Goal: Task Accomplishment & Management: Manage account settings

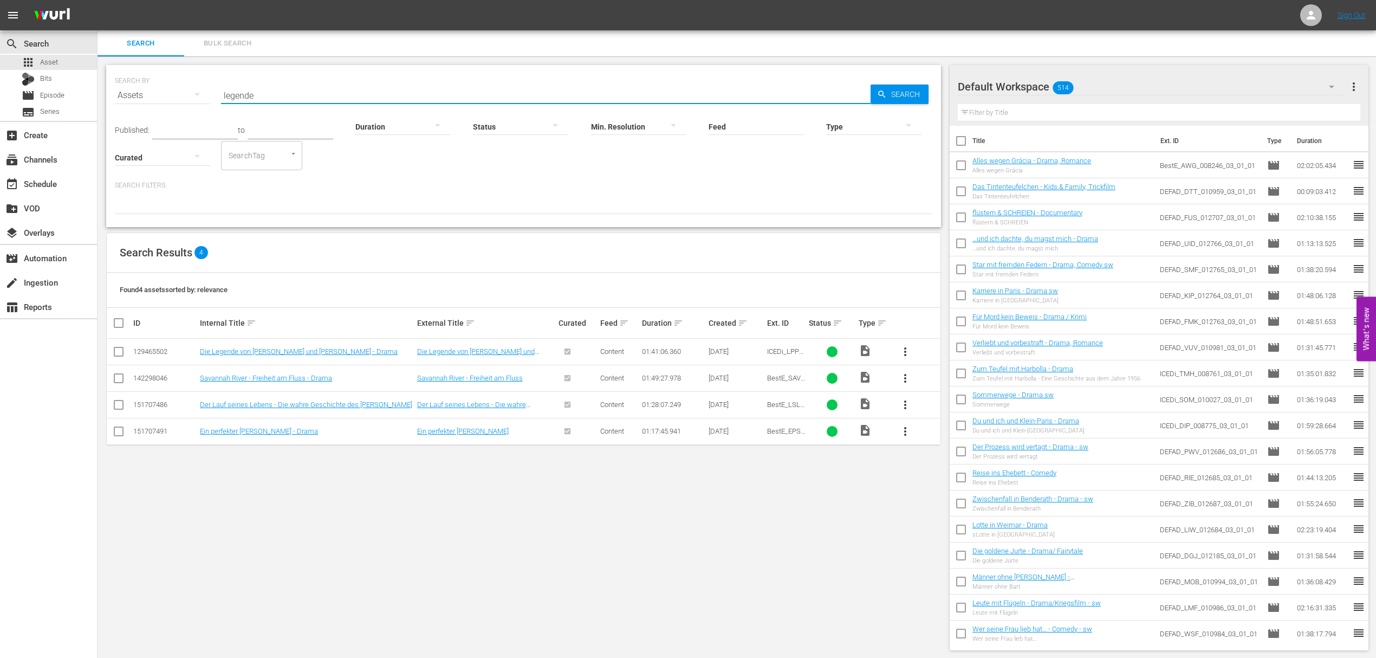
drag, startPoint x: 314, startPoint y: 93, endPoint x: 310, endPoint y: 99, distance: 6.9
click at [313, 92] on input "legende" at bounding box center [546, 95] width 650 height 26
type input "INSEL DER SC"
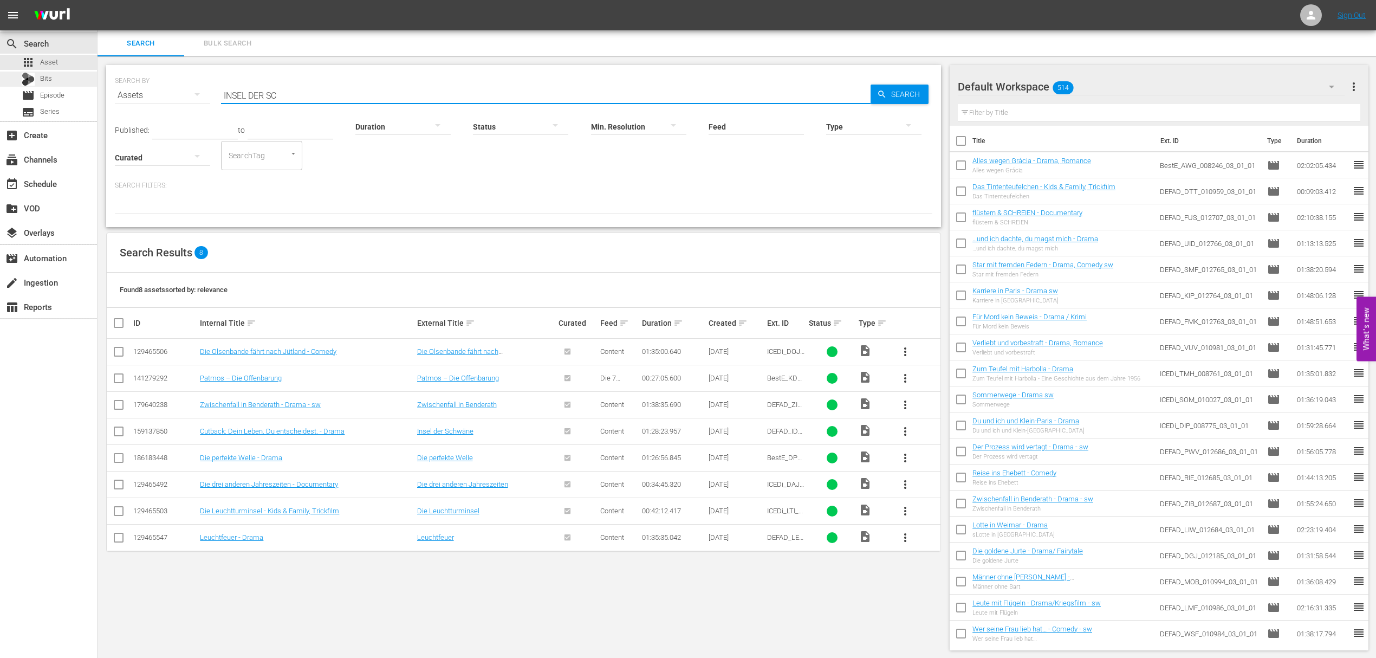
click at [37, 85] on div "Bits" at bounding box center [37, 79] width 30 height 15
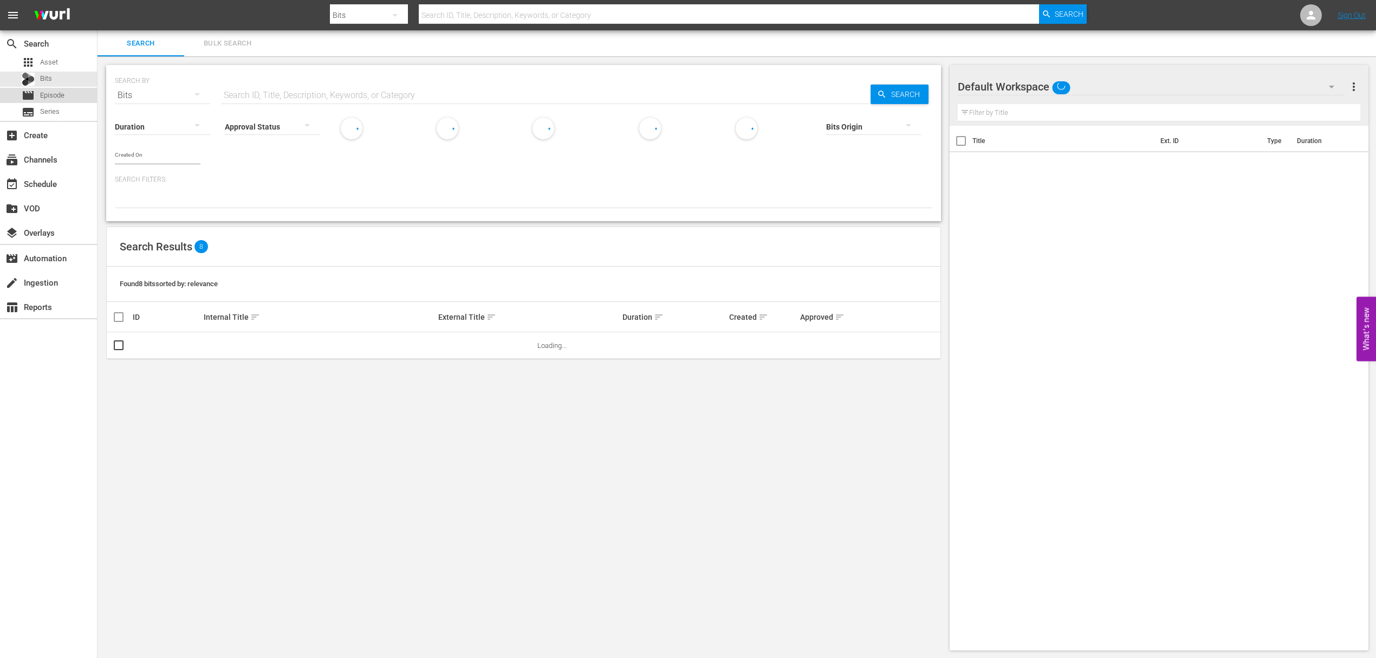
click at [41, 91] on span "Episode" at bounding box center [52, 95] width 24 height 11
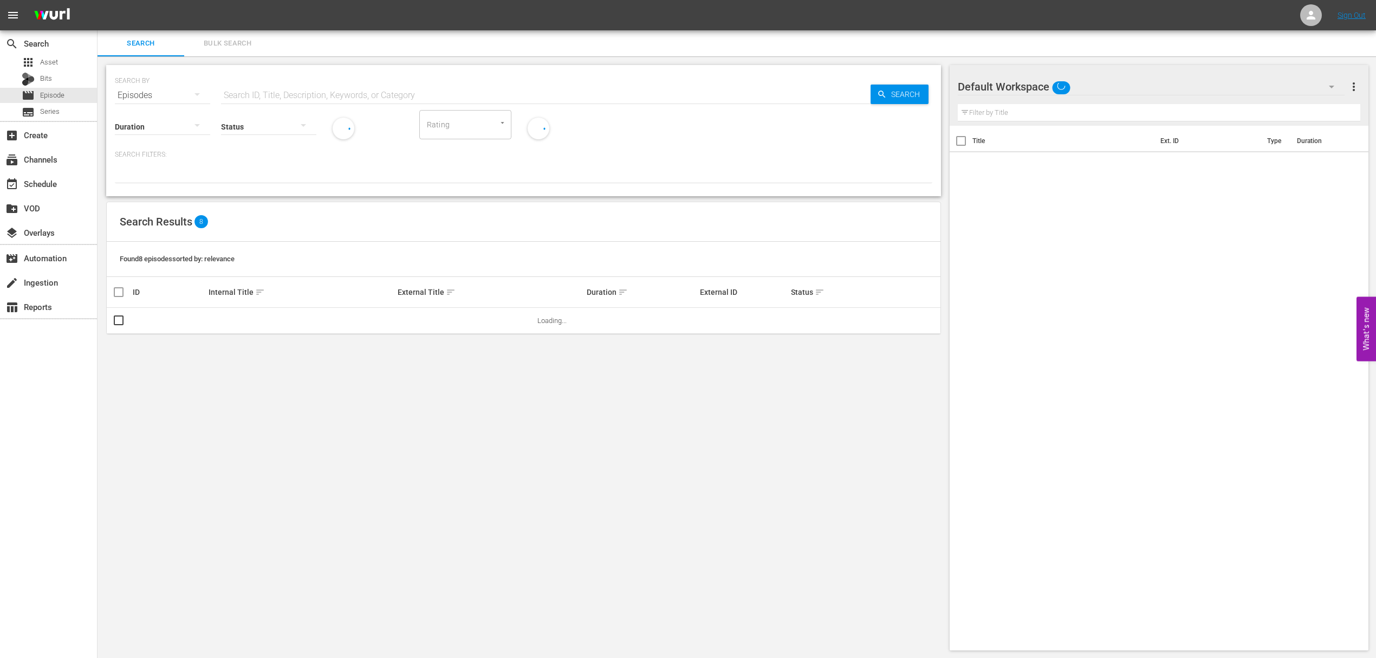
click at [252, 94] on input "text" at bounding box center [546, 95] width 650 height 26
paste input "INSEL DER SC"
type input "INSEL DER SC"
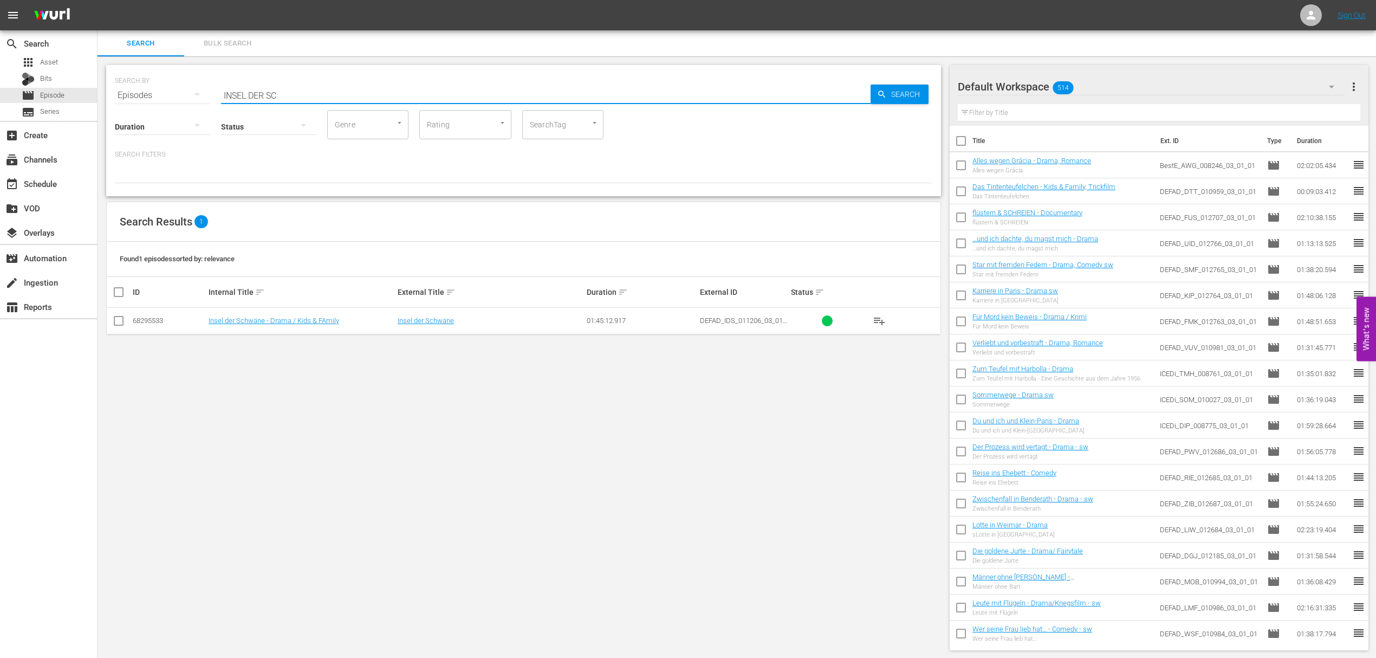
click at [239, 327] on td "Insel der Schwäne - Drama / Kids & FAmily" at bounding box center [301, 321] width 189 height 27
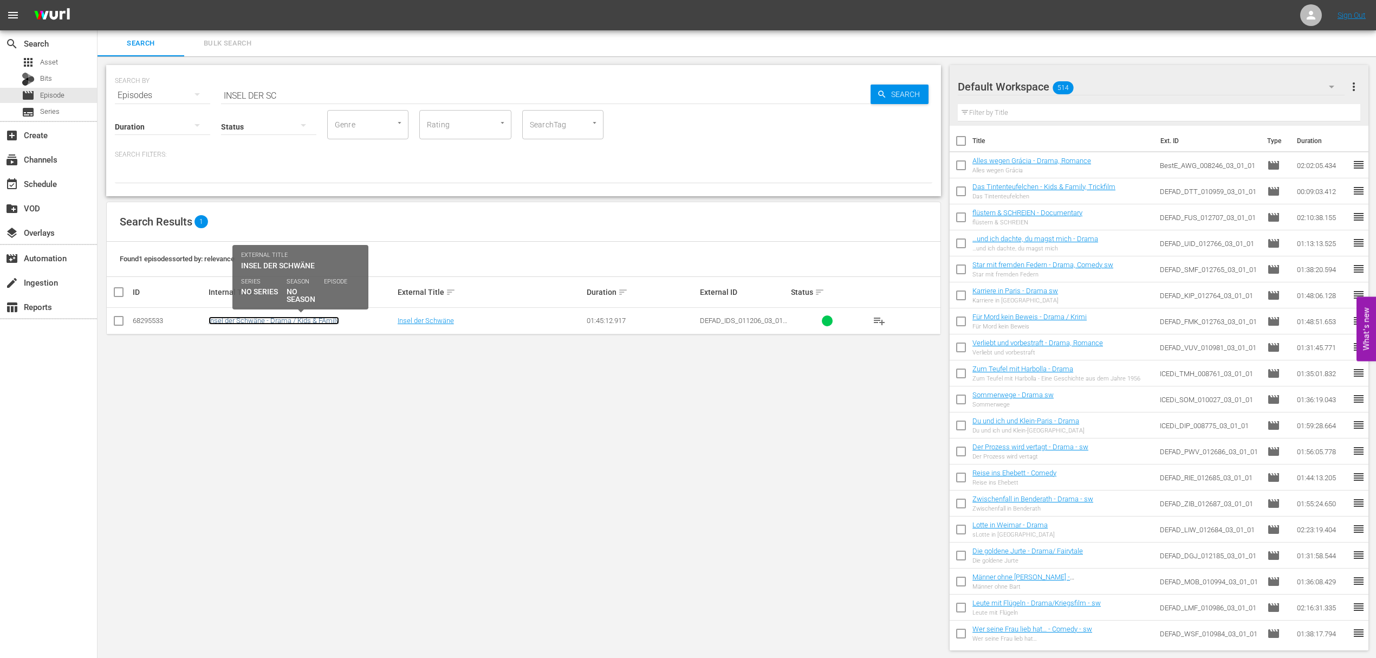
click at [241, 320] on link "Insel der Schwäne - Drama / Kids & FAmily" at bounding box center [274, 320] width 131 height 8
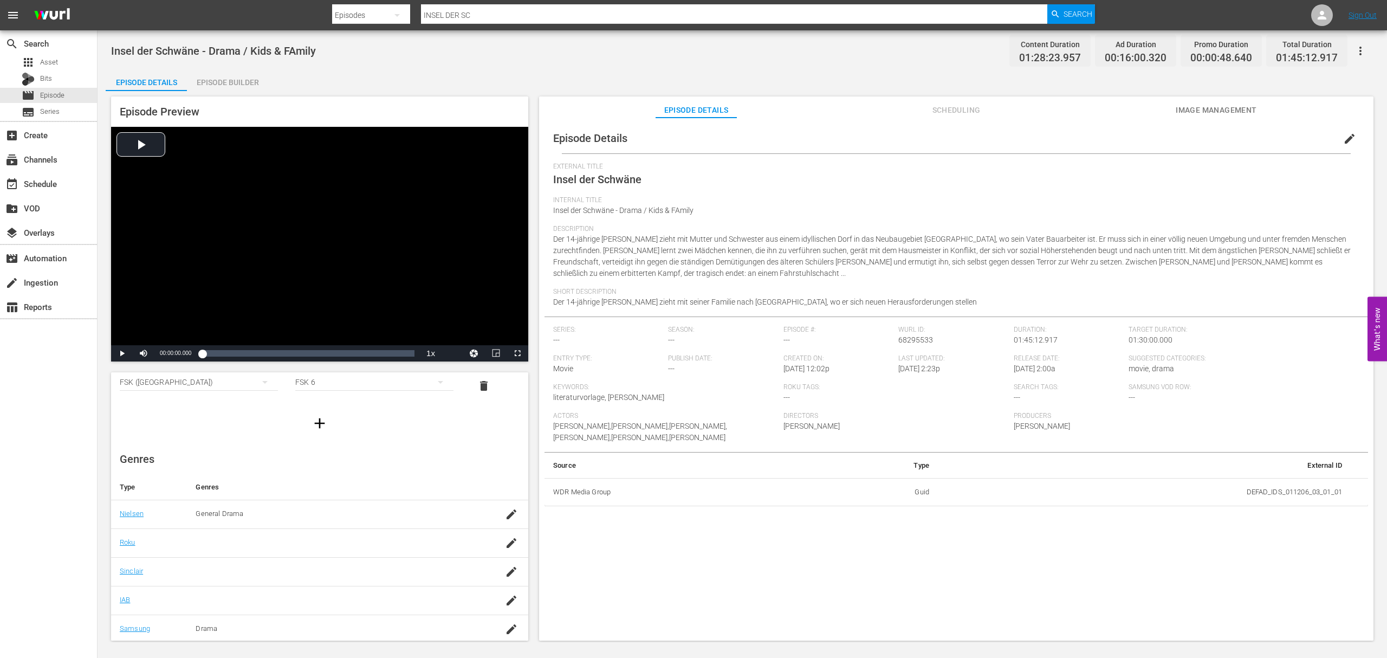
scroll to position [120, 0]
click at [977, 114] on span "Scheduling" at bounding box center [955, 110] width 81 height 14
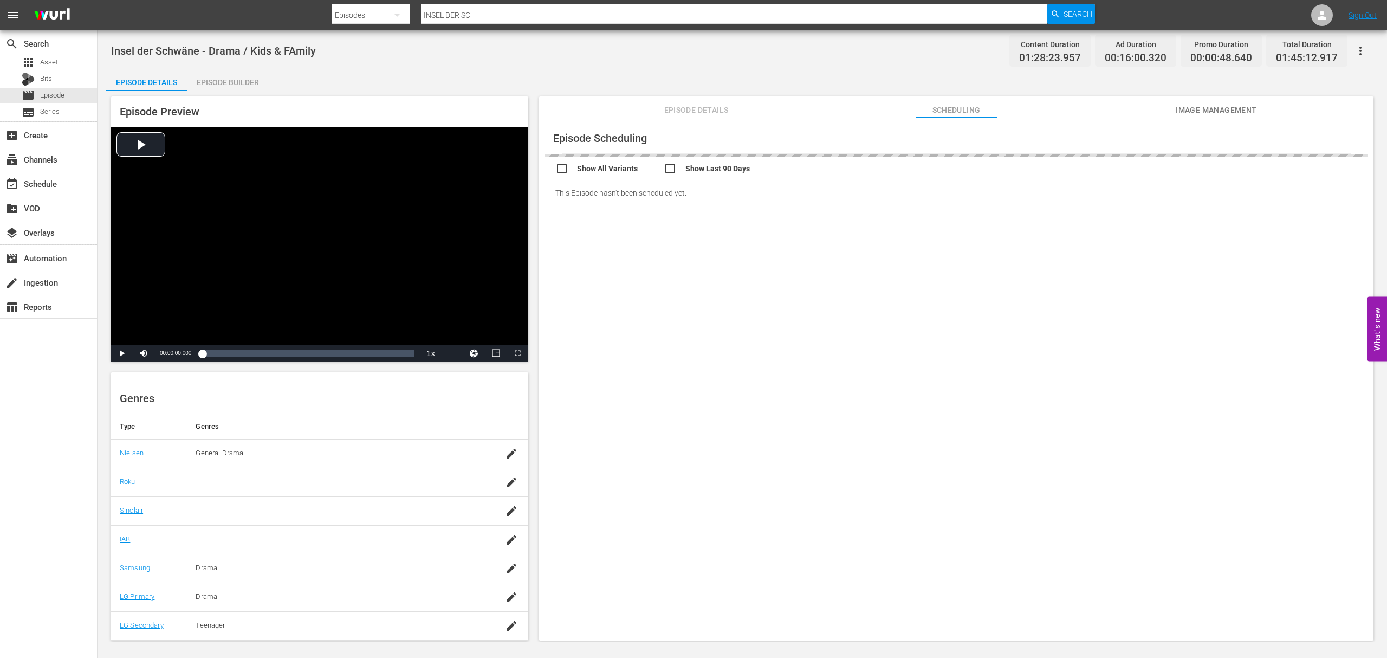
click at [1275, 109] on div "Episode Details Scheduling Image Management" at bounding box center [956, 107] width 780 height 22
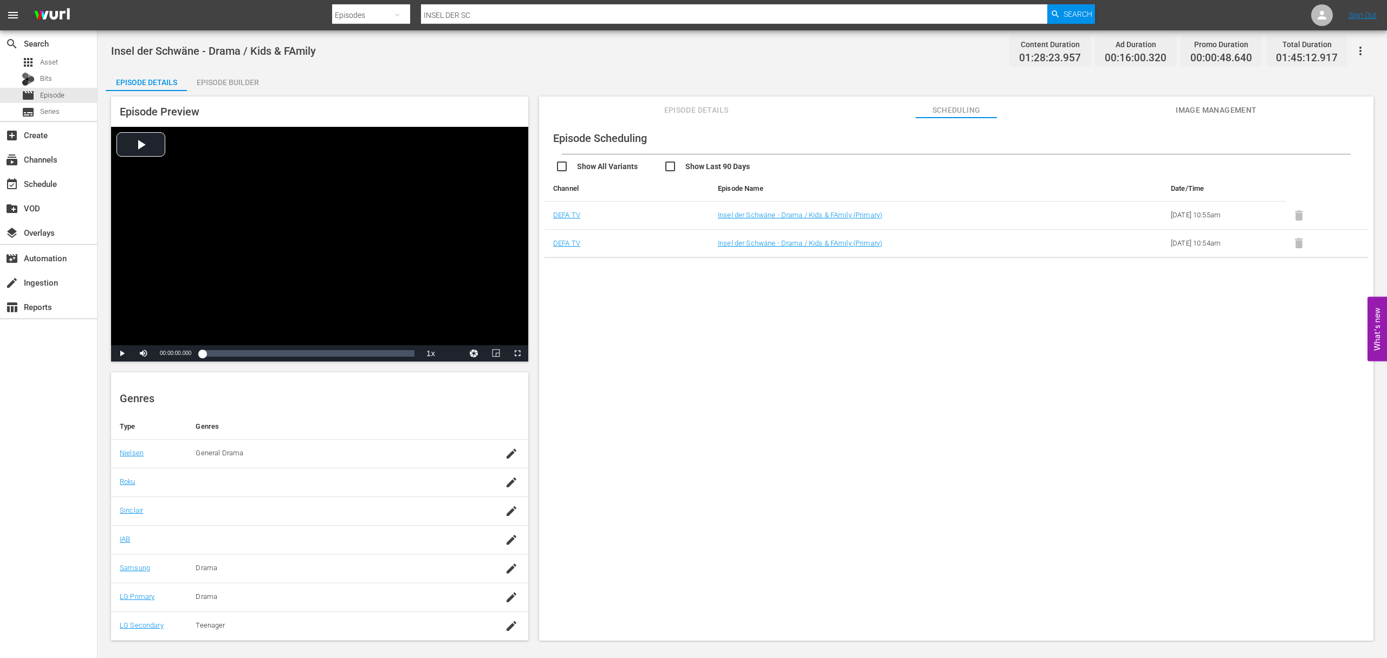
click at [1203, 104] on span "Image Management" at bounding box center [1216, 110] width 81 height 14
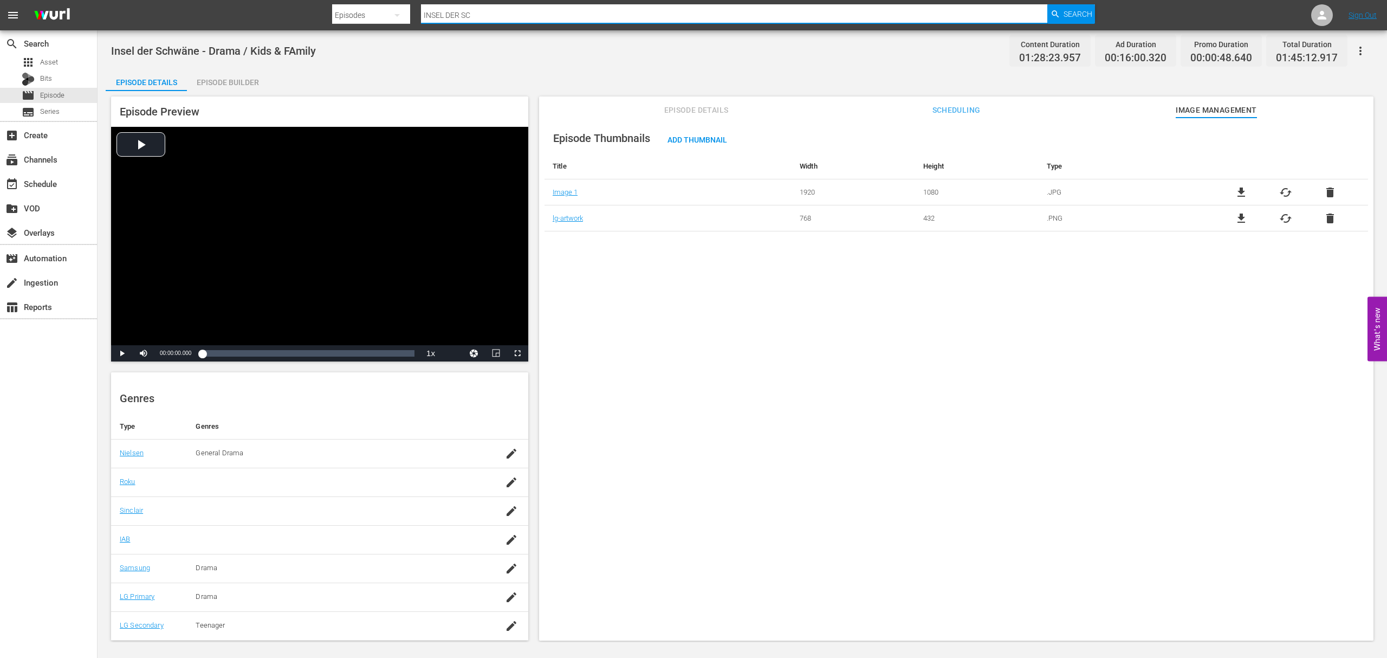
drag, startPoint x: 498, startPoint y: 18, endPoint x: 395, endPoint y: 7, distance: 103.6
click at [397, 7] on div "Search By Episodes Search ID, Title, Description, Keywords, or Category INSEL D…" at bounding box center [713, 15] width 763 height 26
type input "hasenherz"
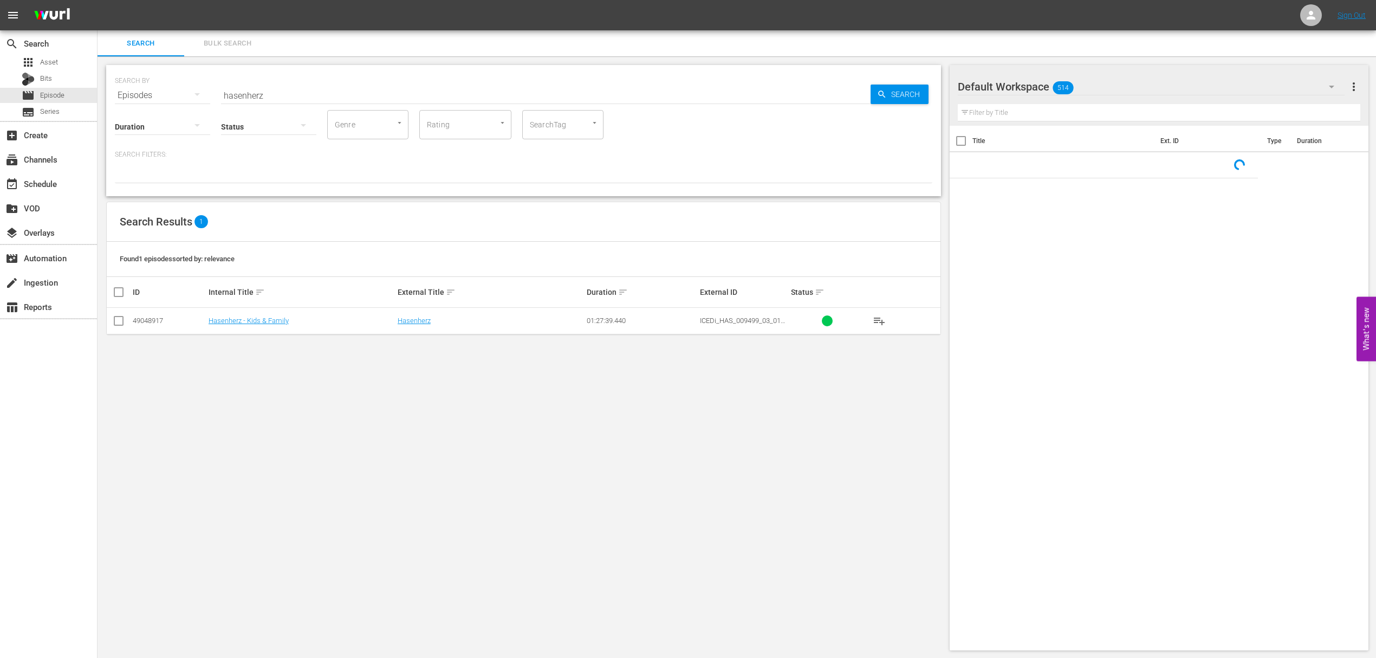
click at [254, 330] on td "Hasenherz - Kids & Family" at bounding box center [301, 321] width 189 height 27
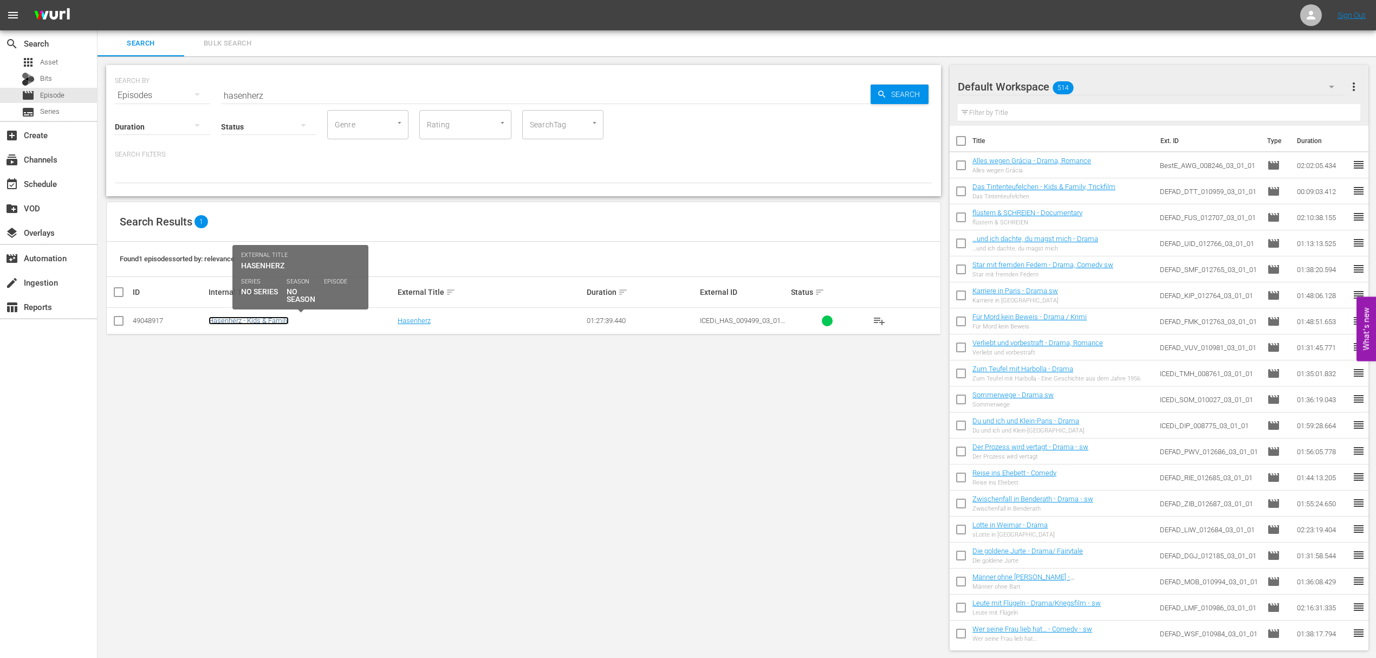
click at [257, 319] on link "Hasenherz - Kids & Family" at bounding box center [249, 320] width 80 height 8
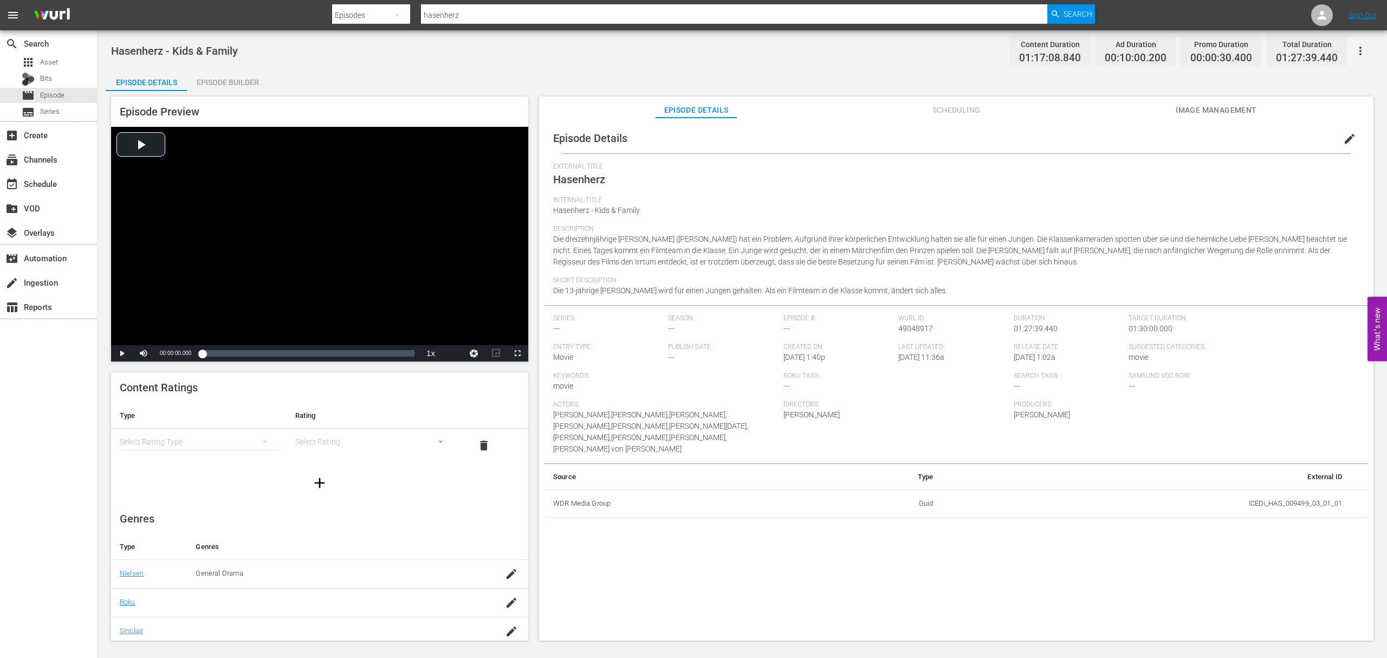
click at [1223, 108] on span "Image Management" at bounding box center [1216, 110] width 81 height 14
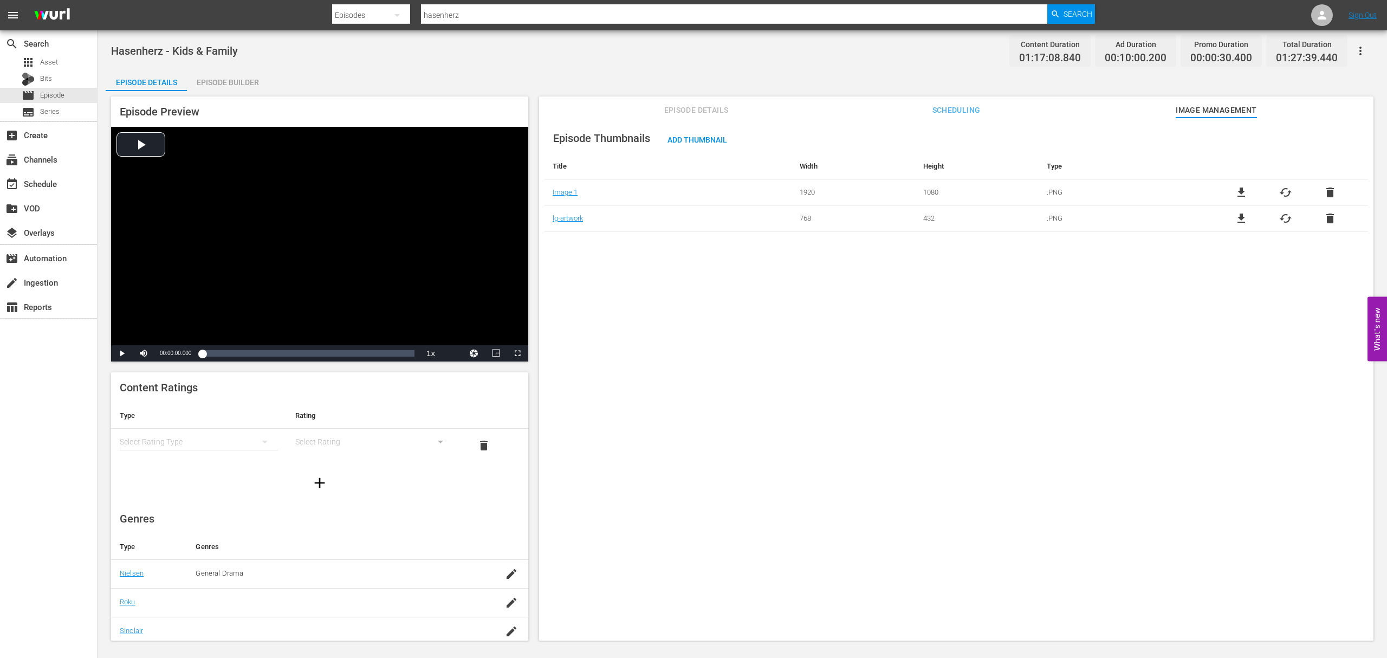
click at [445, 18] on input "hasenherz" at bounding box center [734, 15] width 626 height 26
type input "geheimnis de"
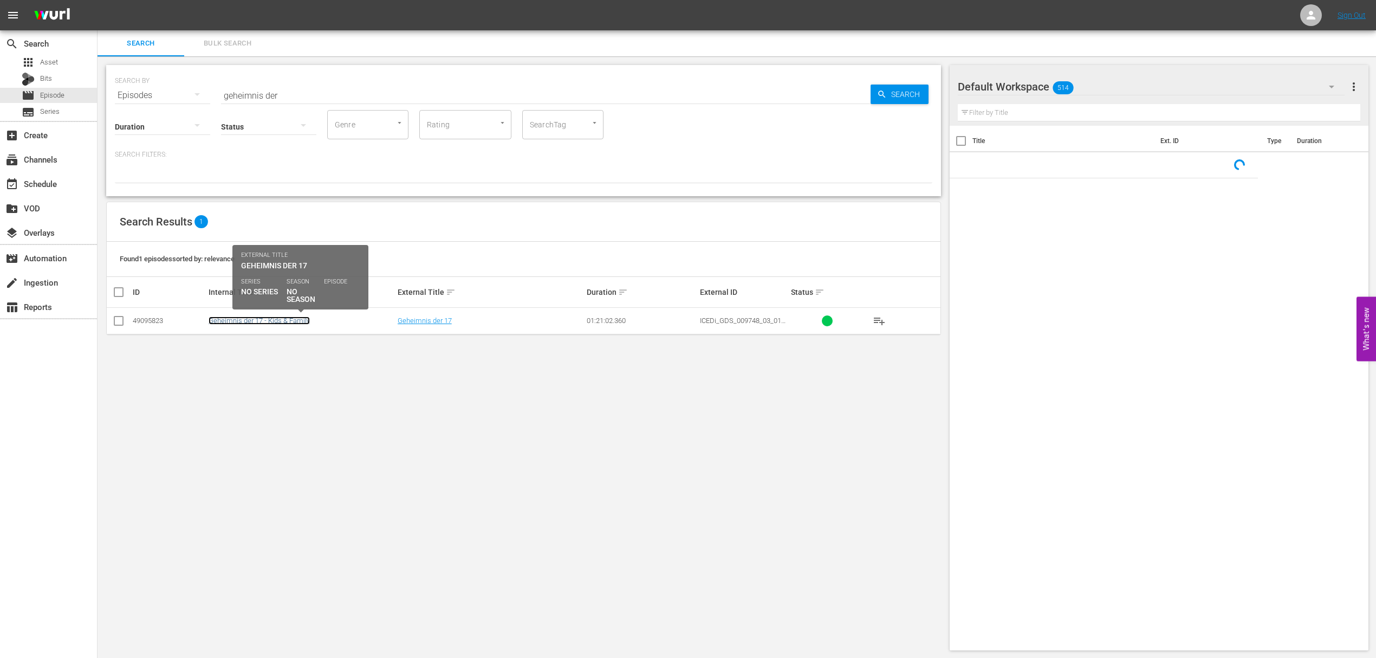
click at [276, 319] on link "Geheimnis der 17 - Kids & Family" at bounding box center [259, 320] width 101 height 8
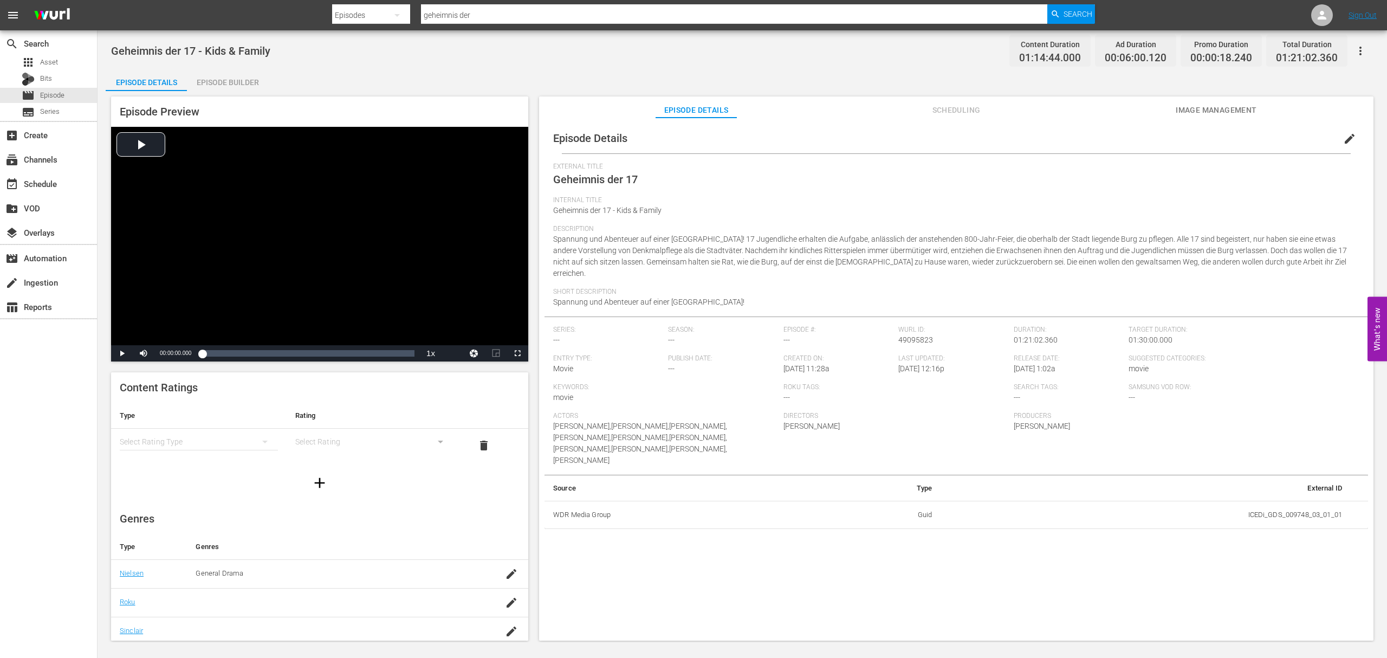
click at [1194, 107] on span "Image Management" at bounding box center [1216, 110] width 81 height 14
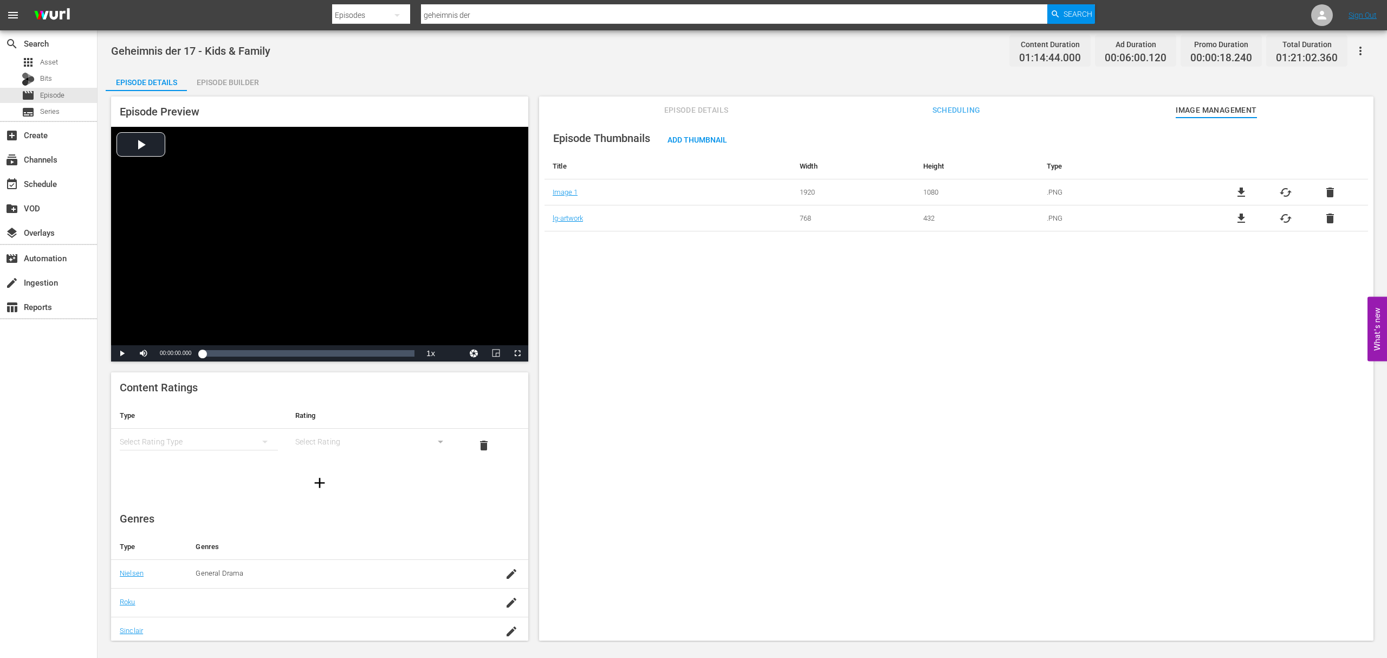
click at [554, 15] on input "geheimnis der" at bounding box center [734, 15] width 626 height 26
type input "zauberer und"
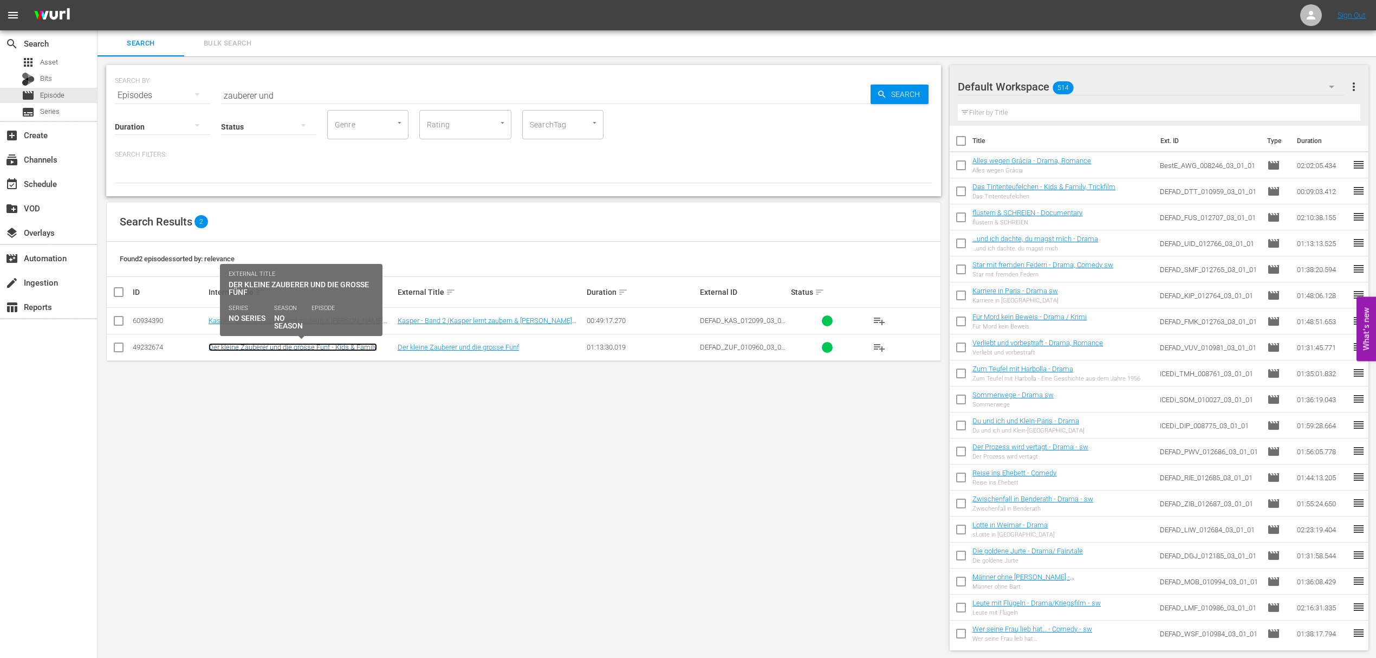
click at [316, 349] on link "Der kleine Zauberer und die grosse Fünf - Kids & Family" at bounding box center [293, 347] width 168 height 8
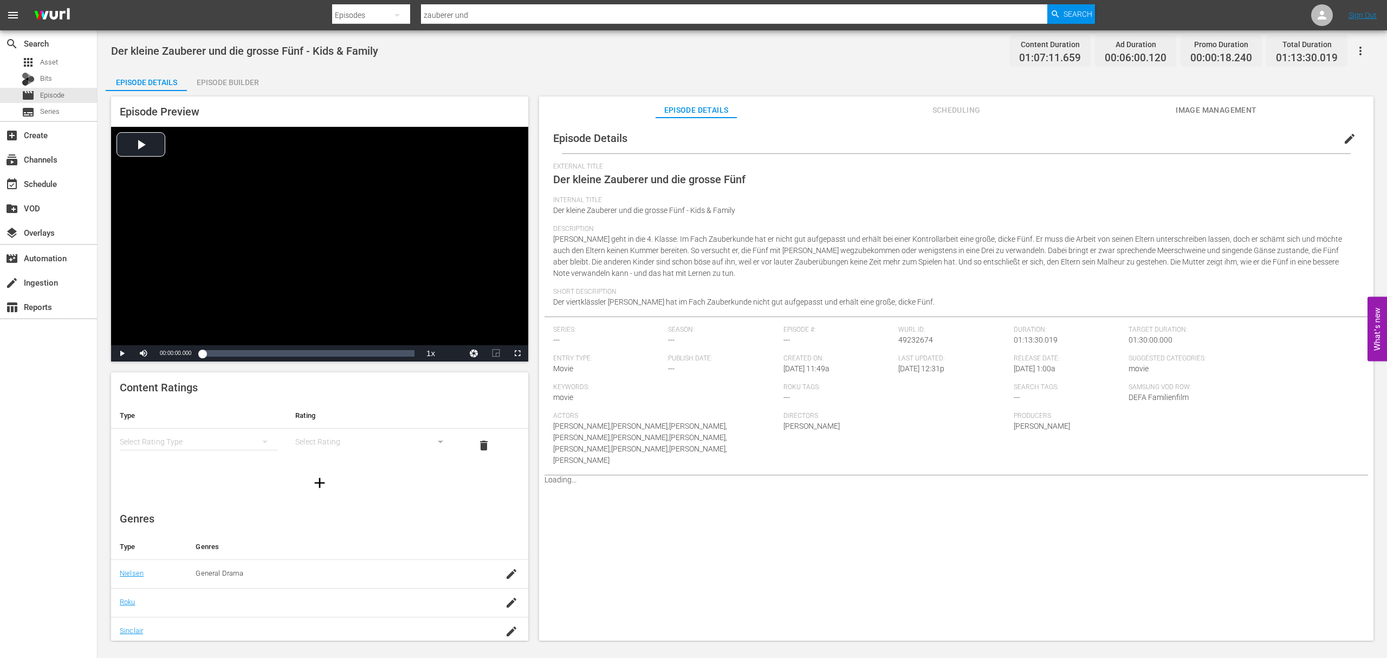
click at [1189, 114] on span "Image Management" at bounding box center [1216, 110] width 81 height 14
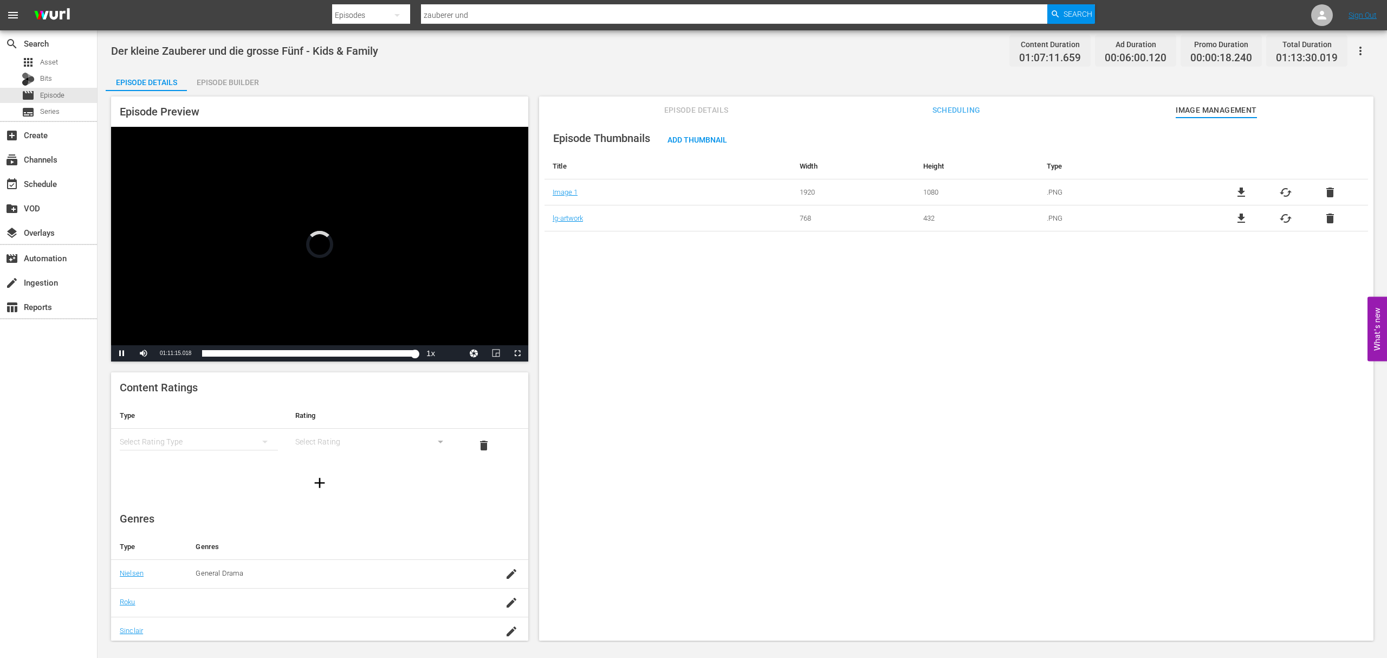
drag, startPoint x: 408, startPoint y: 355, endPoint x: 197, endPoint y: 317, distance: 214.1
click at [199, 319] on div "Video Player is loading. Play Video Pause Mute Current Time 01:11:15.018 / Dura…" at bounding box center [319, 244] width 417 height 235
click at [431, 176] on div "Video Player" at bounding box center [319, 236] width 417 height 218
click at [505, 15] on input "zauberer und" at bounding box center [734, 15] width 626 height 26
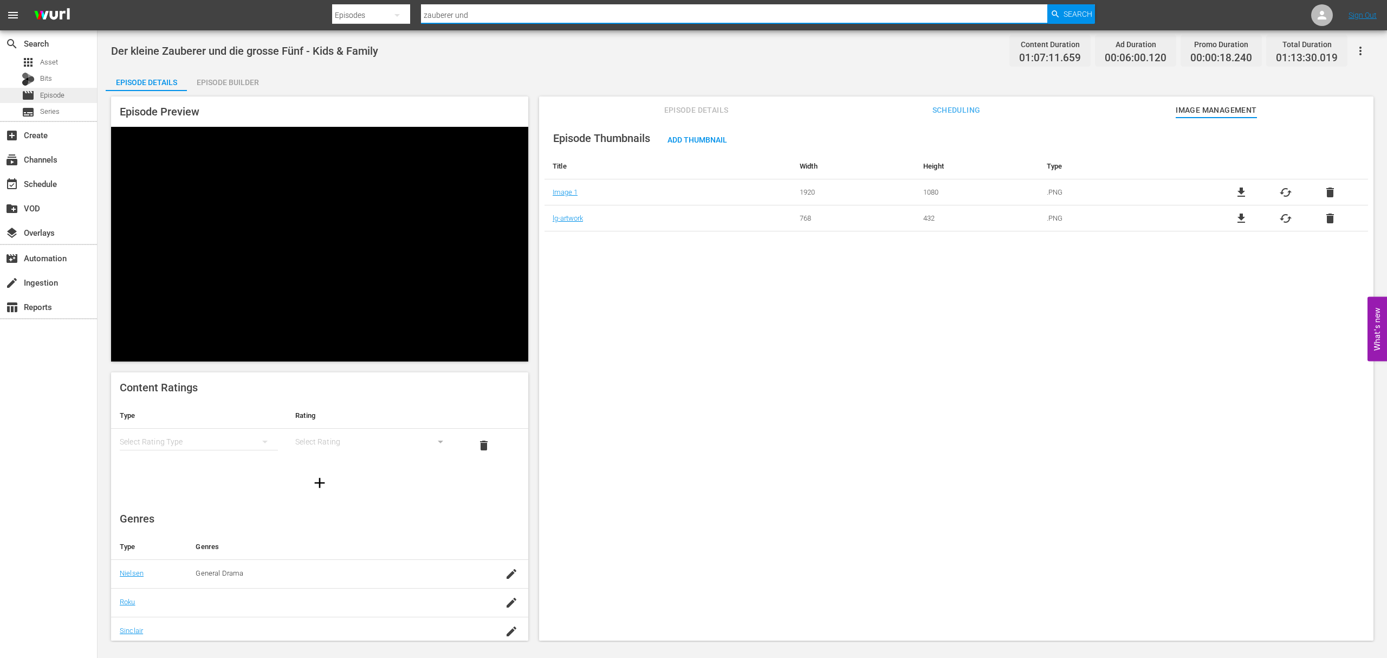
click at [74, 94] on div "movie Episode" at bounding box center [48, 95] width 97 height 15
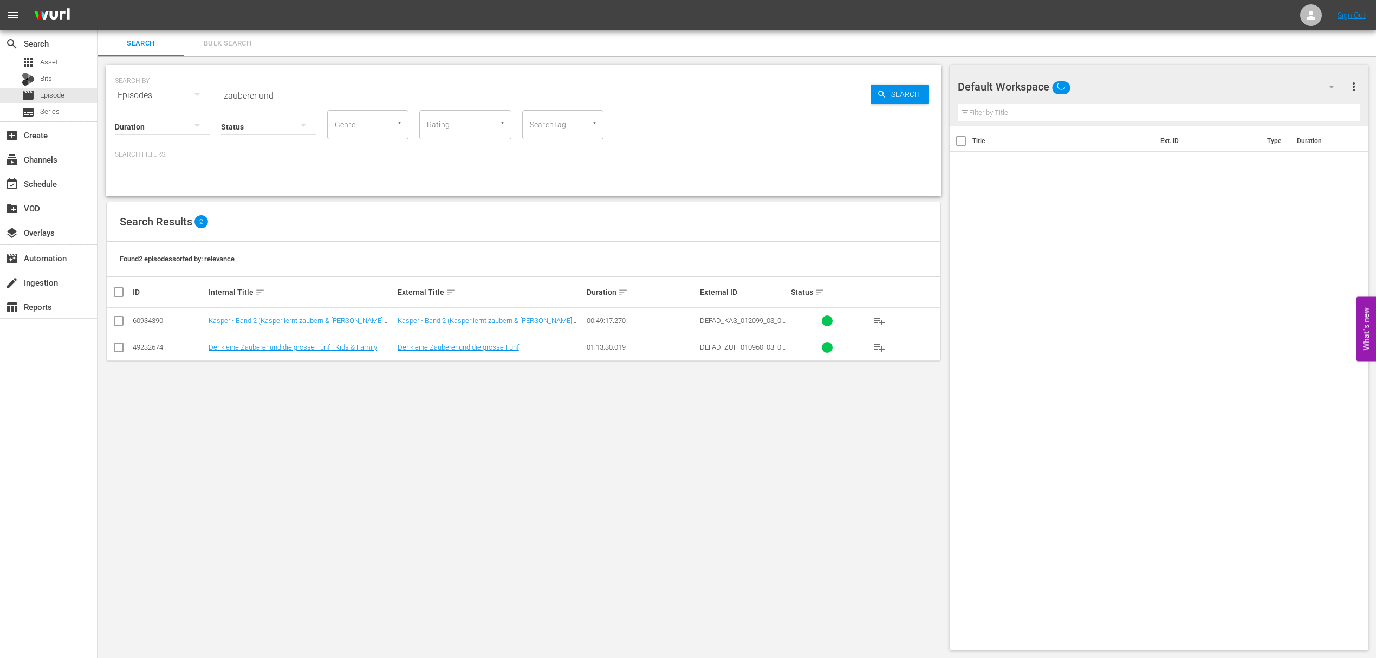
click at [432, 95] on input "zauberer und" at bounding box center [546, 95] width 650 height 26
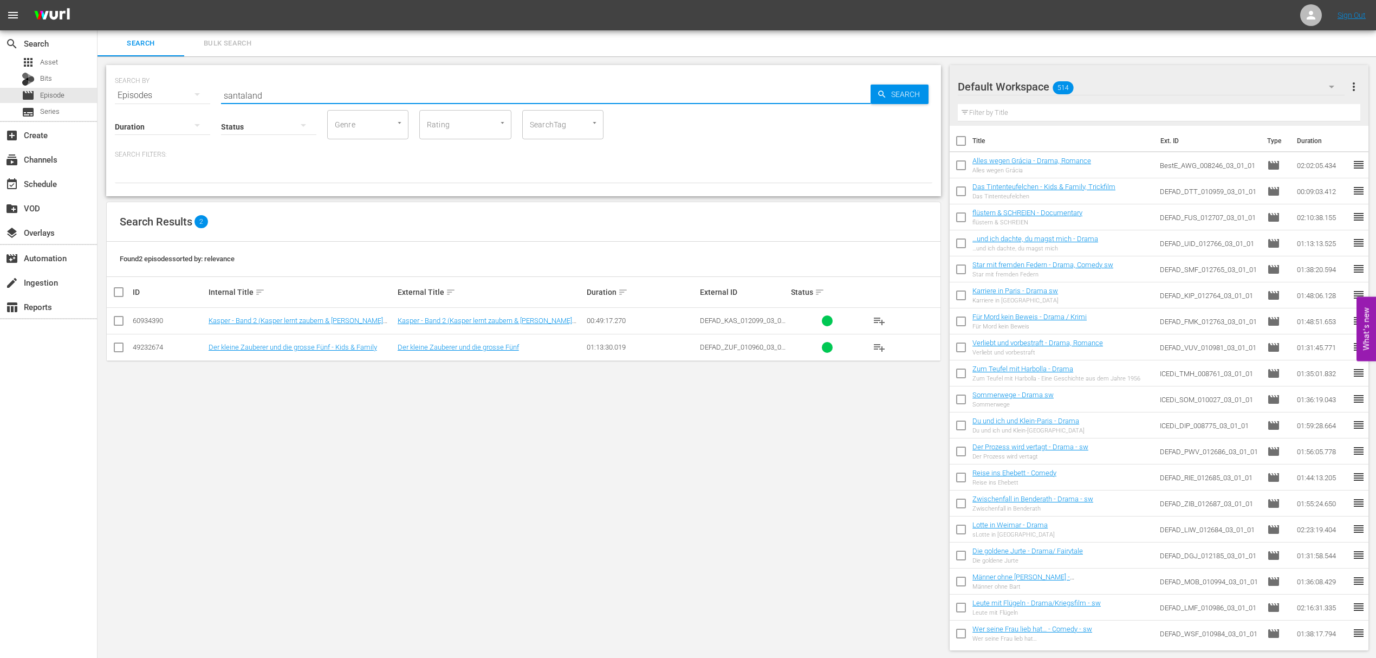
type input "santaland"
click at [235, 328] on td "Rettet das Santaland" at bounding box center [301, 321] width 189 height 27
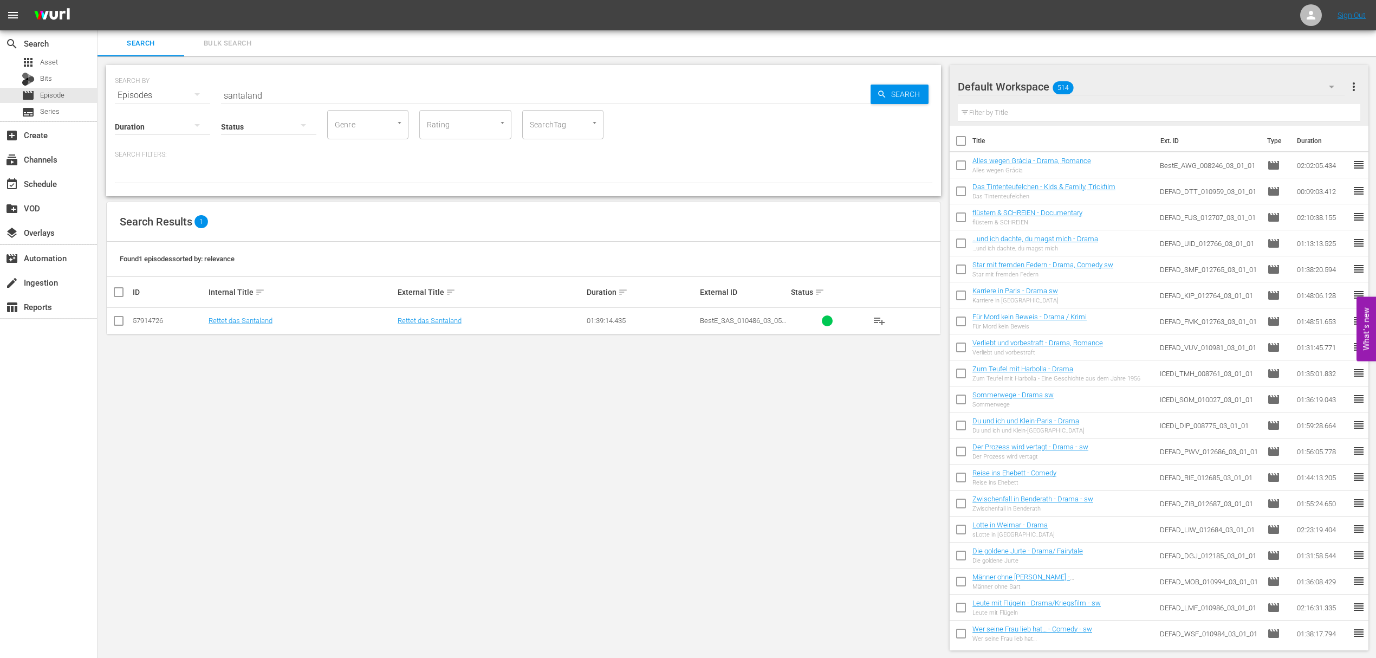
click at [274, 81] on div "SEARCH BY Search By Episodes Search ID, Title, Description, Keywords, or Catego…" at bounding box center [523, 88] width 817 height 39
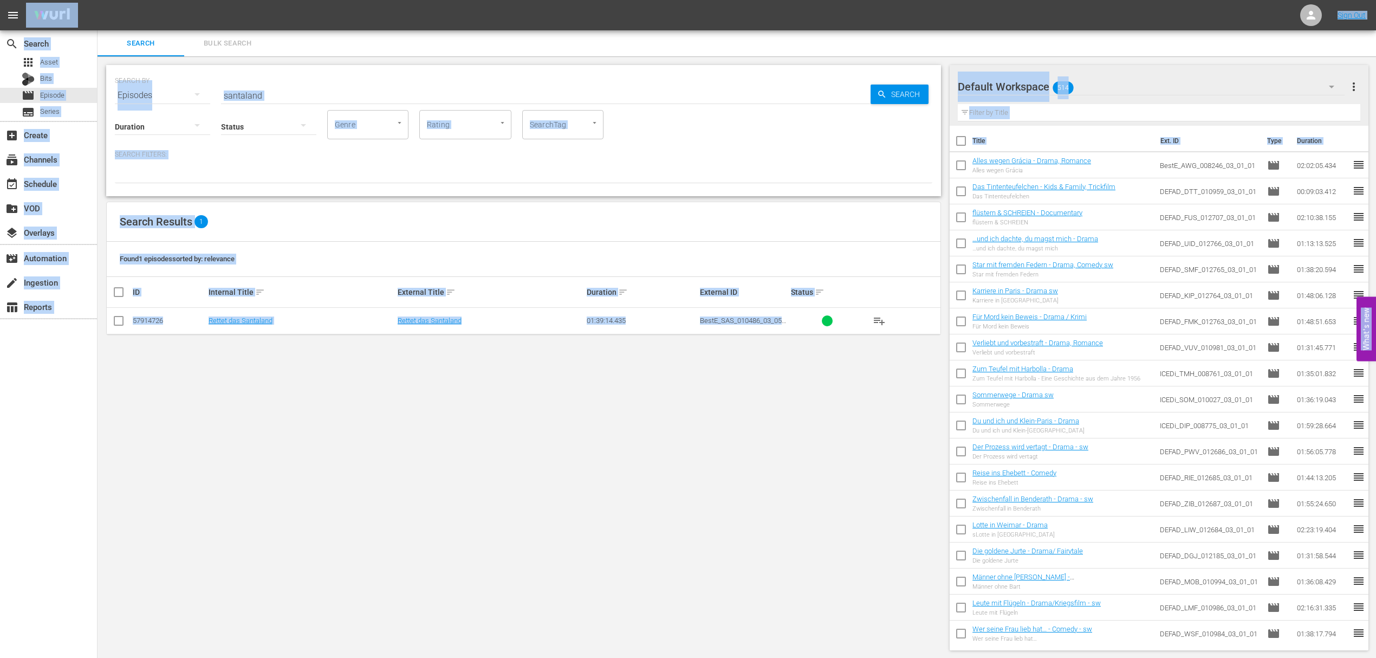
click at [248, 100] on div "Status" at bounding box center [268, 119] width 95 height 39
click at [239, 92] on input "santaland" at bounding box center [546, 95] width 650 height 26
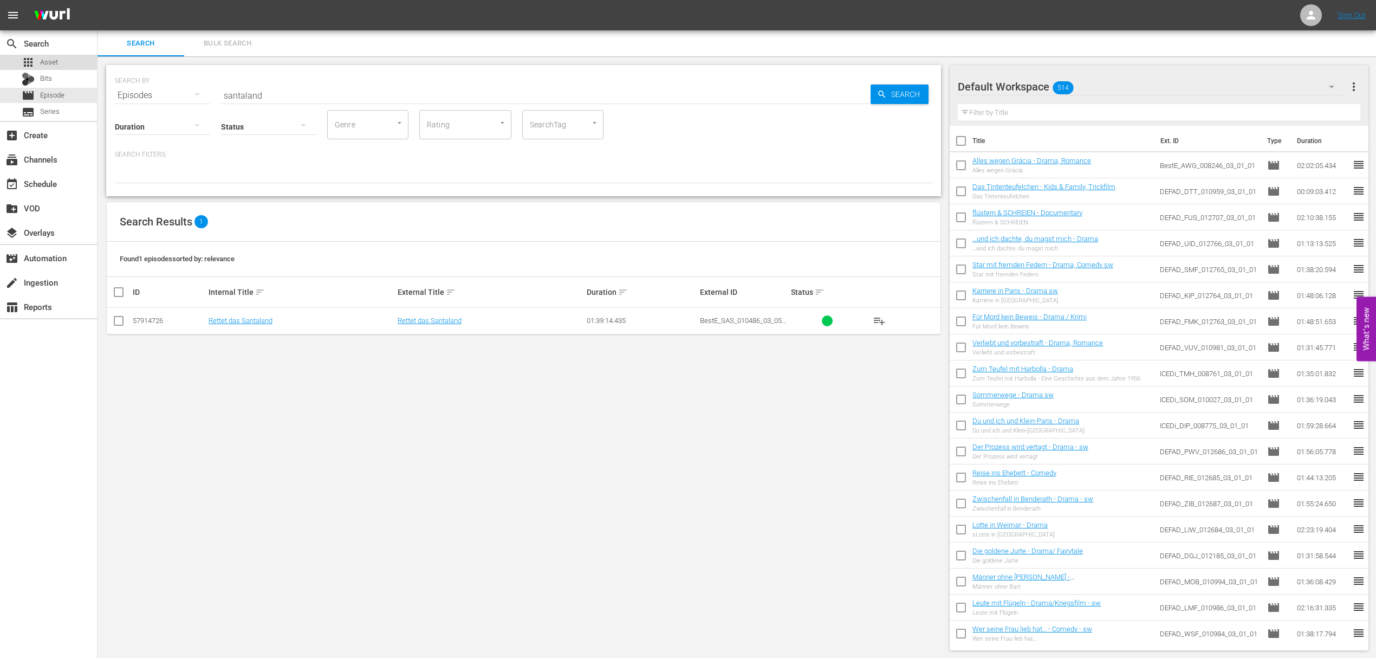
click at [37, 66] on div "apps Asset" at bounding box center [40, 62] width 36 height 15
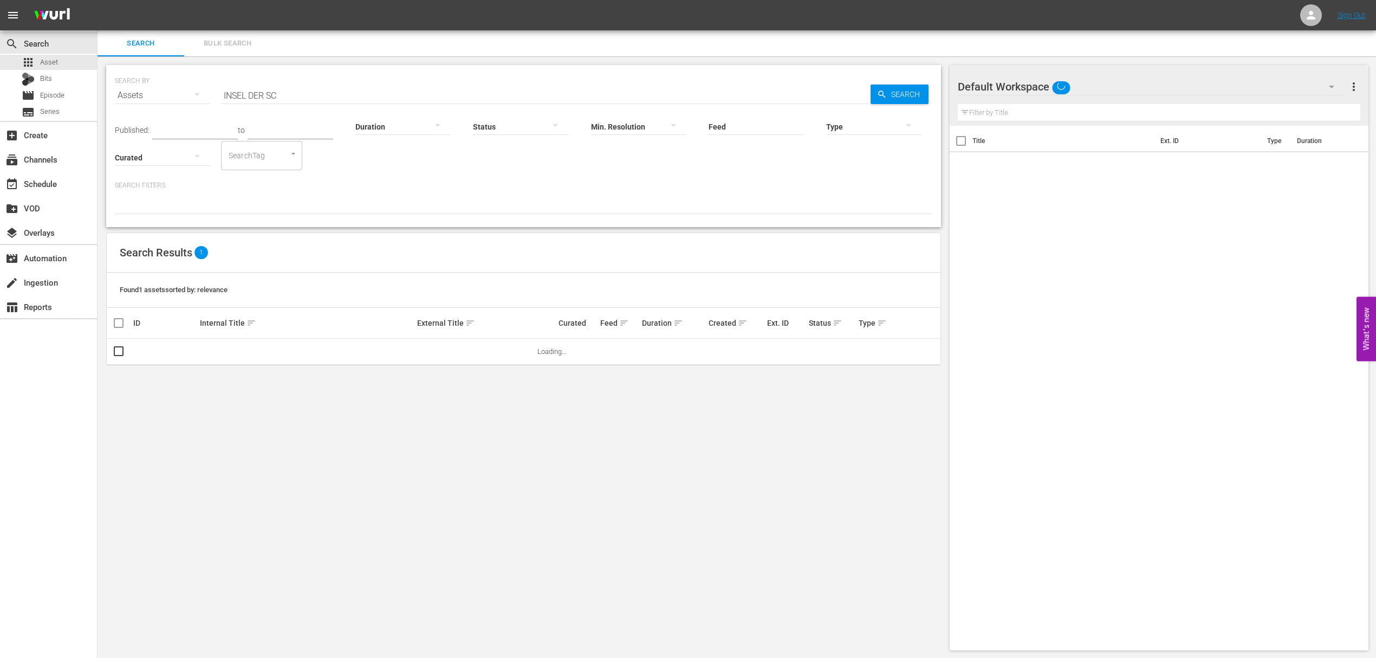
click at [233, 102] on input "INSEL DER SC" at bounding box center [546, 95] width 650 height 26
paste input "santaland"
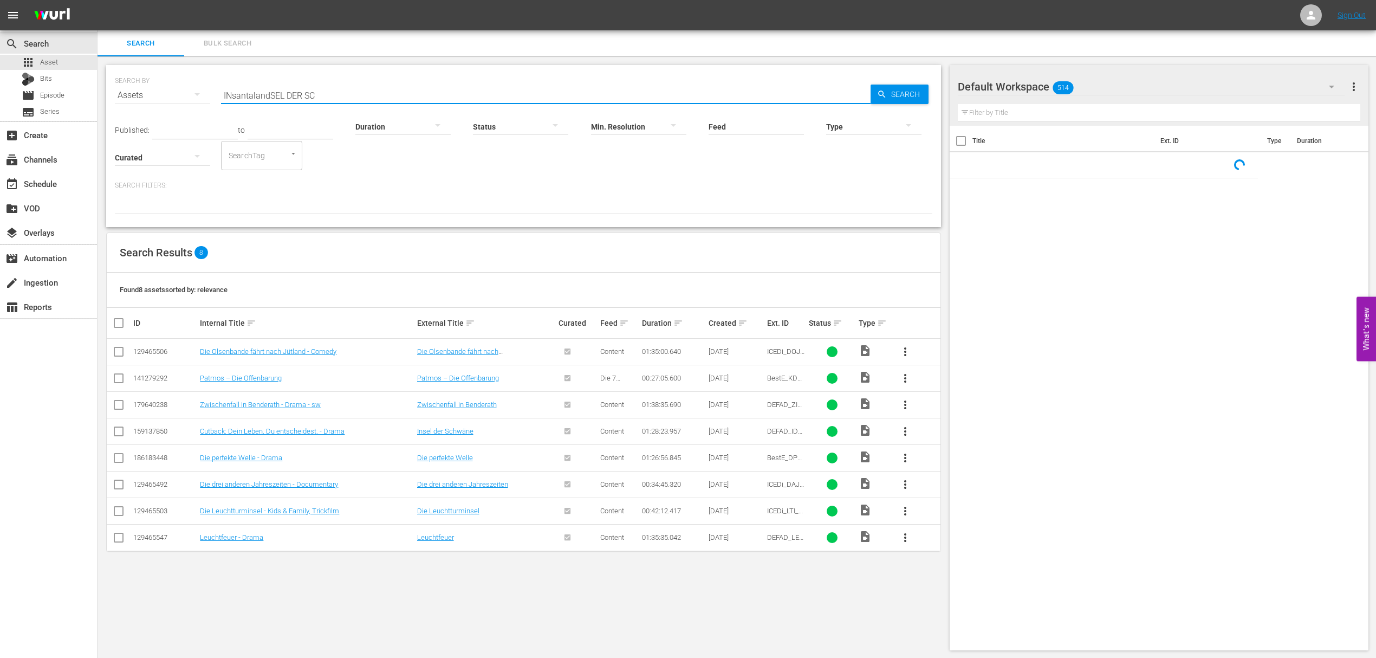
paste input "santaland"
type input "santaland"
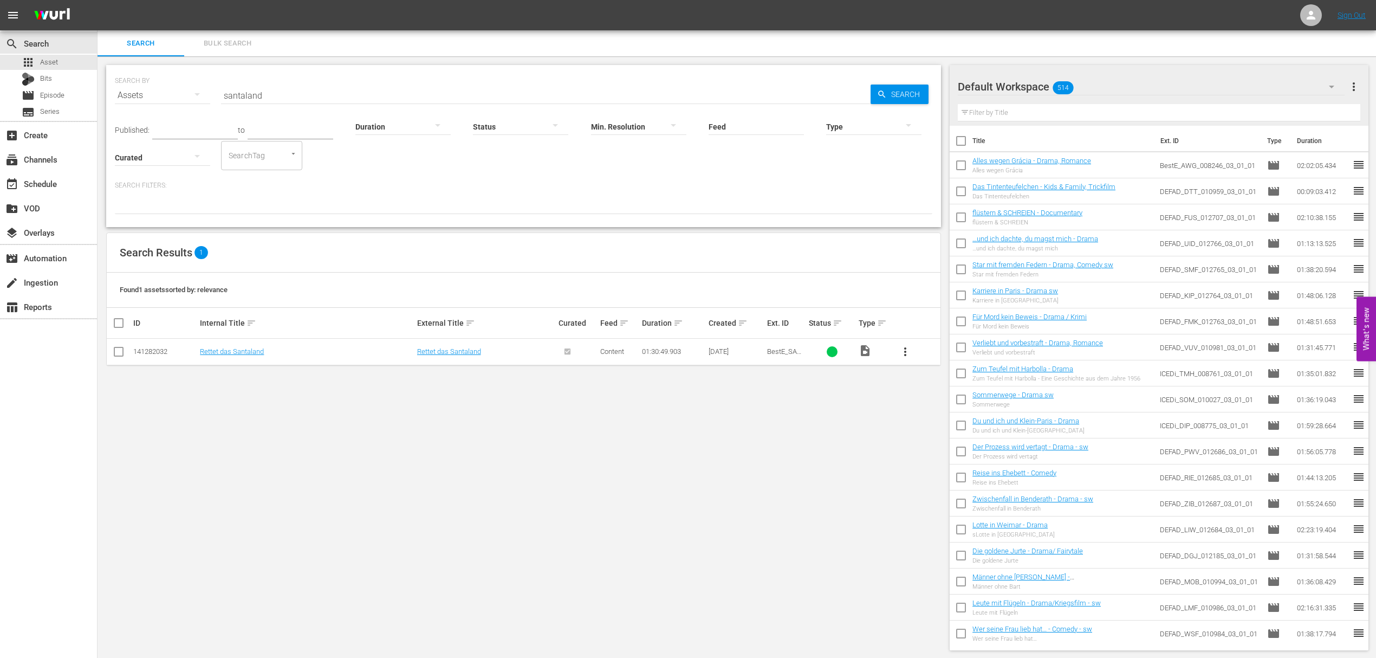
click at [233, 362] on td "Rettet das Santaland" at bounding box center [306, 352] width 217 height 27
click at [230, 349] on link "Rettet das Santaland" at bounding box center [232, 351] width 64 height 8
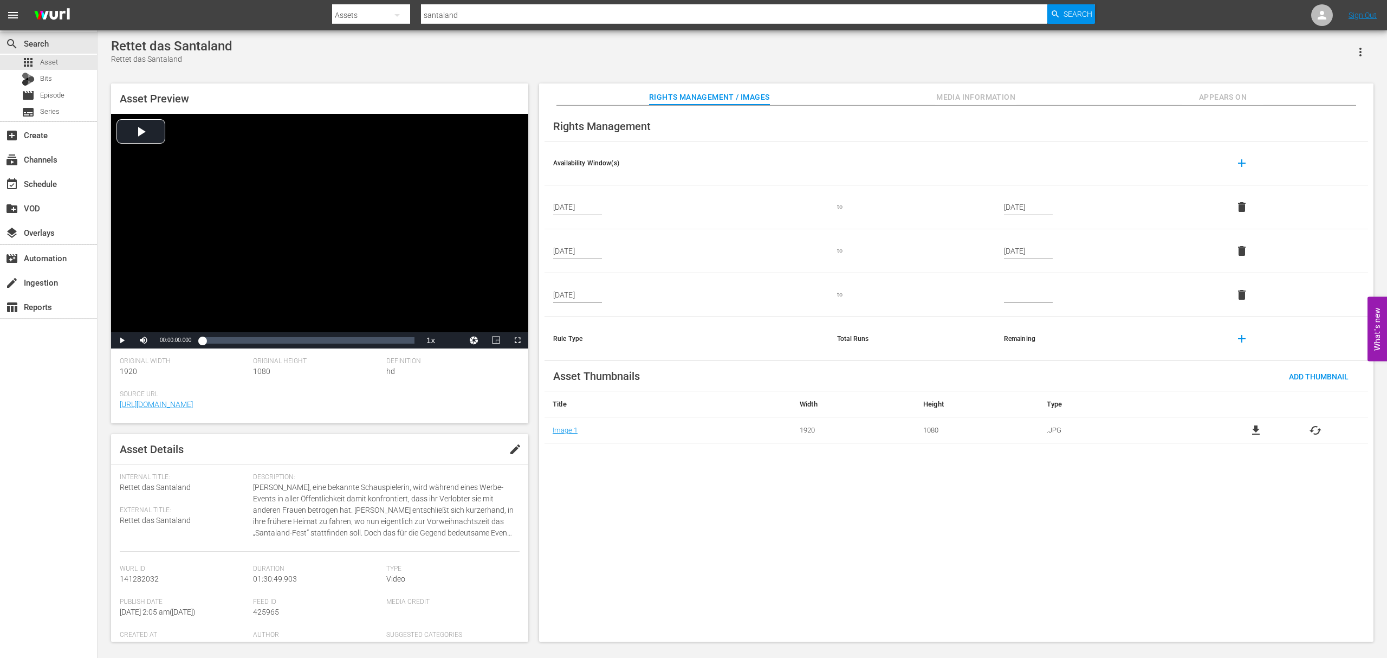
drag, startPoint x: 51, startPoint y: 66, endPoint x: 118, endPoint y: 53, distance: 68.0
click at [118, 53] on div "Rettet das Santaland" at bounding box center [171, 45] width 121 height 15
click at [56, 60] on span "Asset" at bounding box center [49, 62] width 18 height 11
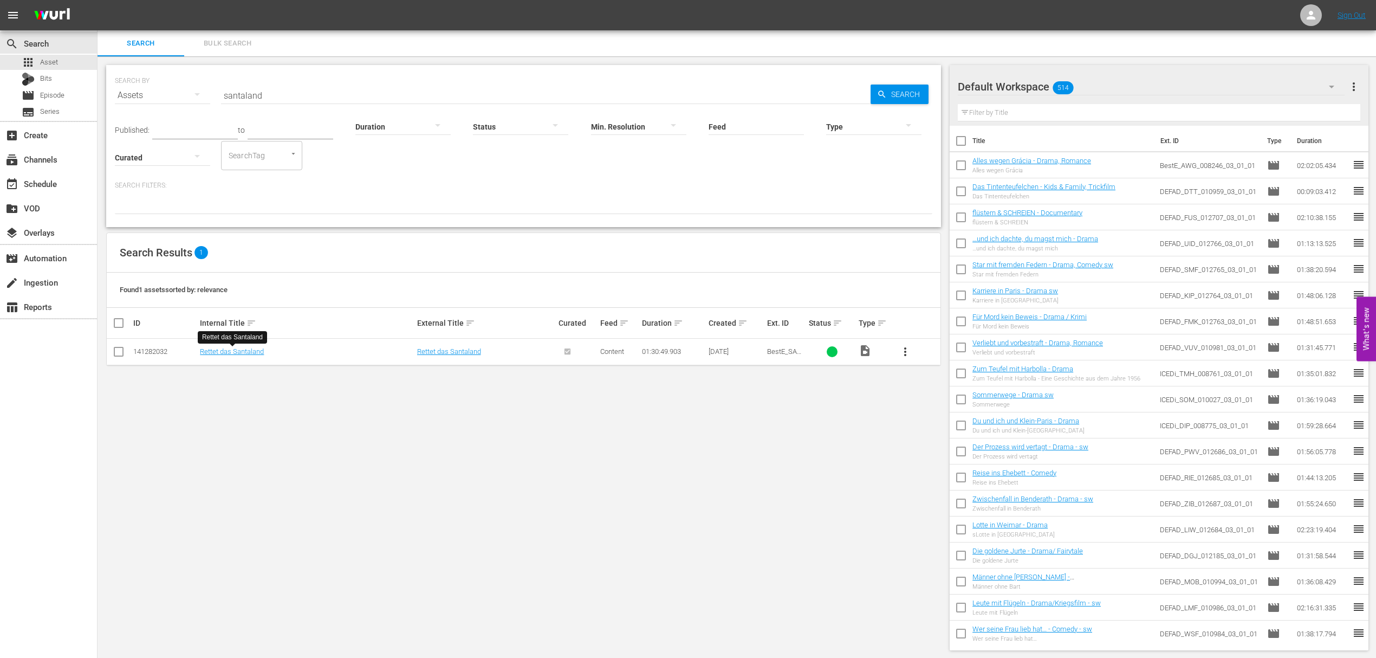
click at [338, 43] on div "Search Bulk Search" at bounding box center [737, 43] width 1278 height 26
click at [273, 100] on input "santaland" at bounding box center [546, 95] width 650 height 26
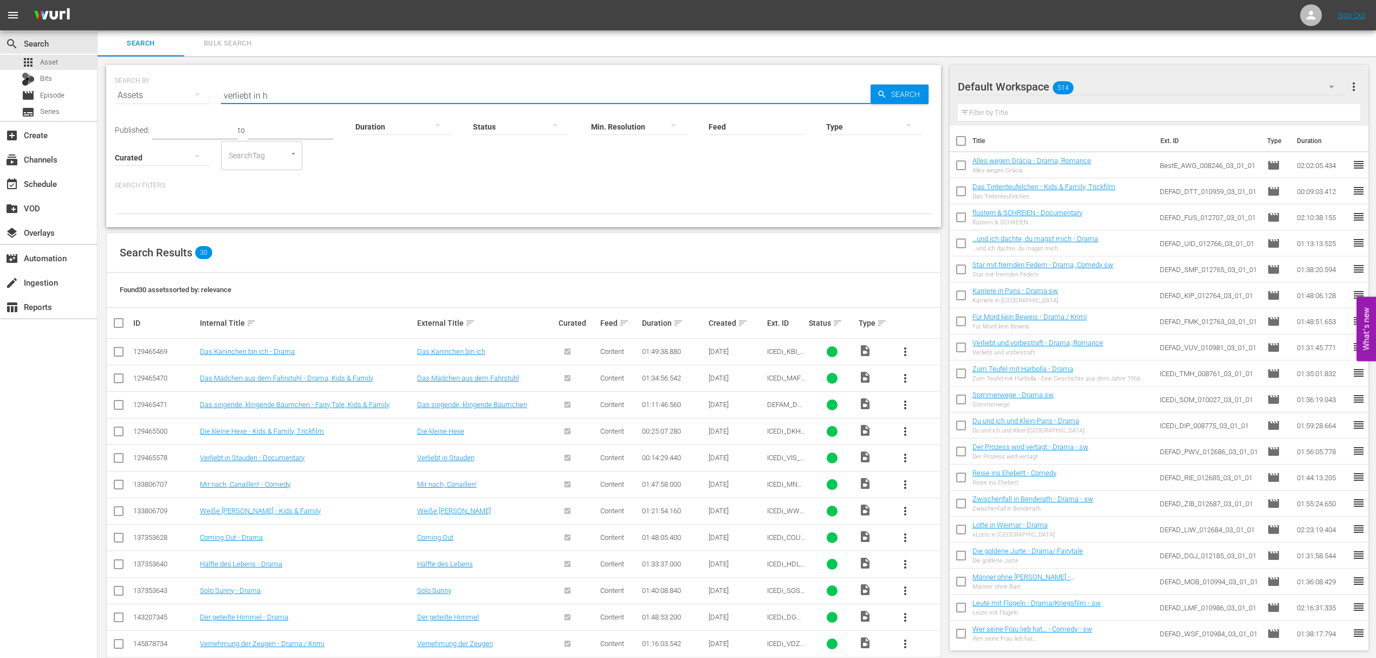
type input "verliebt in h"
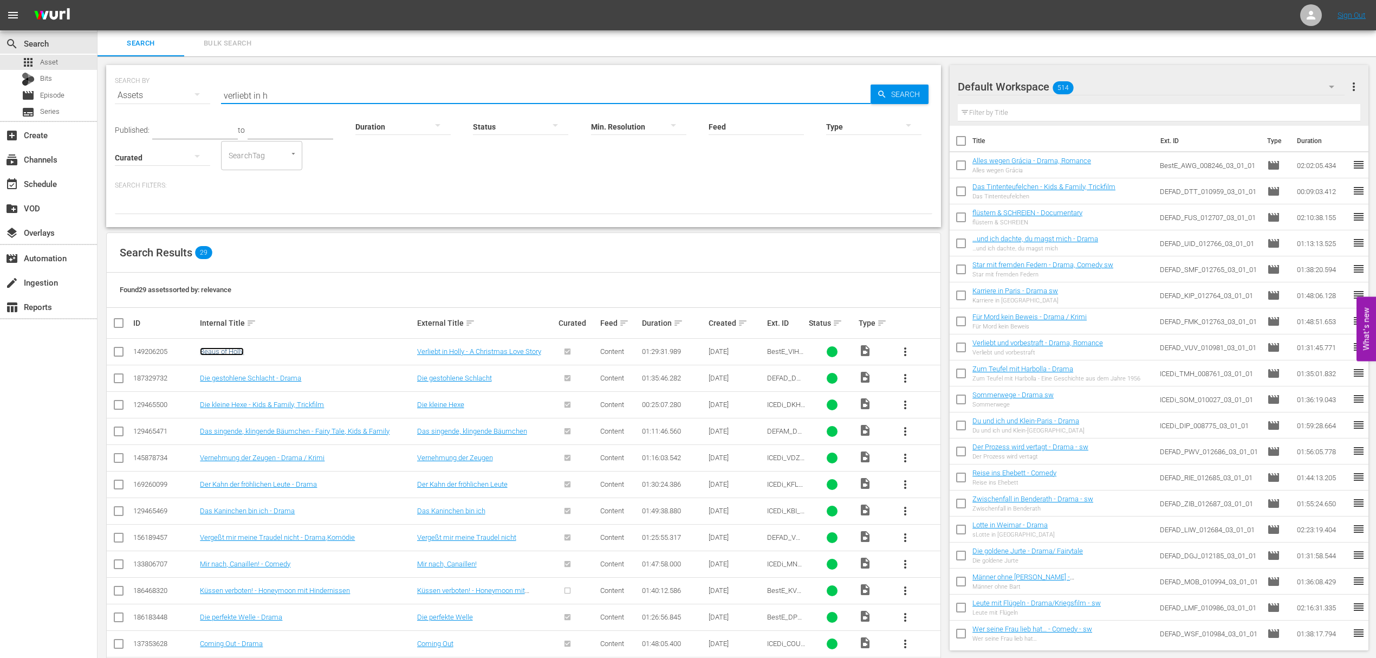
click at [230, 351] on link "Beaus of Holly" at bounding box center [222, 351] width 44 height 8
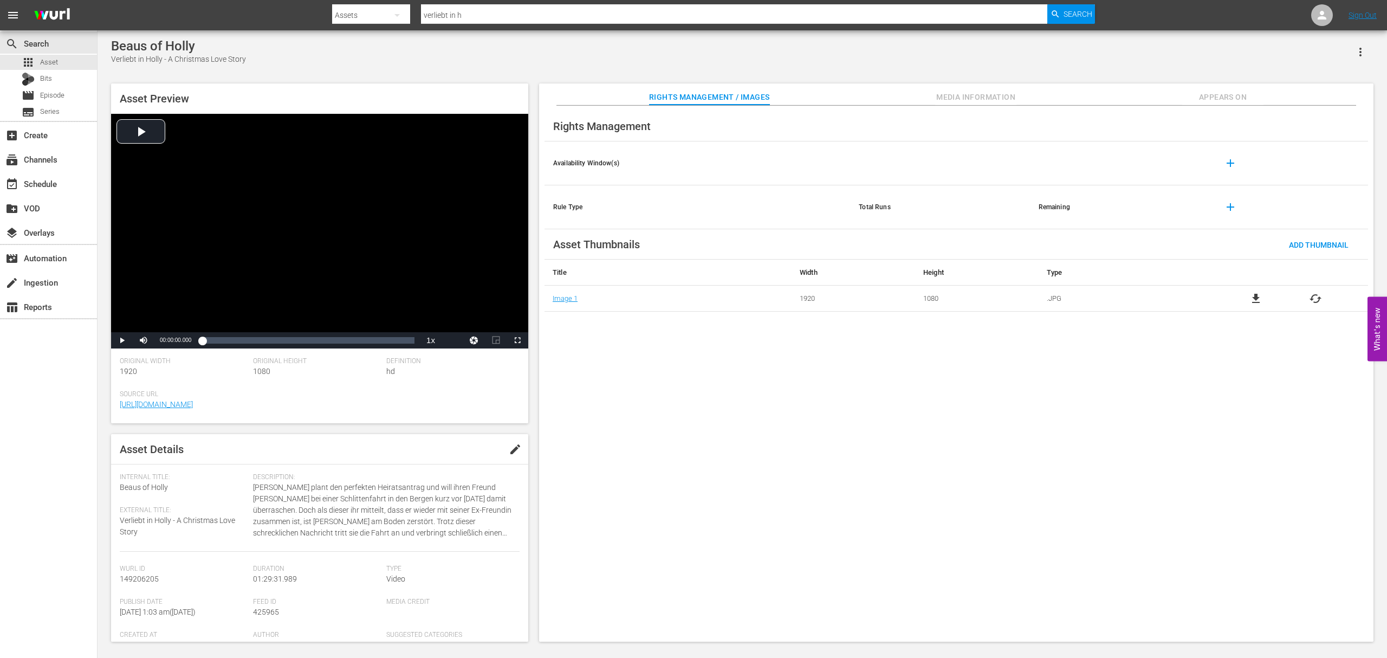
click at [1011, 377] on div "Rights Management Availability Window(s) add Rule Type Total Runs Remaining add…" at bounding box center [956, 374] width 834 height 536
click at [1228, 161] on span "add" at bounding box center [1230, 163] width 13 height 13
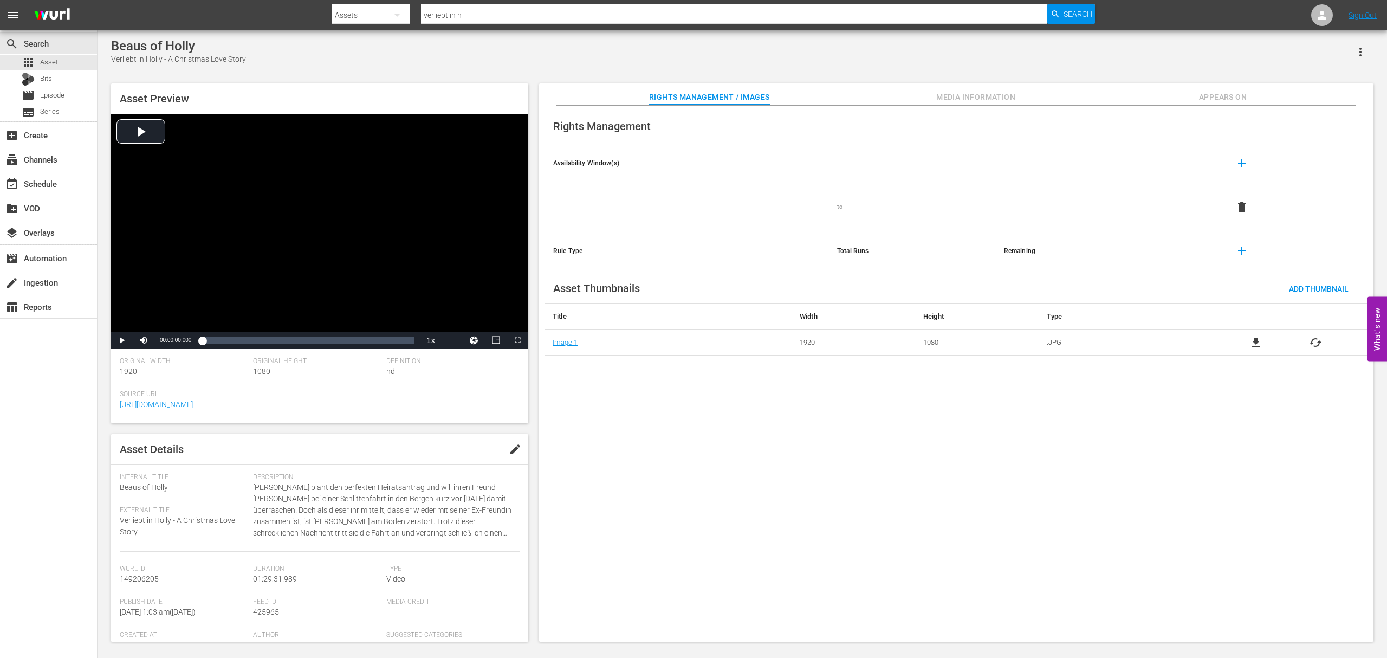
click at [585, 208] on input "text" at bounding box center [577, 207] width 49 height 16
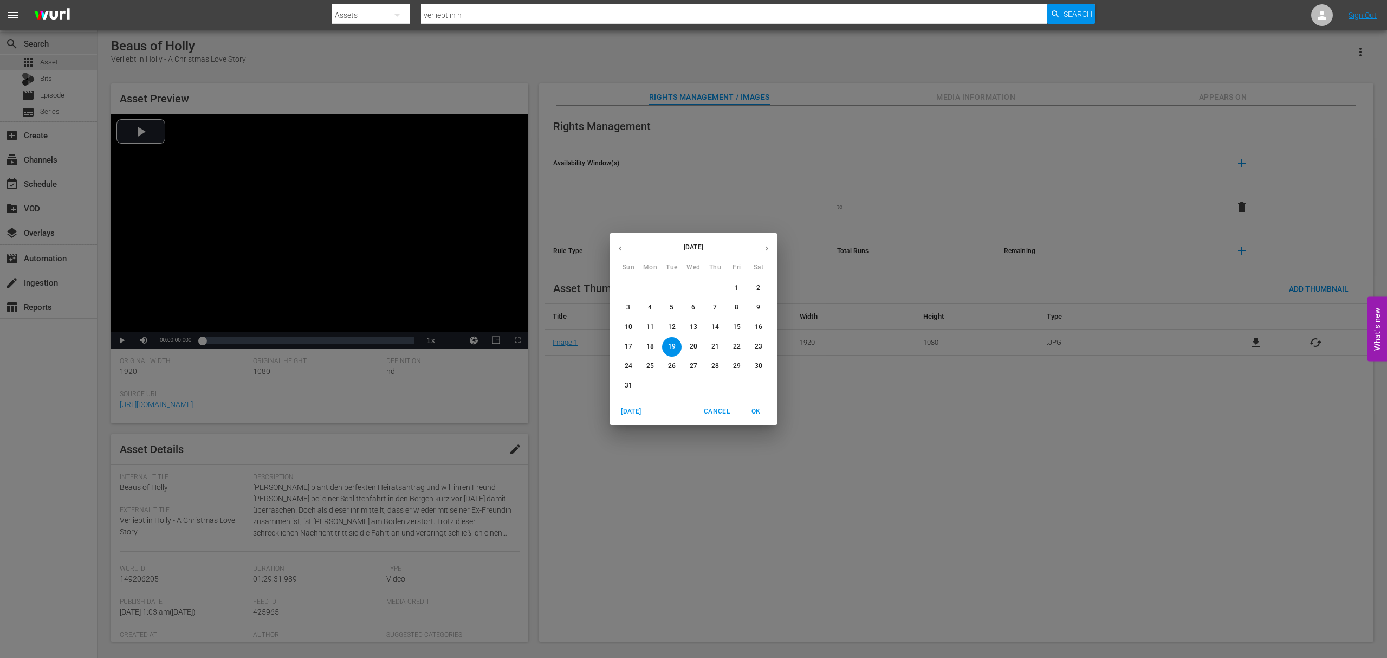
click at [625, 245] on button "button" at bounding box center [619, 248] width 21 height 21
click at [583, 421] on div "[DATE] [DATE] [DATE] Sun Mon Tue Wed Thu Fri Sat 30 31 1 2 3 4 5 6 7 8 9 10 11 …" at bounding box center [693, 329] width 1387 height 658
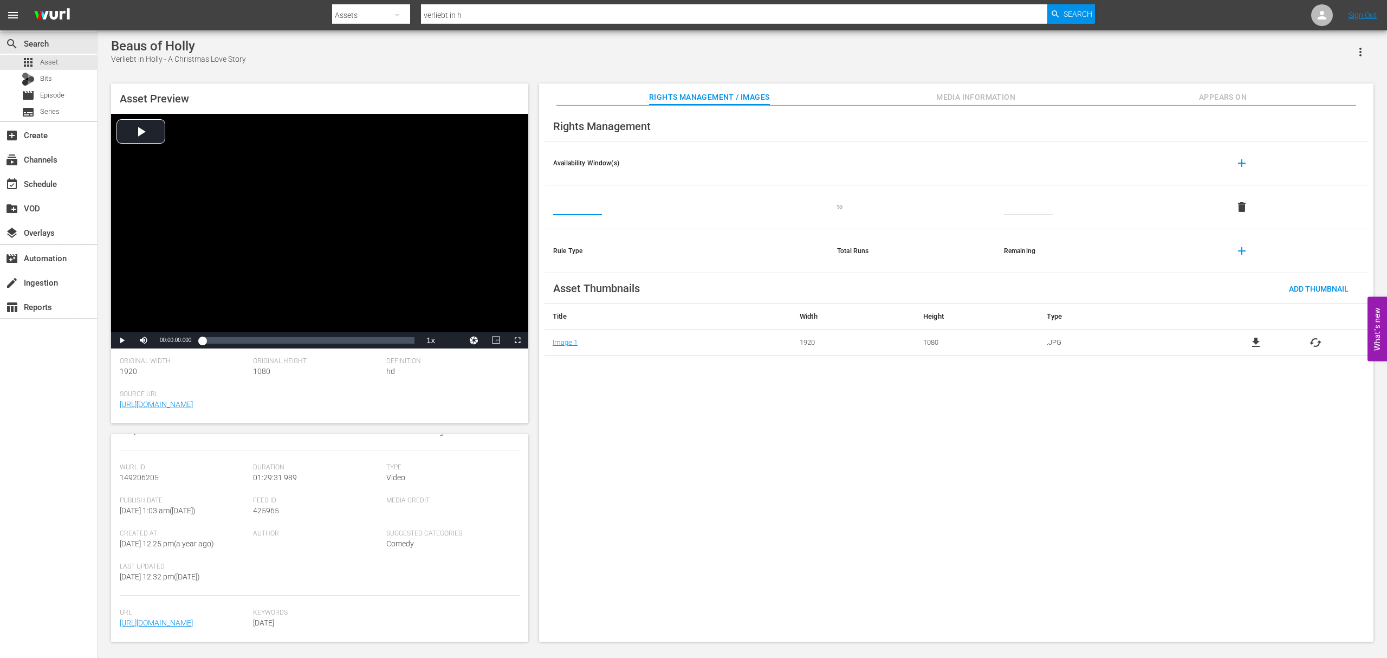
scroll to position [180, 0]
click at [583, 212] on input "text" at bounding box center [577, 207] width 49 height 16
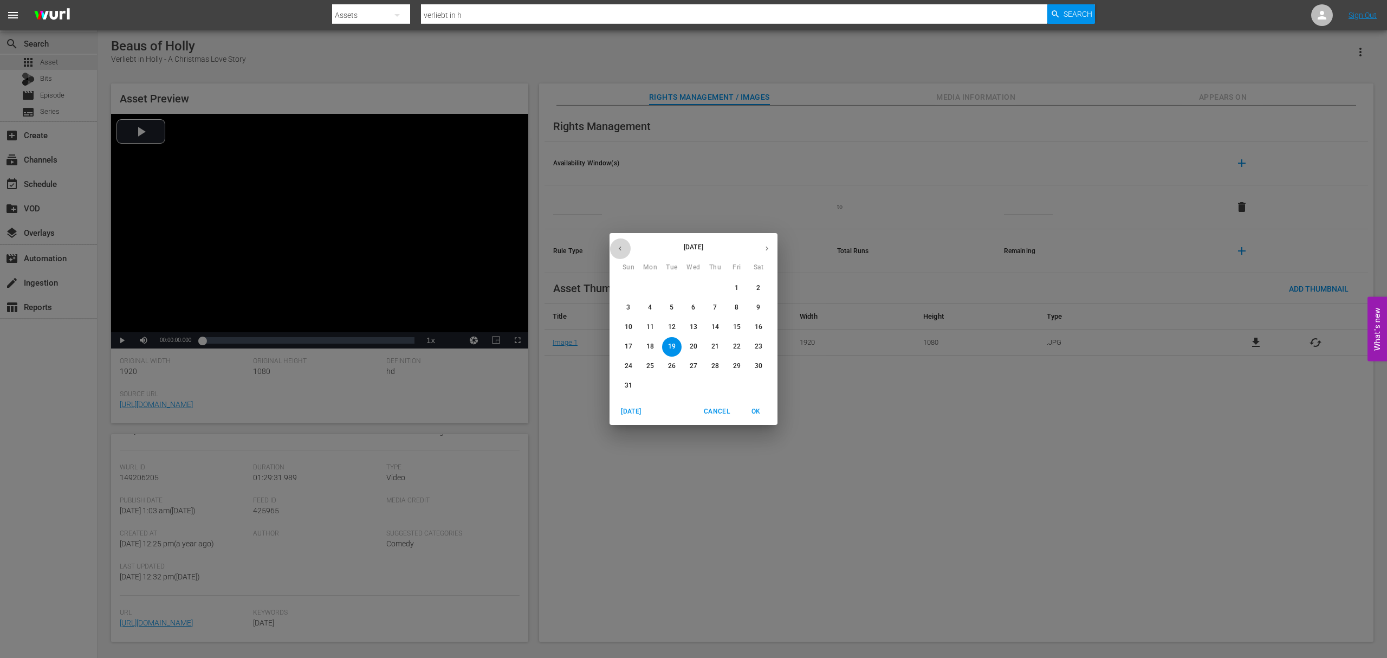
click at [625, 245] on button "button" at bounding box center [619, 248] width 21 height 21
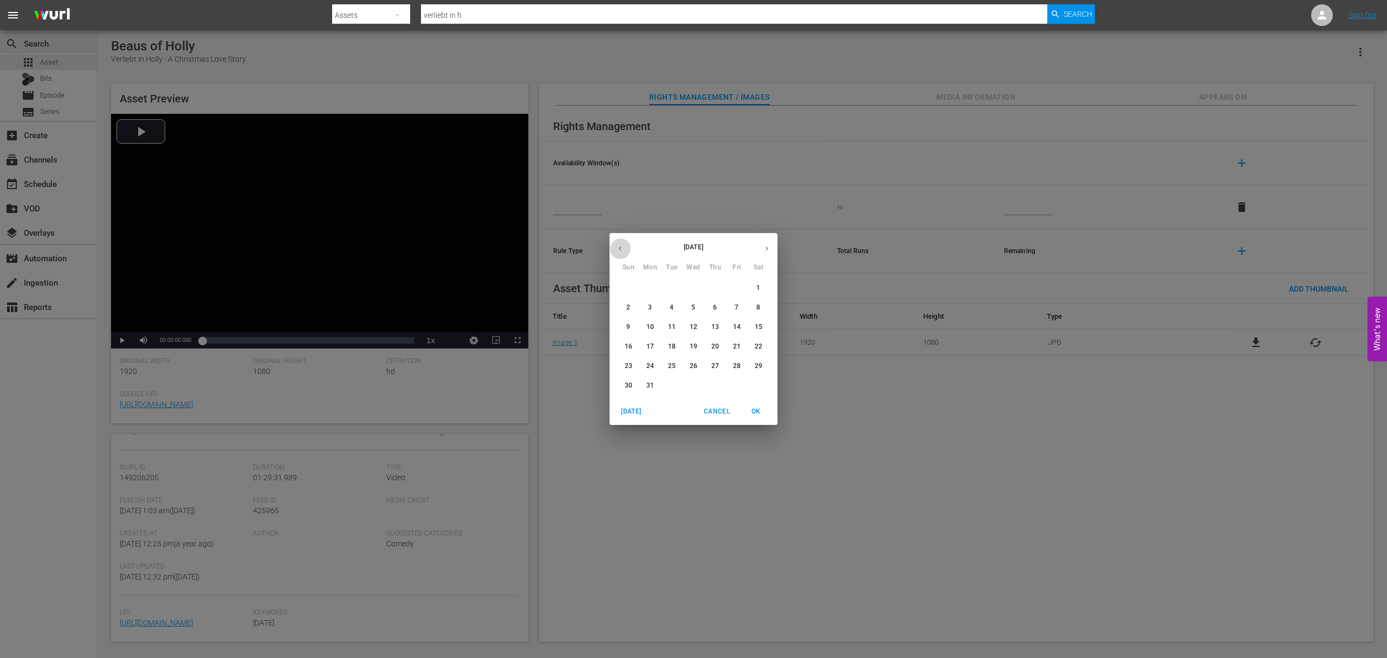
click at [625, 245] on button "button" at bounding box center [619, 248] width 21 height 21
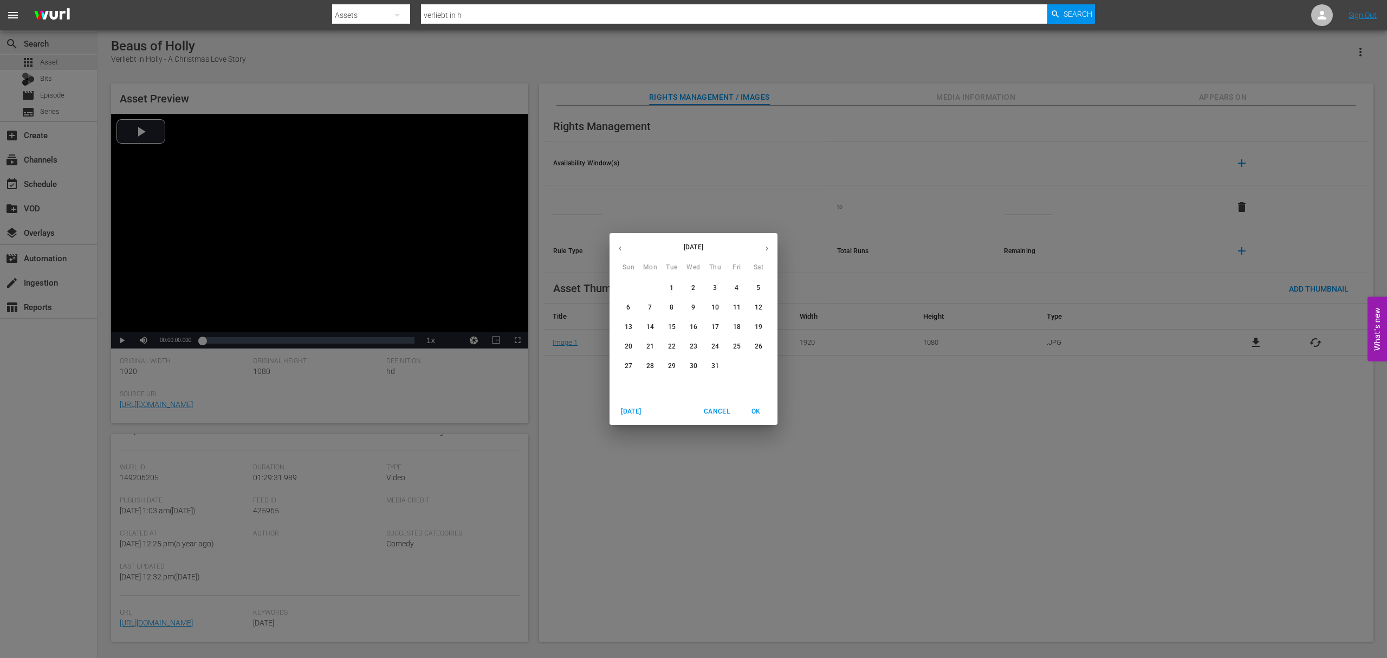
click at [674, 289] on span "1" at bounding box center [672, 287] width 20 height 9
type input "[DATE]"
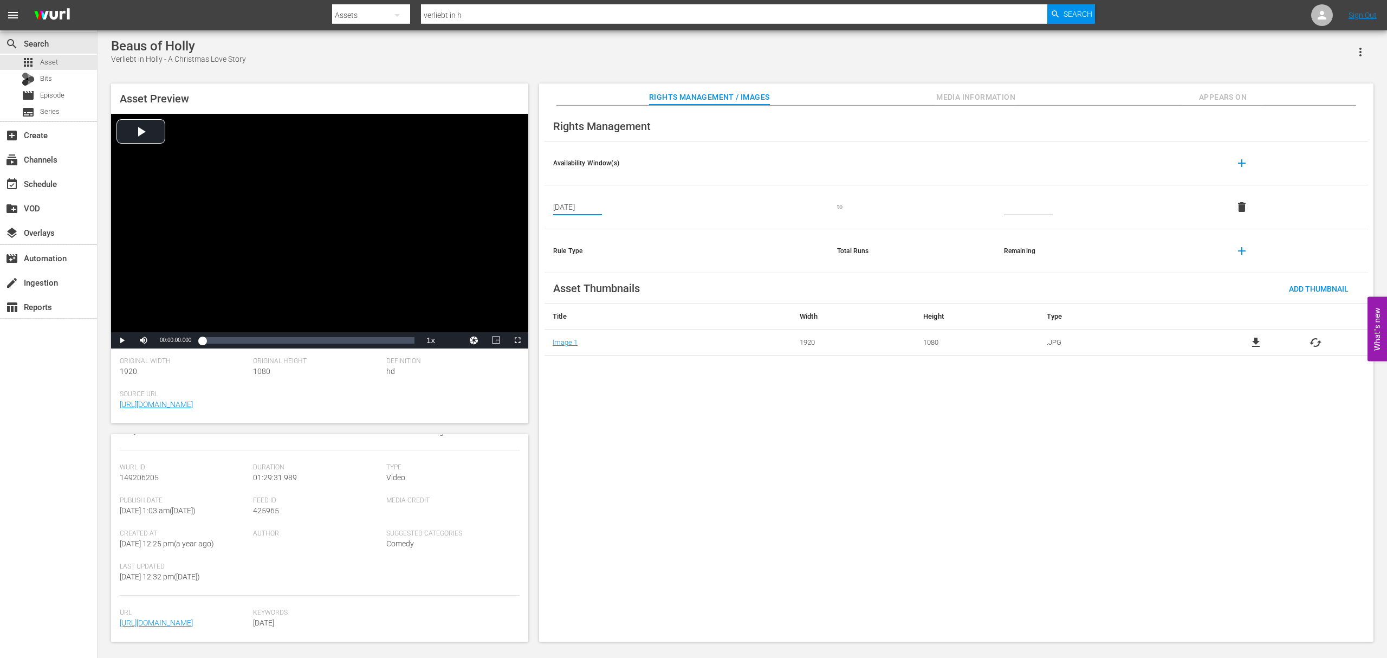
click at [869, 208] on div "to" at bounding box center [912, 207] width 150 height 9
click at [1015, 197] on td at bounding box center [1107, 207] width 225 height 44
click at [1019, 202] on input "text" at bounding box center [1028, 207] width 49 height 16
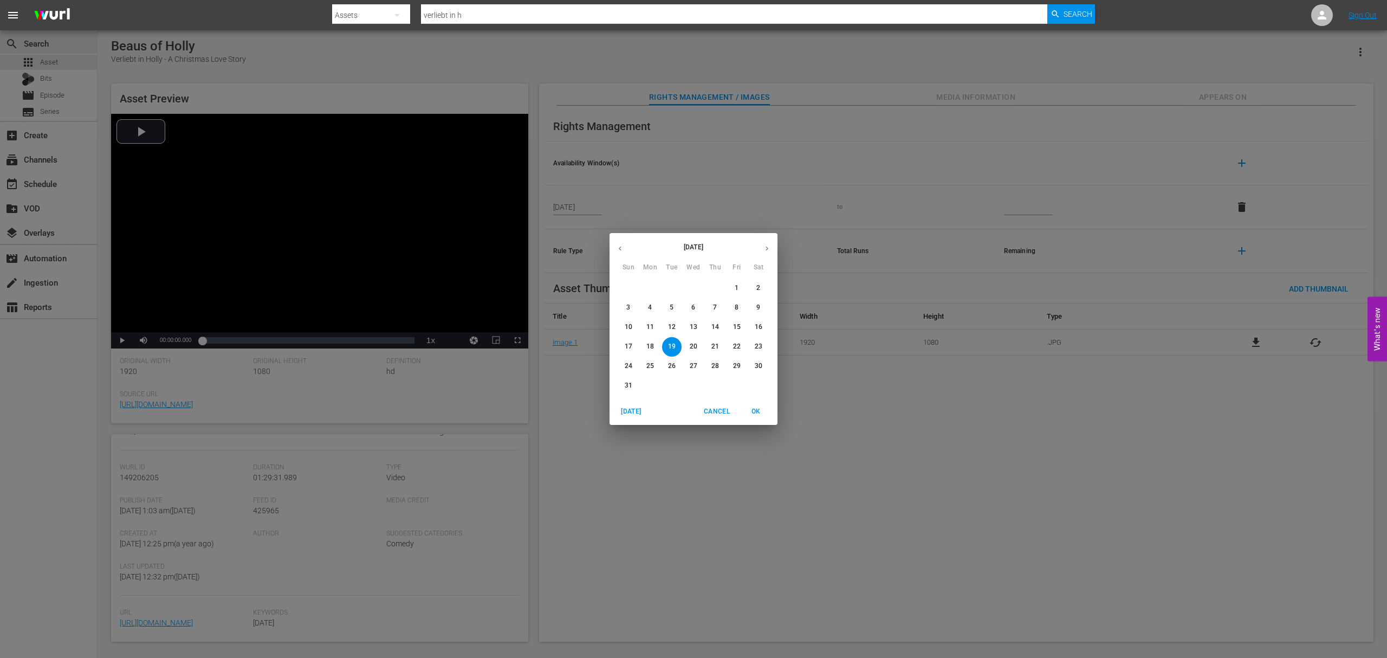
click at [755, 248] on div "[DATE]" at bounding box center [693, 248] width 168 height 21
click at [763, 245] on icon "button" at bounding box center [767, 248] width 8 height 8
click at [665, 372] on button "30" at bounding box center [672, 366] width 20 height 20
type input "[DATE]"
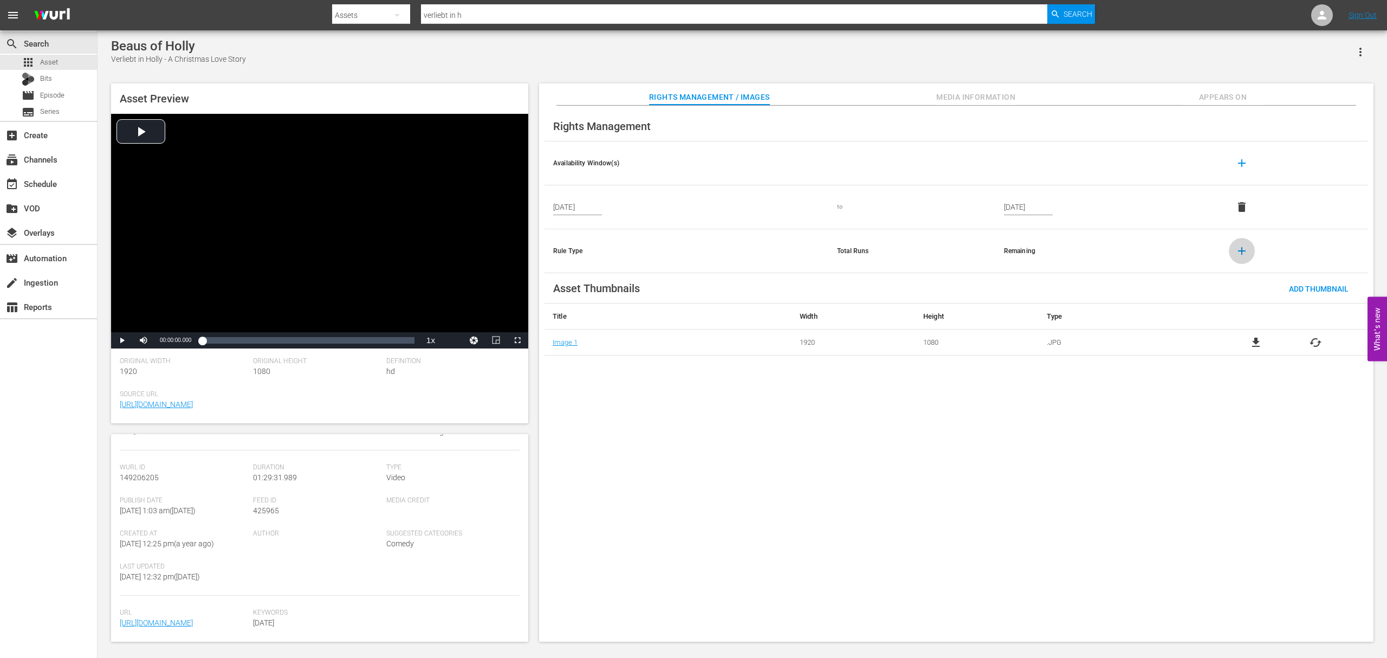
click at [1230, 254] on button "add" at bounding box center [1242, 251] width 26 height 26
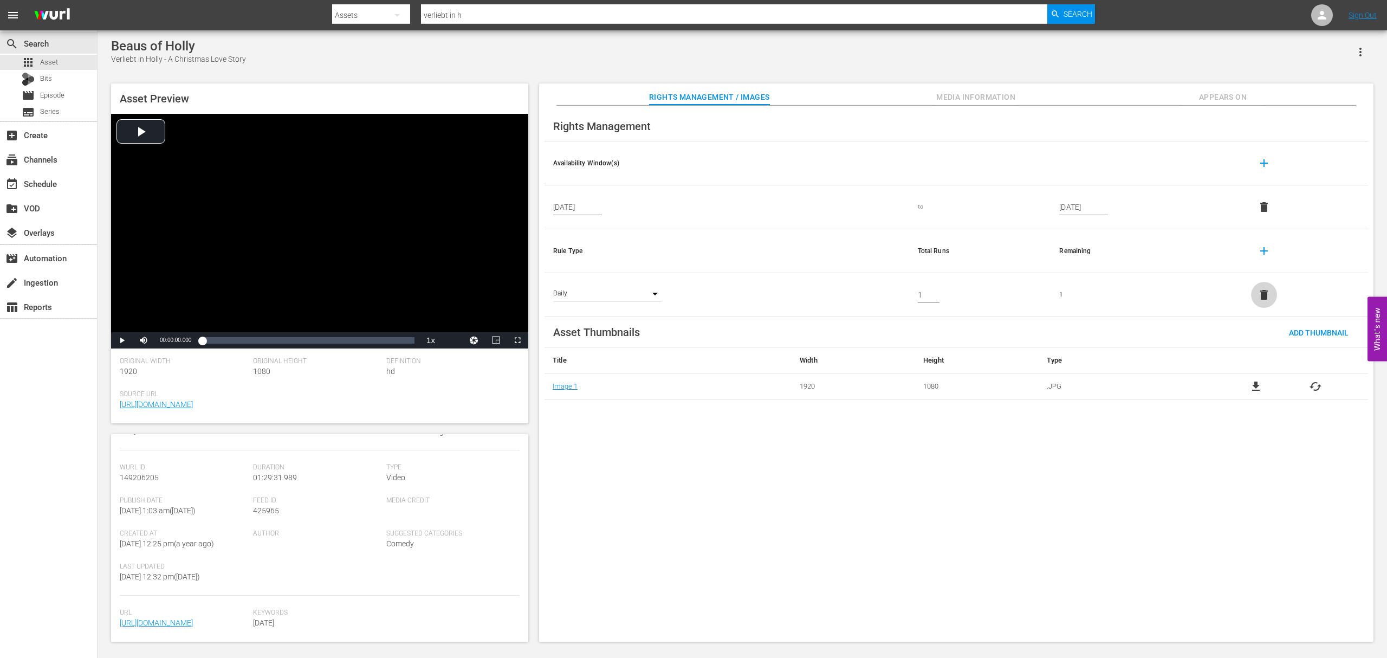
click at [1268, 299] on span "delete" at bounding box center [1263, 294] width 13 height 13
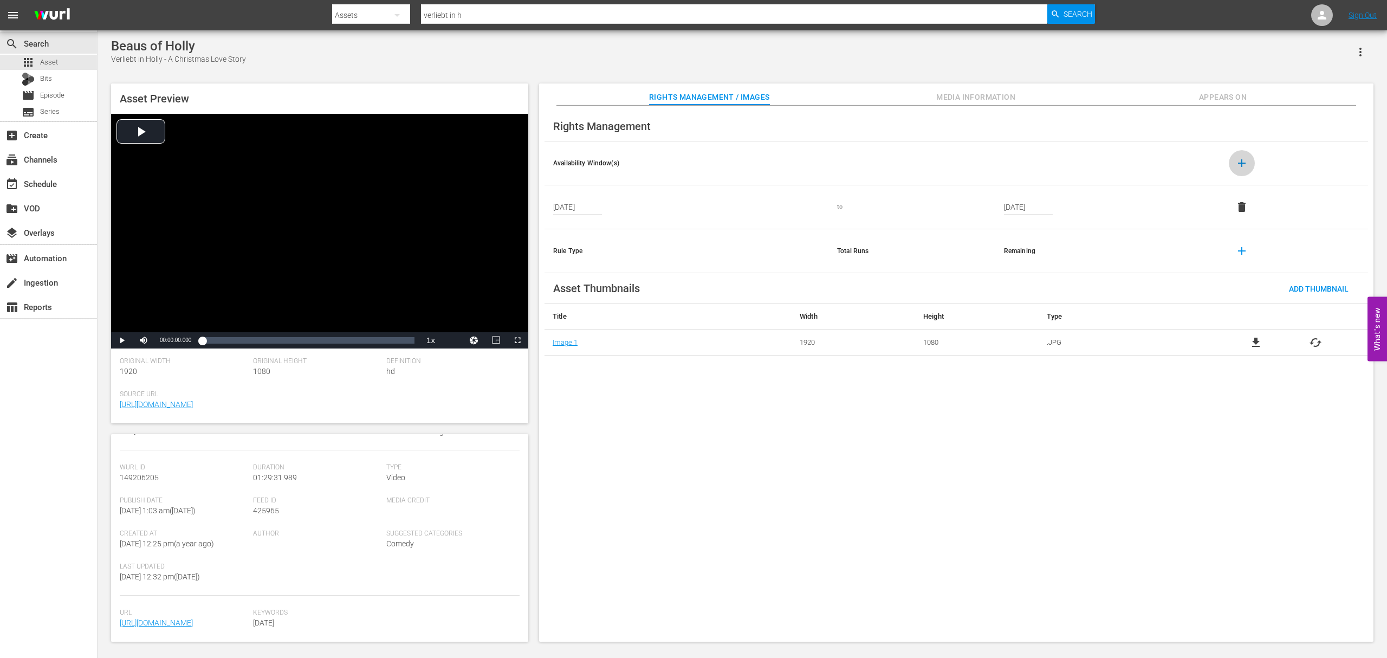
click at [1238, 164] on span "add" at bounding box center [1241, 163] width 13 height 13
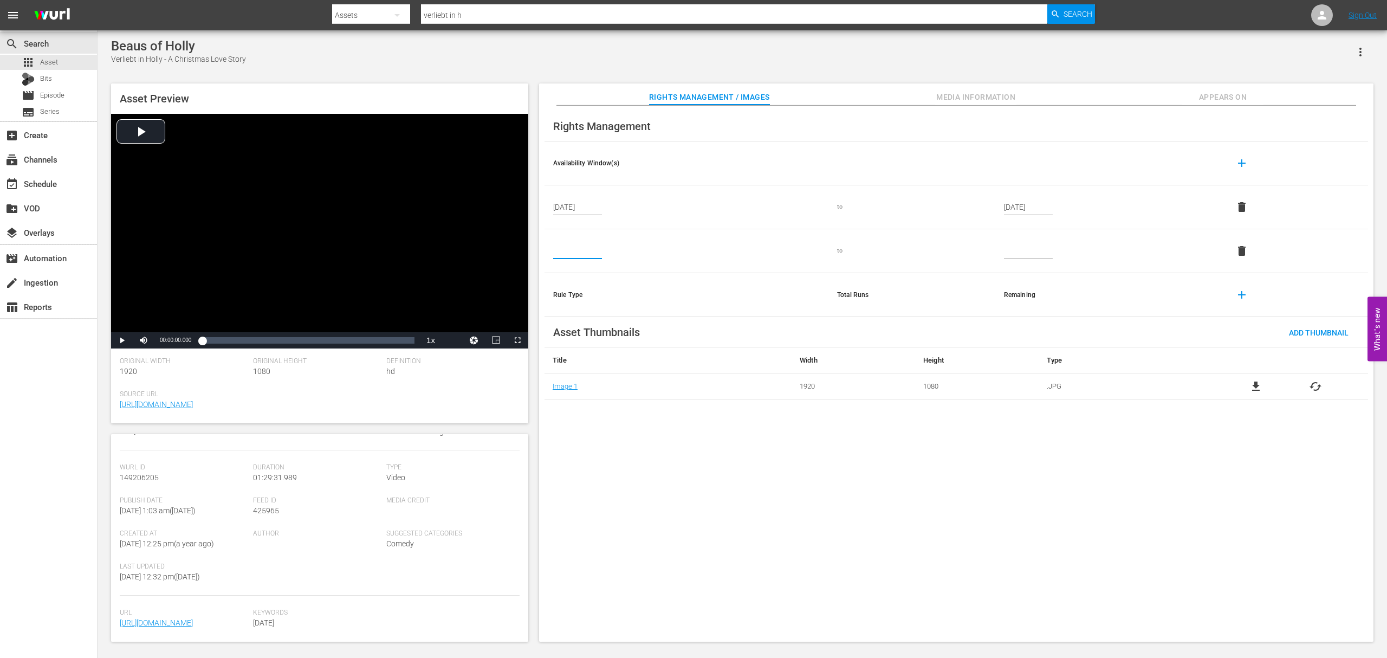
click at [584, 245] on input "text" at bounding box center [577, 251] width 49 height 16
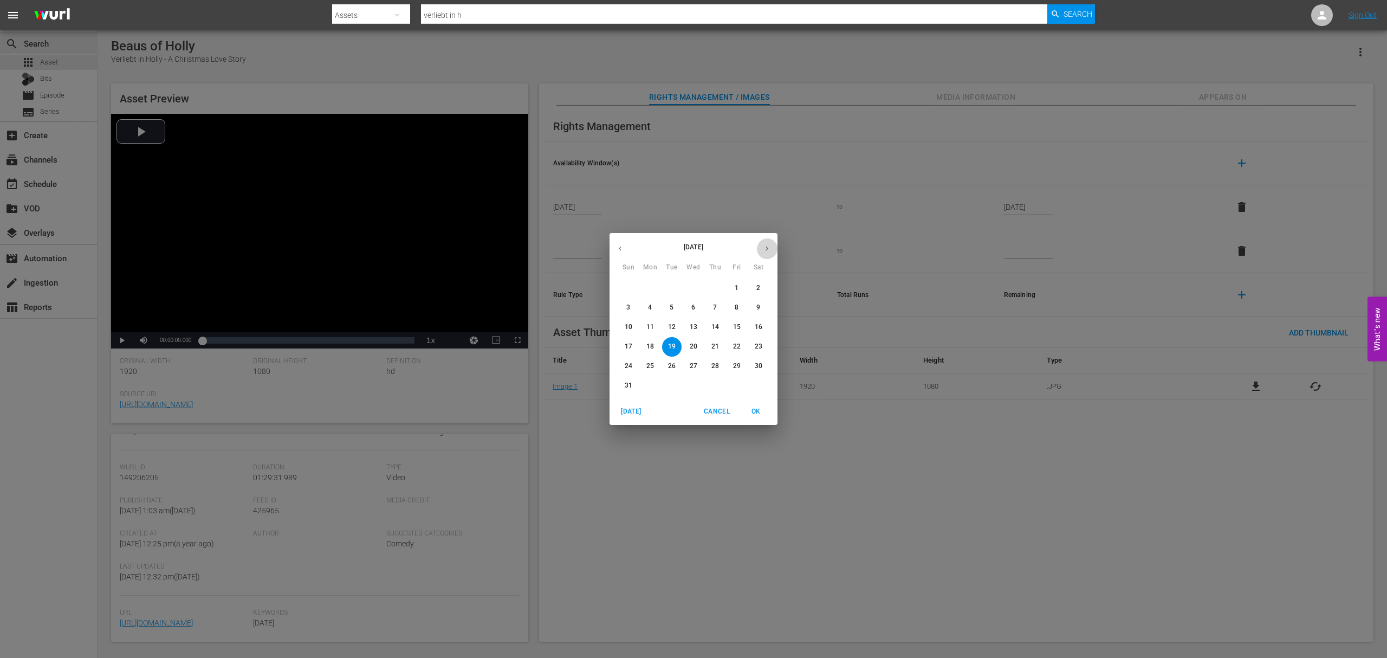
click at [764, 248] on icon "button" at bounding box center [767, 248] width 8 height 8
click at [756, 252] on div "[DATE]" at bounding box center [693, 248] width 168 height 21
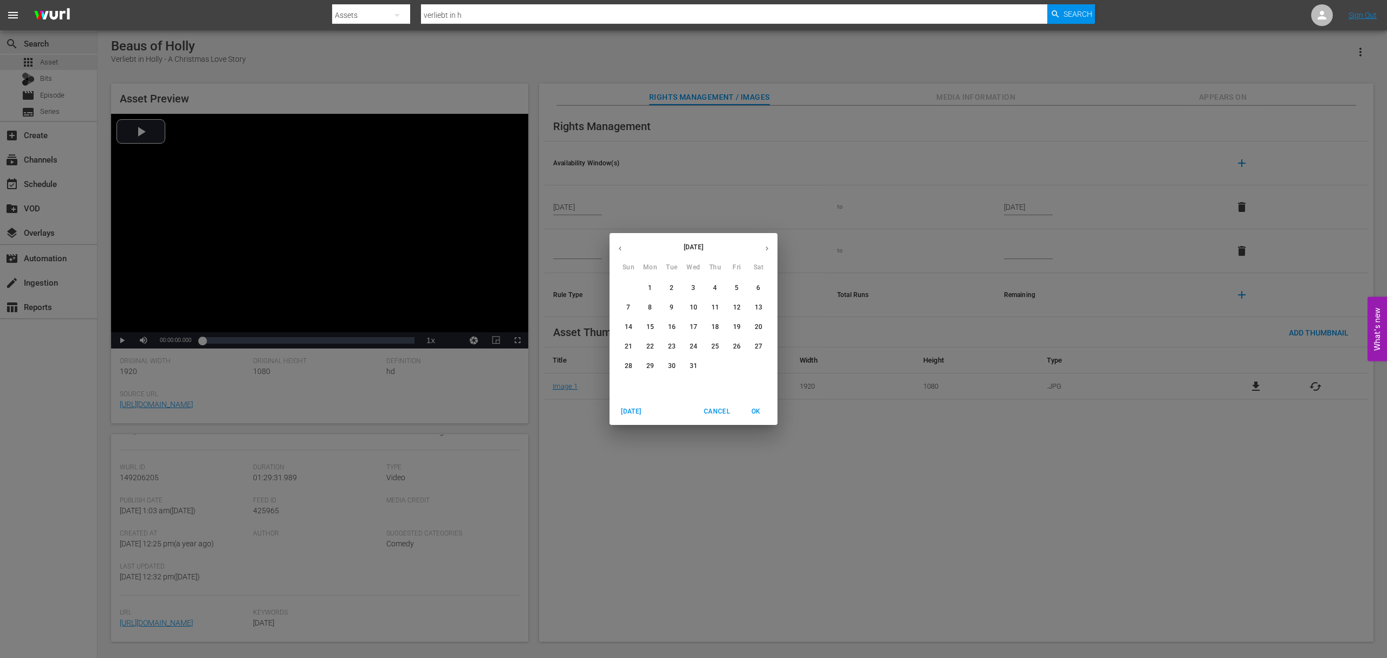
click at [767, 246] on icon "button" at bounding box center [767, 248] width 8 height 8
click at [718, 284] on span "1" at bounding box center [715, 287] width 20 height 9
type input "[DATE]"
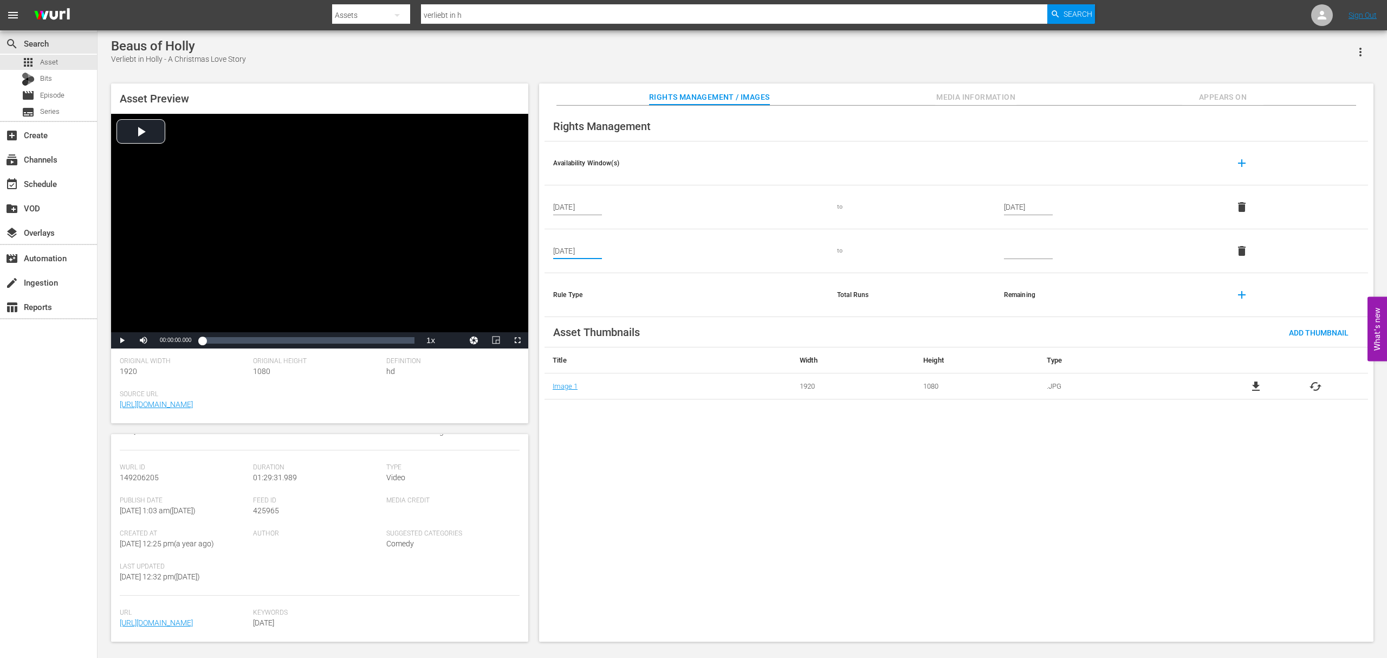
click at [1041, 249] on input "text" at bounding box center [1028, 251] width 49 height 16
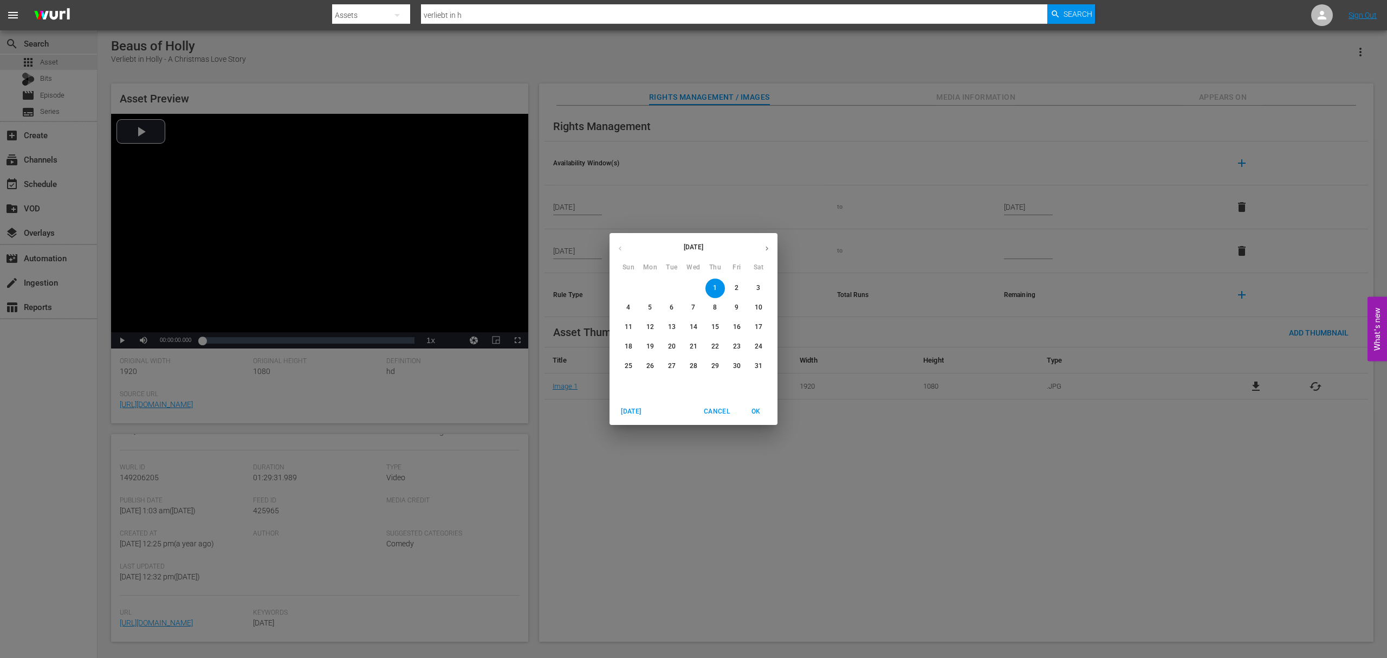
click at [776, 242] on div "[DATE]" at bounding box center [693, 248] width 168 height 21
click at [769, 245] on icon "button" at bounding box center [767, 248] width 8 height 8
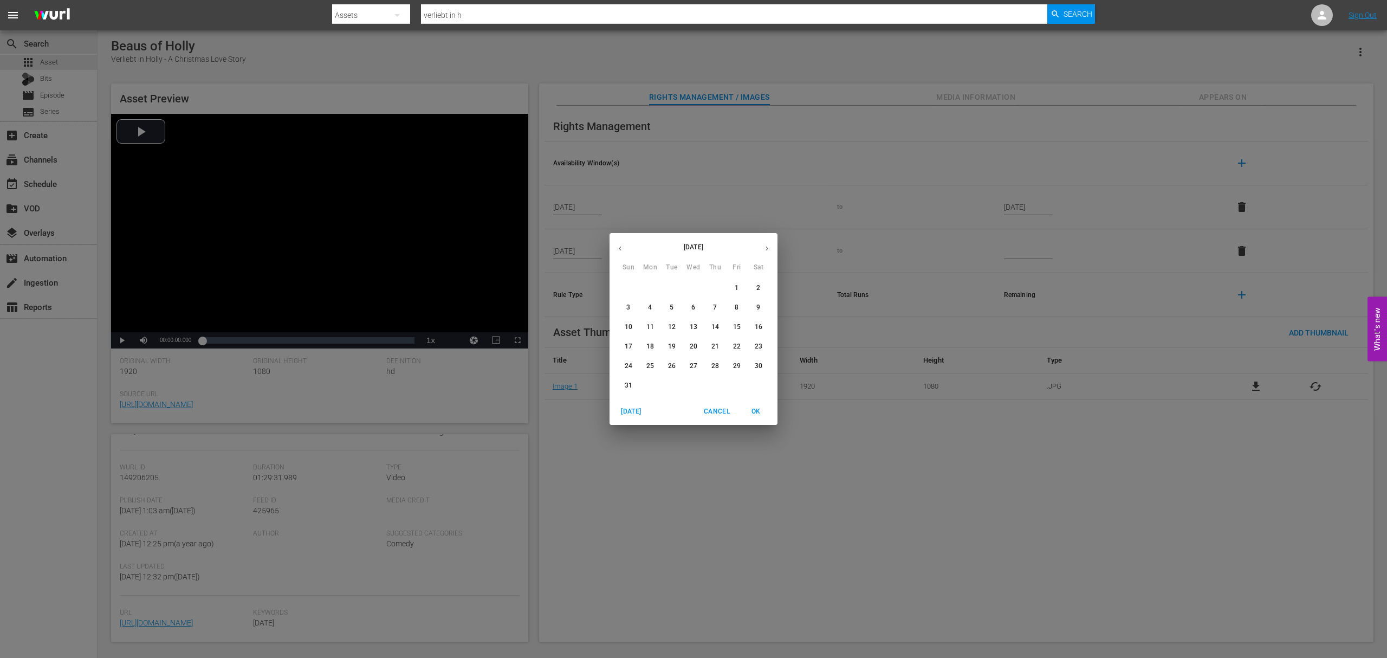
click at [769, 245] on icon "button" at bounding box center [767, 248] width 8 height 8
click at [685, 363] on span "30" at bounding box center [694, 365] width 20 height 9
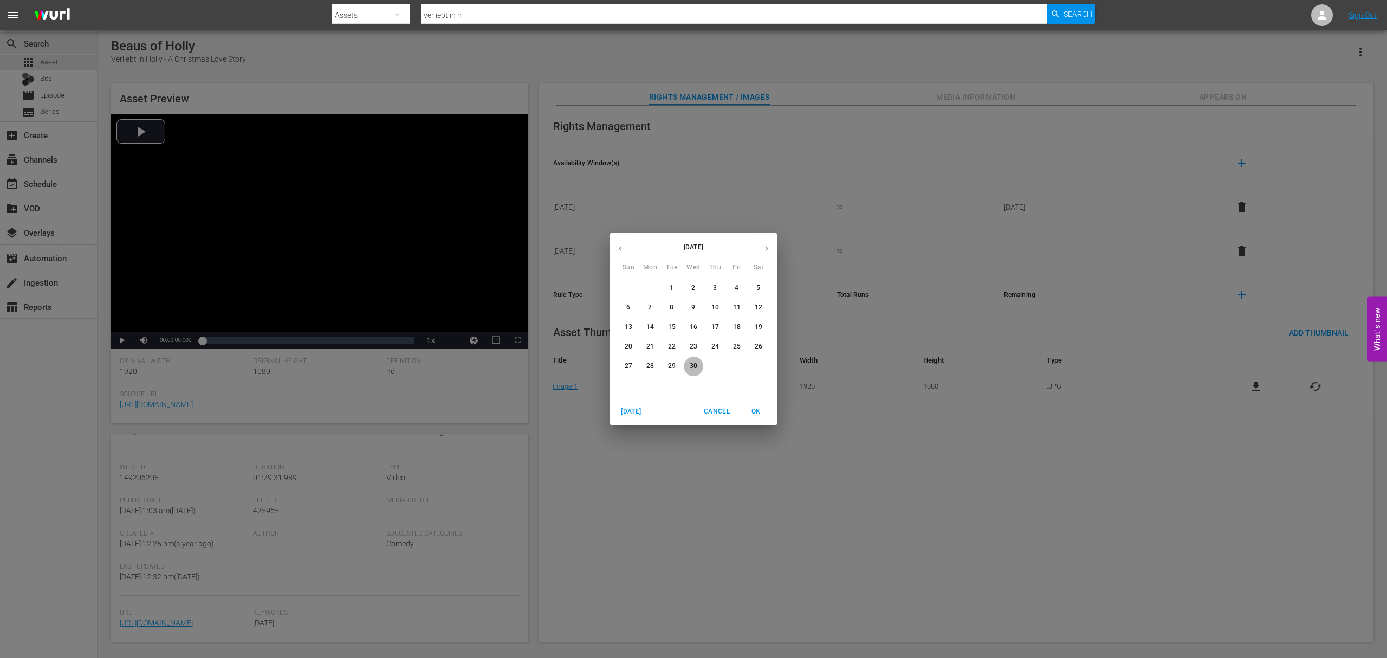
type input "[DATE]"
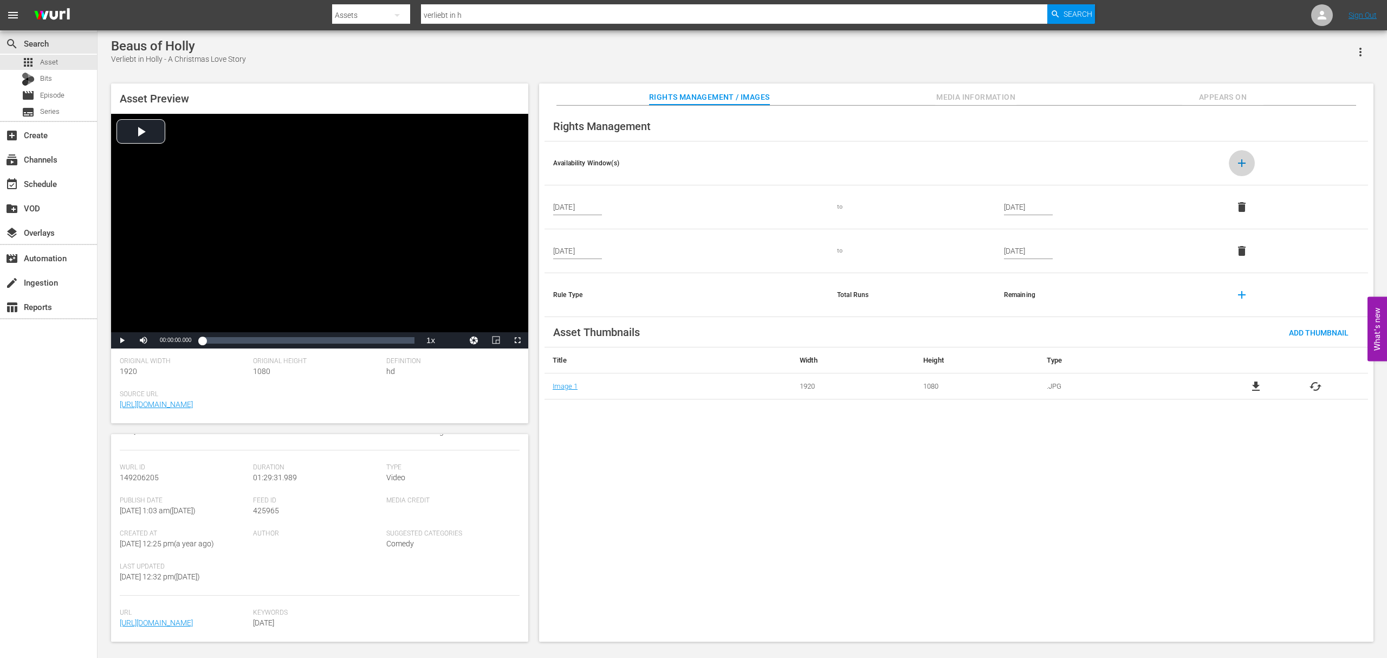
click at [1238, 165] on span "add" at bounding box center [1241, 163] width 13 height 13
click at [570, 290] on input "text" at bounding box center [577, 295] width 49 height 16
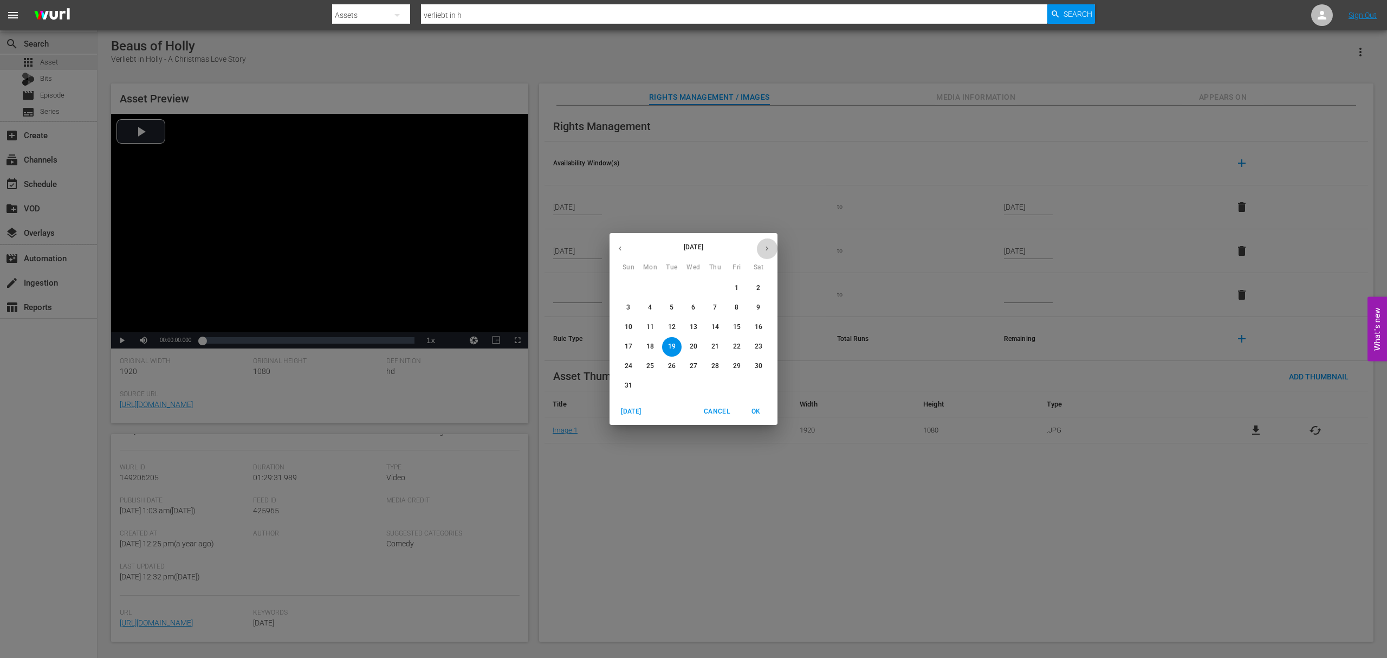
click at [770, 245] on icon "button" at bounding box center [767, 248] width 8 height 8
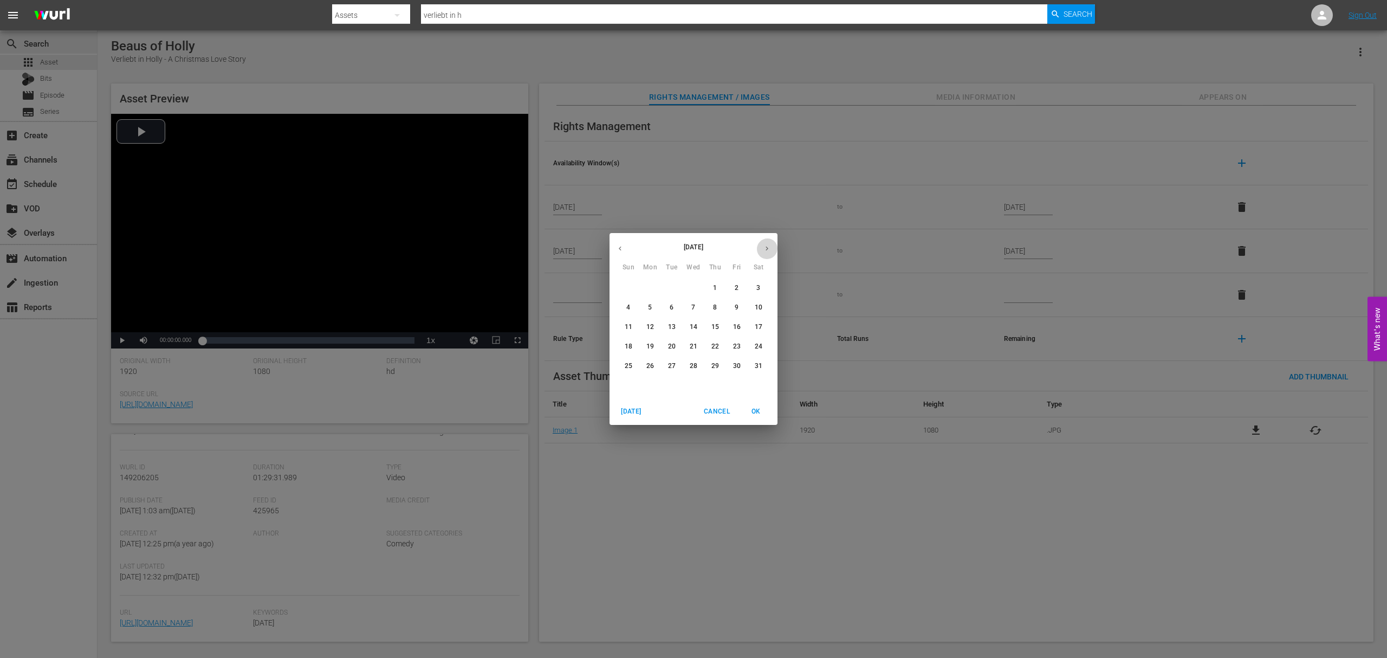
click at [770, 245] on icon "button" at bounding box center [767, 248] width 8 height 8
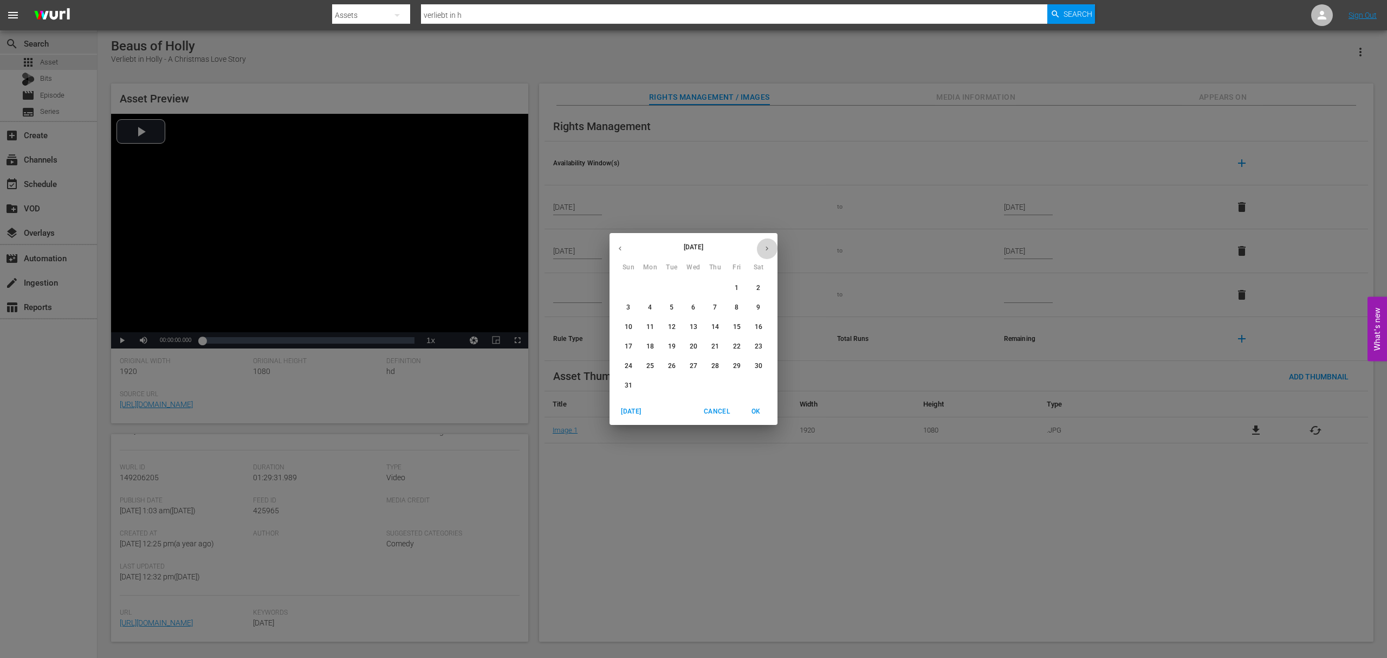
click at [770, 245] on icon "button" at bounding box center [767, 248] width 8 height 8
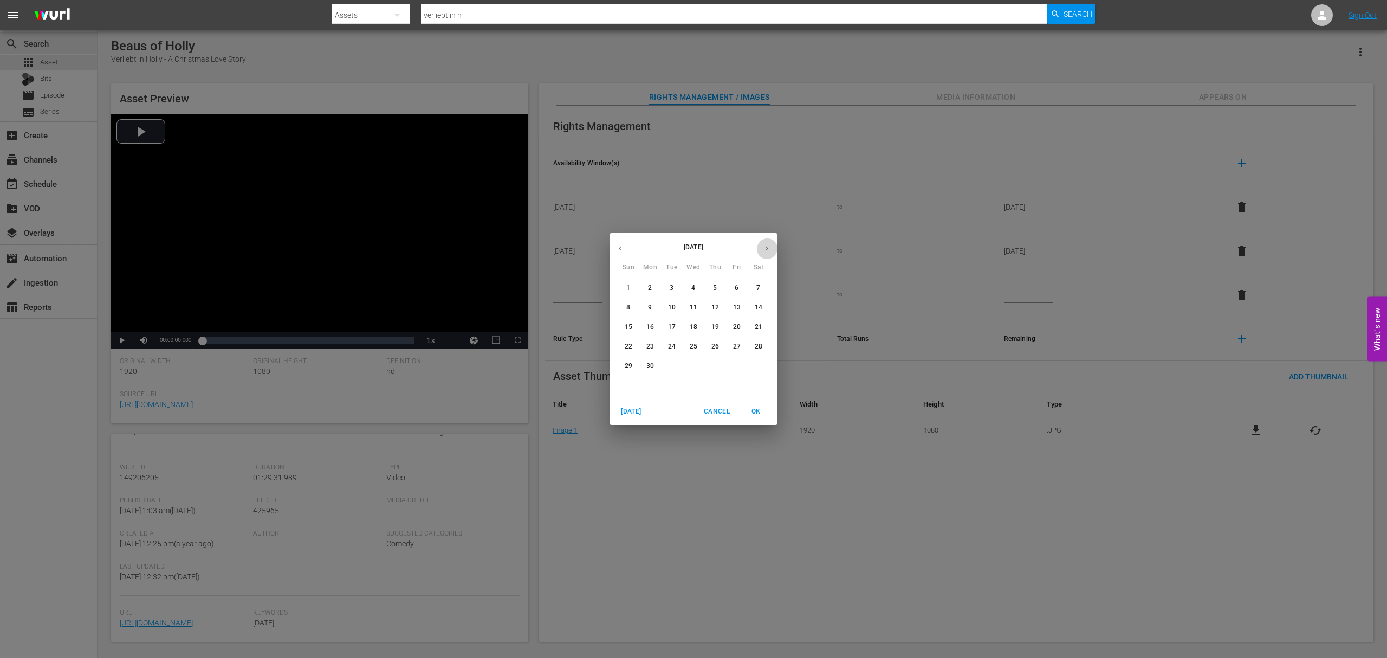
click at [770, 245] on icon "button" at bounding box center [767, 248] width 8 height 8
click at [768, 246] on button "button" at bounding box center [766, 248] width 21 height 21
drag, startPoint x: 738, startPoint y: 285, endPoint x: 750, endPoint y: 330, distance: 46.7
click at [738, 286] on p "1" at bounding box center [737, 287] width 4 height 9
type input "[DATE]"
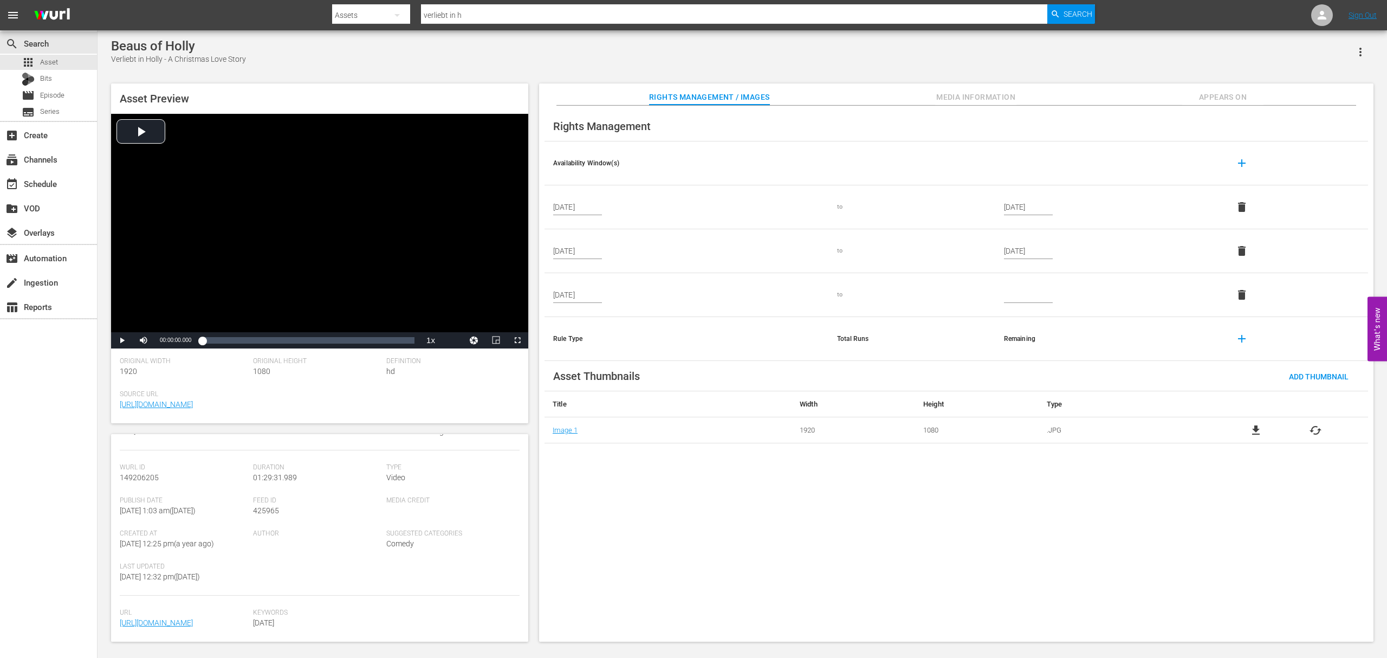
click at [967, 537] on div "Rights Management Availability Window(s) add [DATE] to [DATE] delete [DATE] to …" at bounding box center [956, 374] width 834 height 536
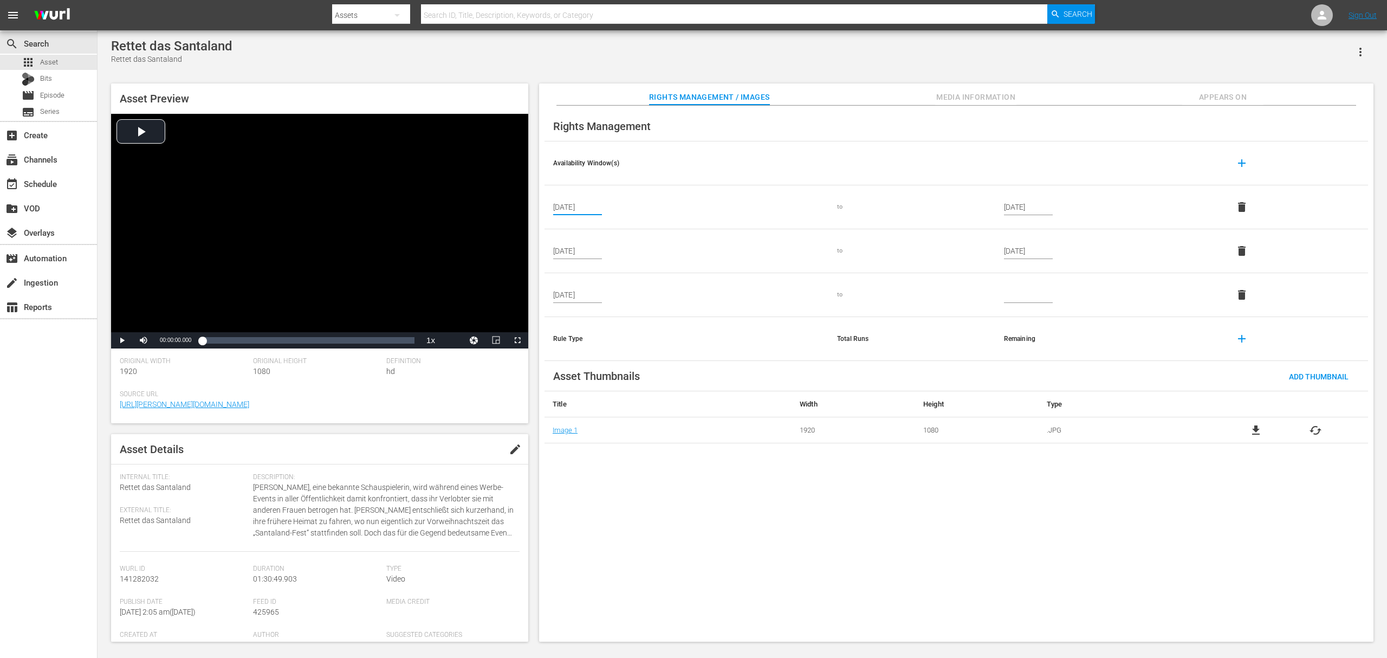
click at [597, 207] on input "[DATE]" at bounding box center [577, 207] width 49 height 16
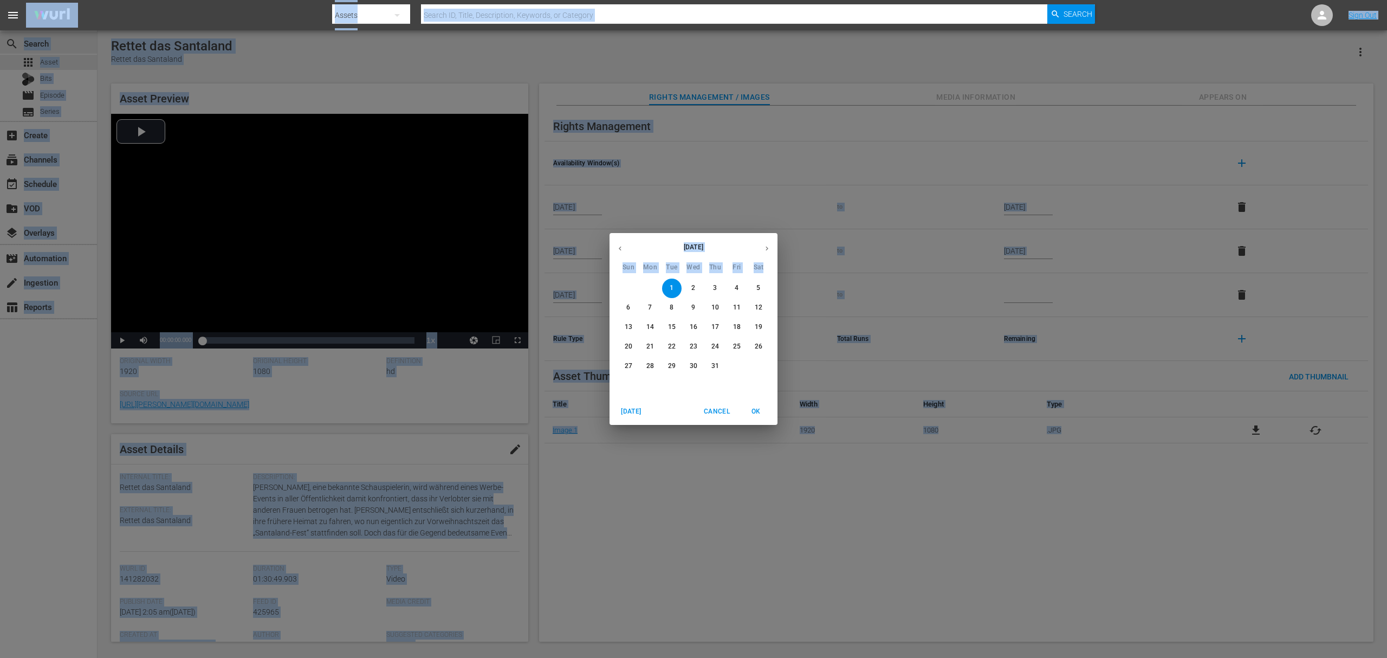
click at [723, 412] on span "Cancel" at bounding box center [717, 411] width 26 height 11
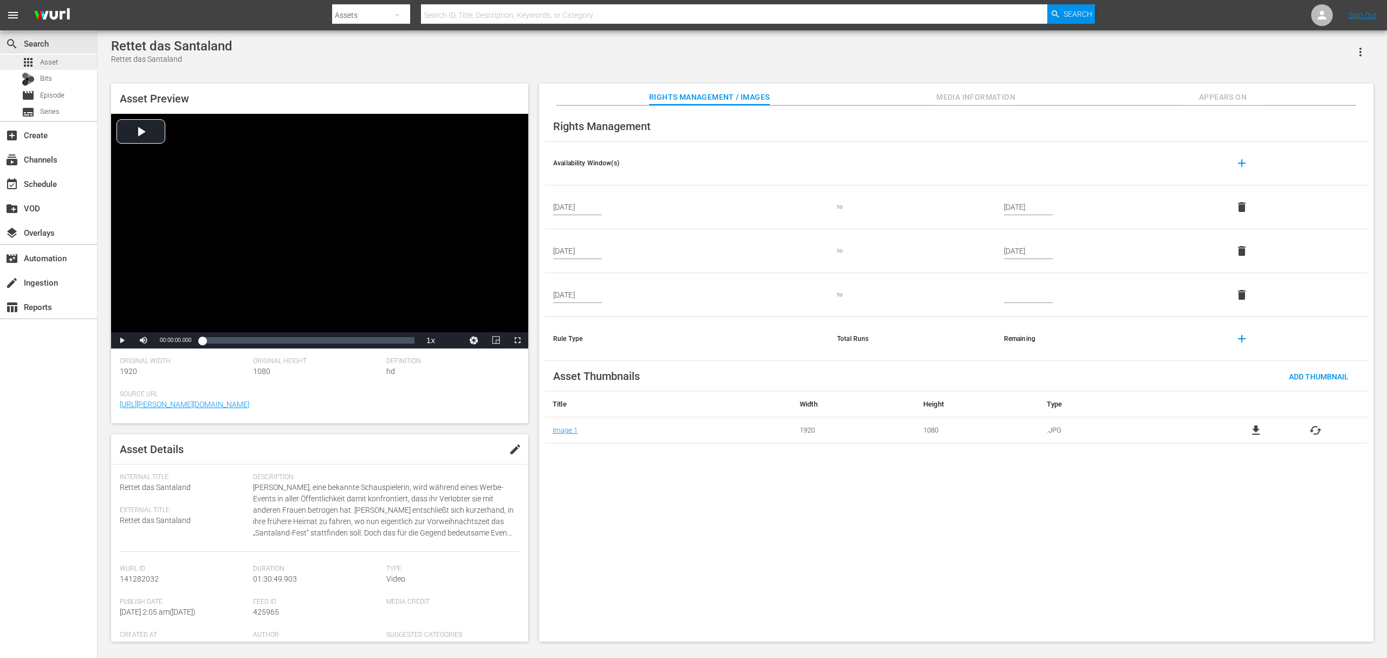
click at [68, 65] on div "apps Asset" at bounding box center [48, 62] width 97 height 15
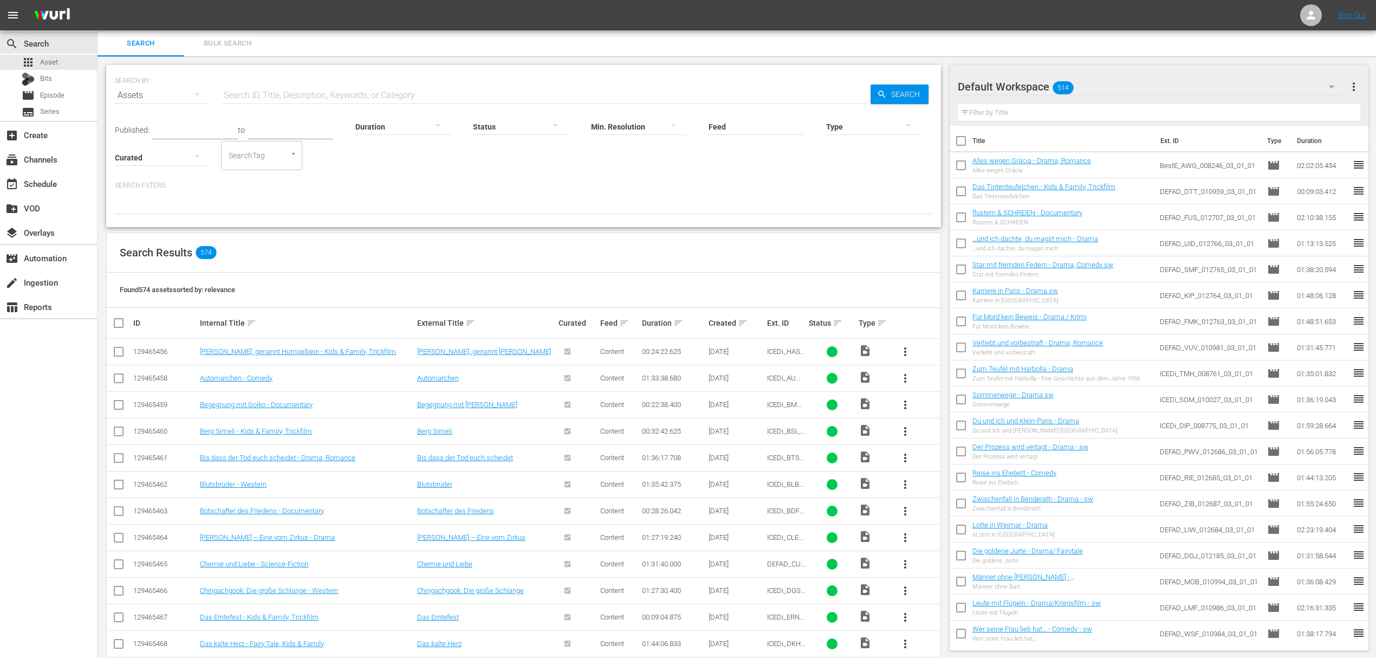
click at [323, 95] on input "text" at bounding box center [546, 95] width 650 height 26
type input "w"
type input "weihnachtsg"
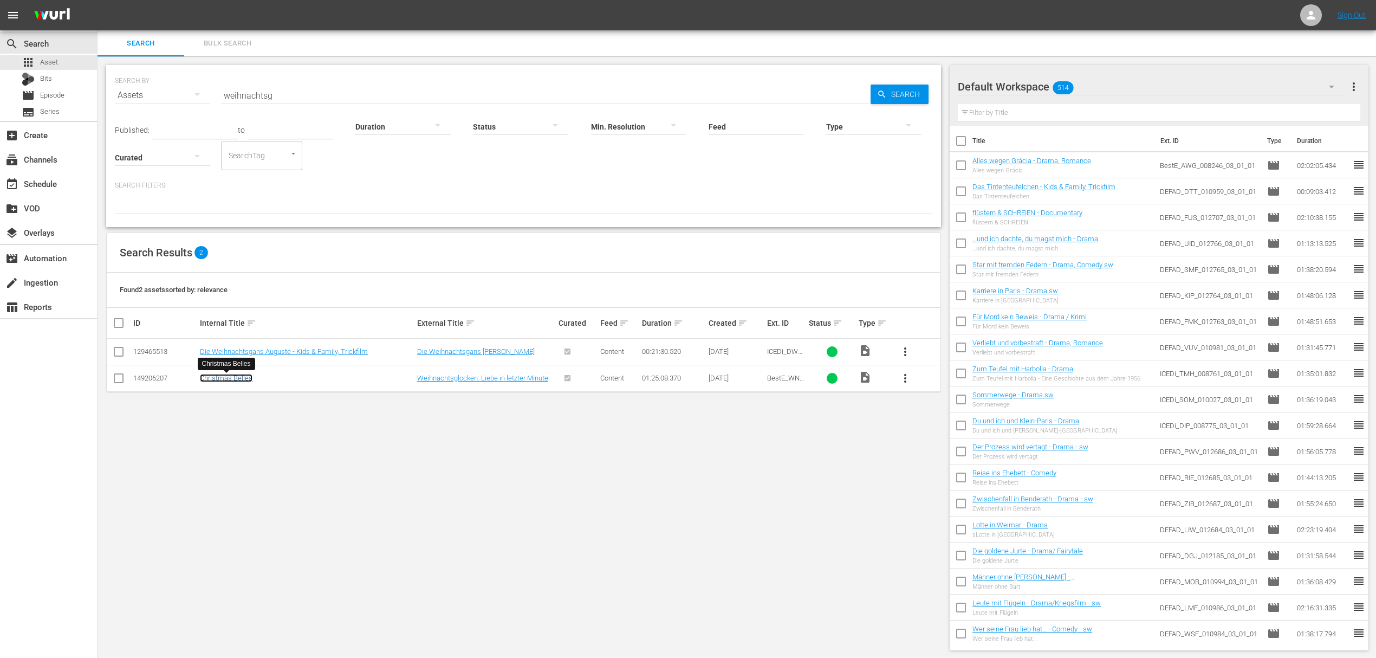
click at [231, 375] on link "Christmas Belles" at bounding box center [226, 378] width 53 height 8
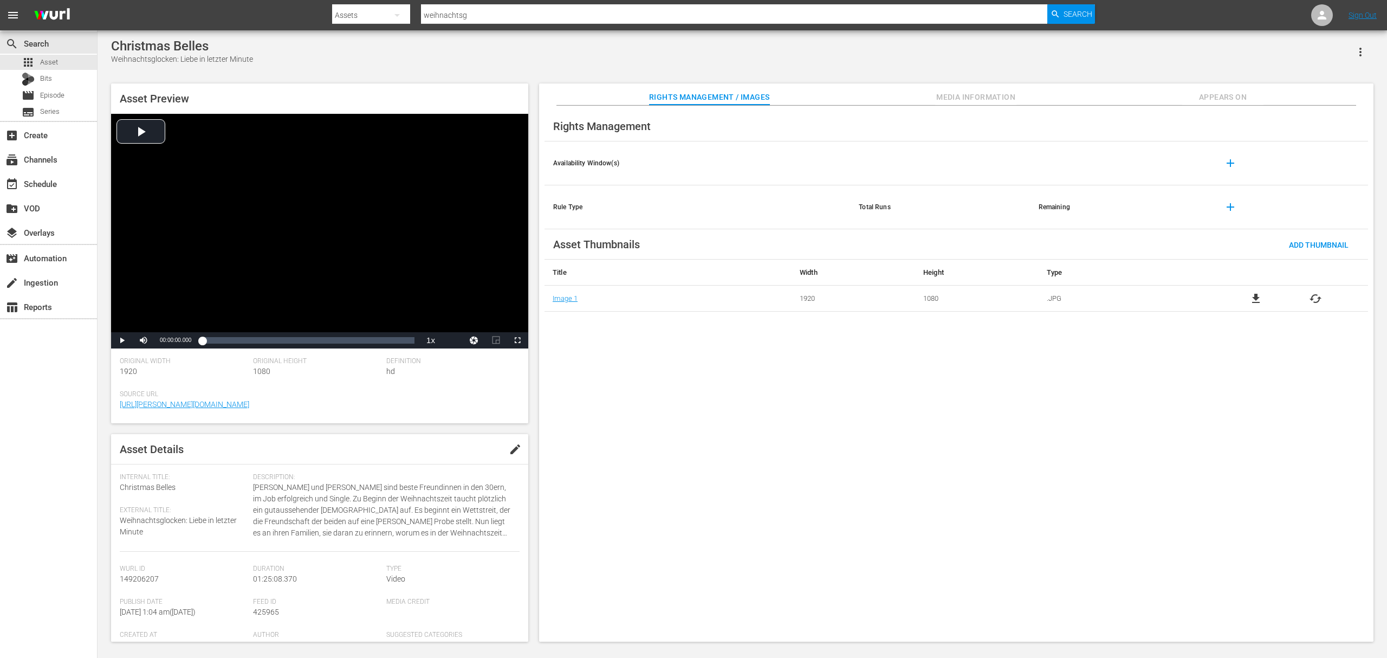
click at [1040, 158] on span "add" at bounding box center [1230, 163] width 13 height 13
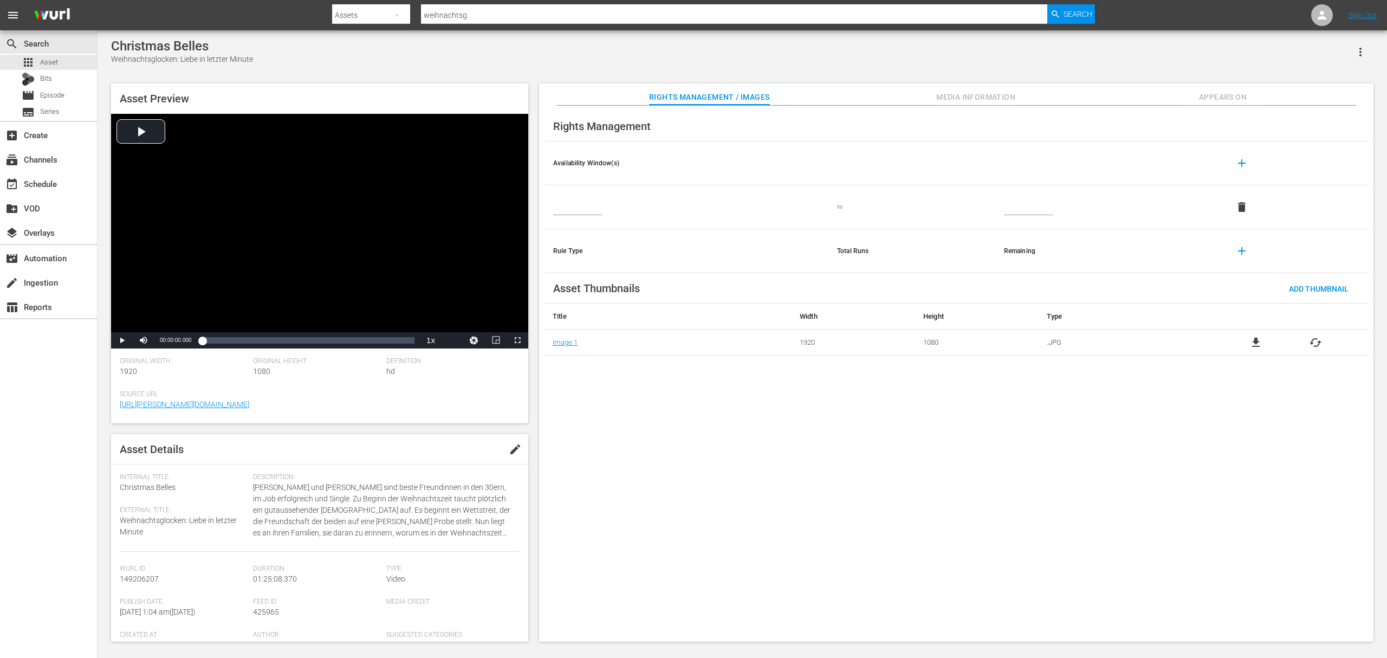
click at [559, 198] on td at bounding box center [686, 207] width 284 height 44
click at [581, 199] on input "text" at bounding box center [577, 207] width 49 height 16
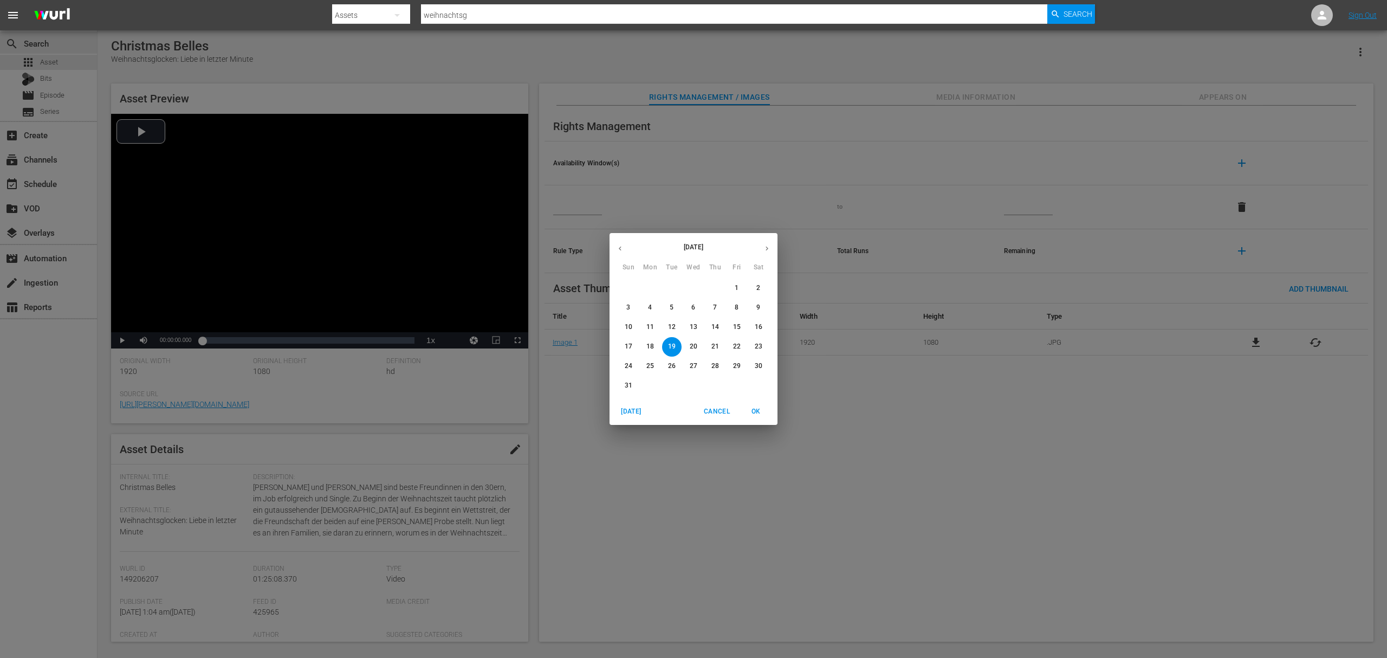
click at [624, 247] on button "button" at bounding box center [619, 248] width 21 height 21
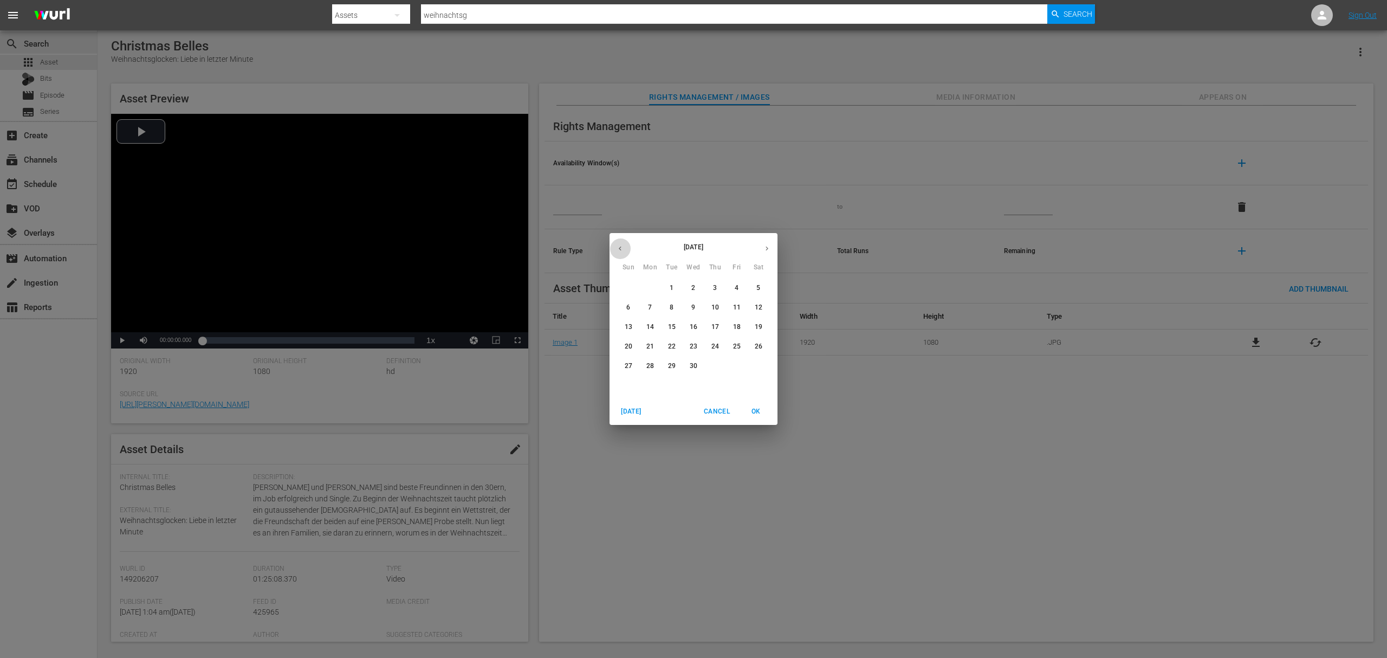
click at [624, 247] on button "button" at bounding box center [619, 248] width 21 height 21
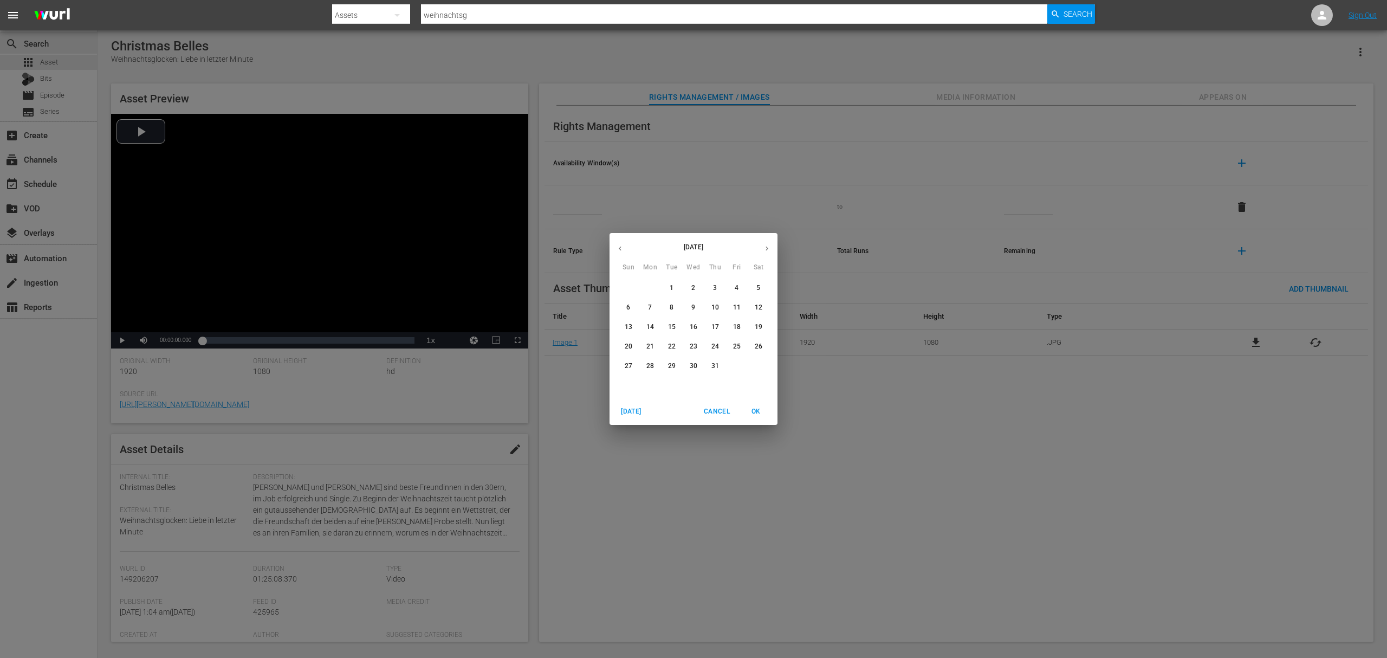
click at [673, 287] on p "1" at bounding box center [672, 287] width 4 height 9
type input "[DATE]"
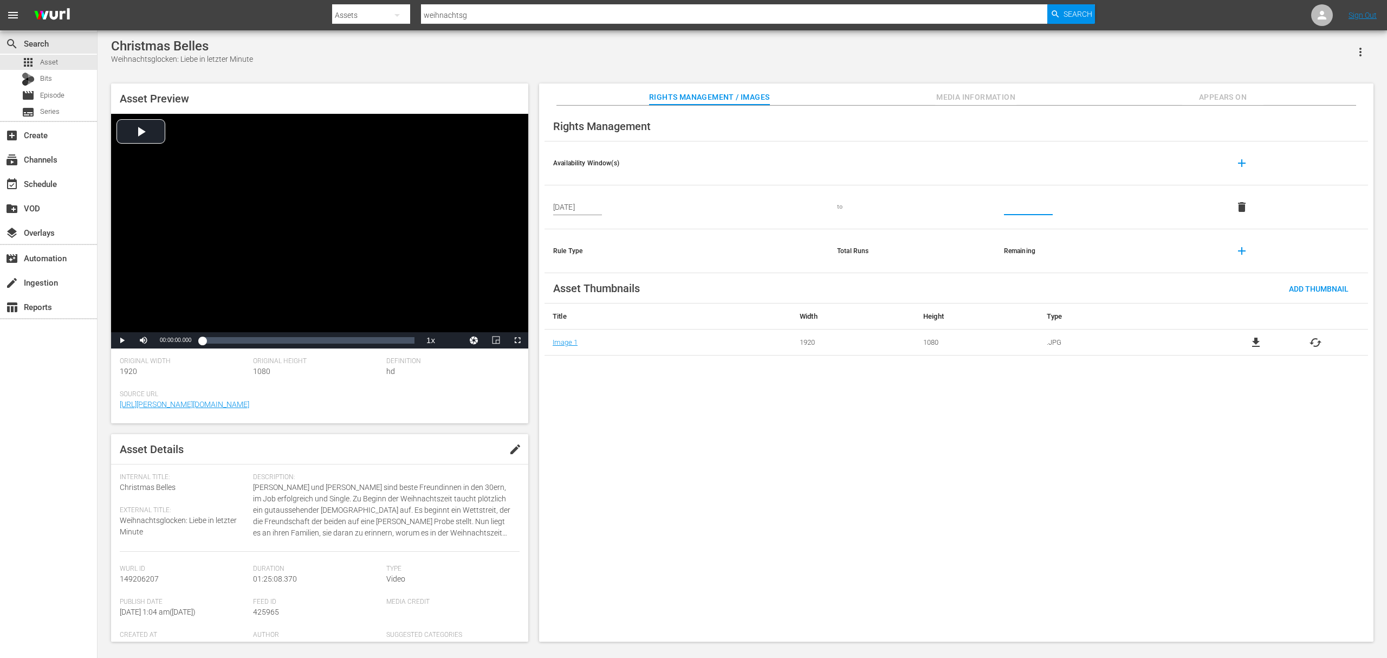
click at [1015, 209] on input "text" at bounding box center [1028, 207] width 49 height 16
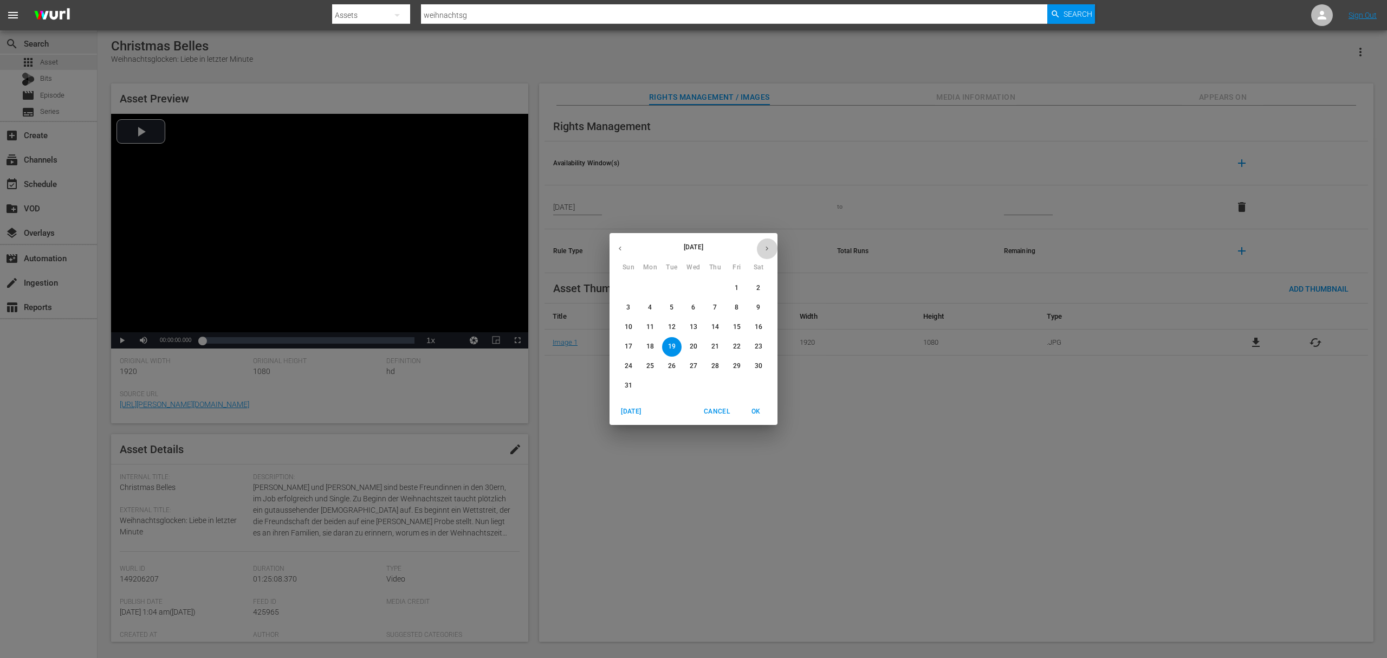
click at [765, 248] on icon "button" at bounding box center [767, 248] width 8 height 8
click at [670, 365] on p "30" at bounding box center [672, 365] width 8 height 9
type input "[DATE]"
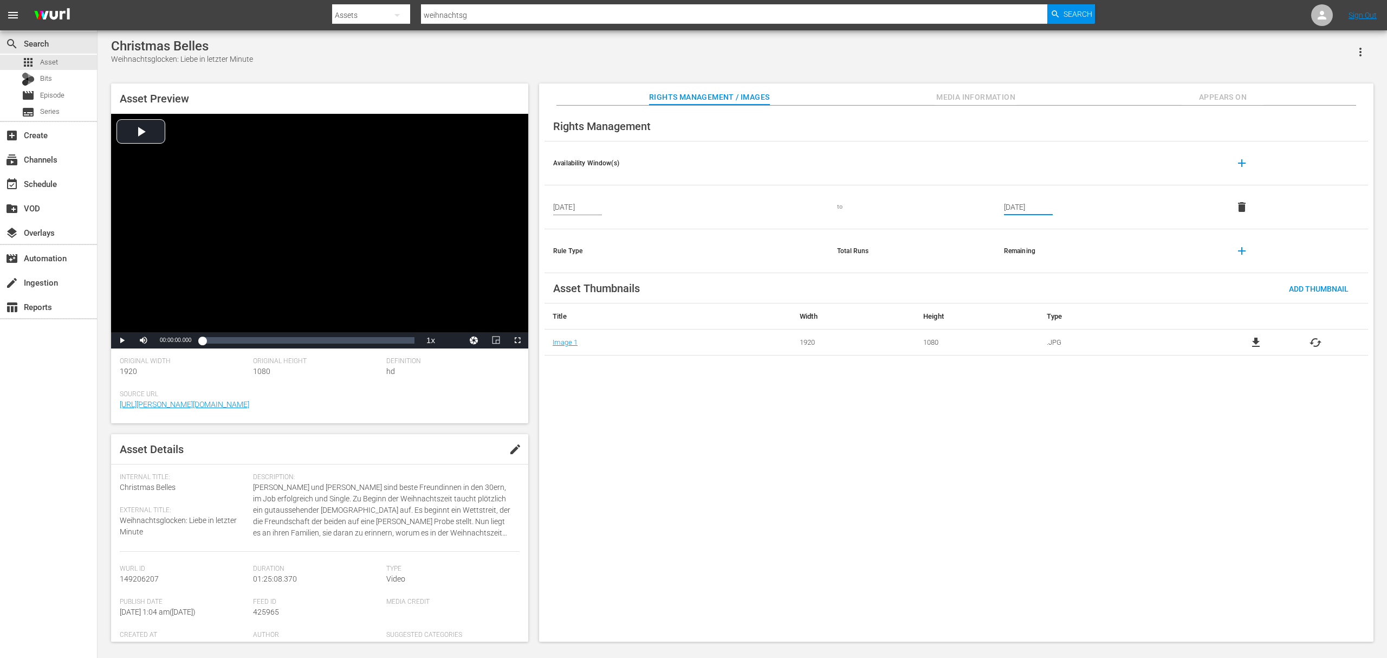
click at [1040, 165] on span "add" at bounding box center [1241, 163] width 13 height 13
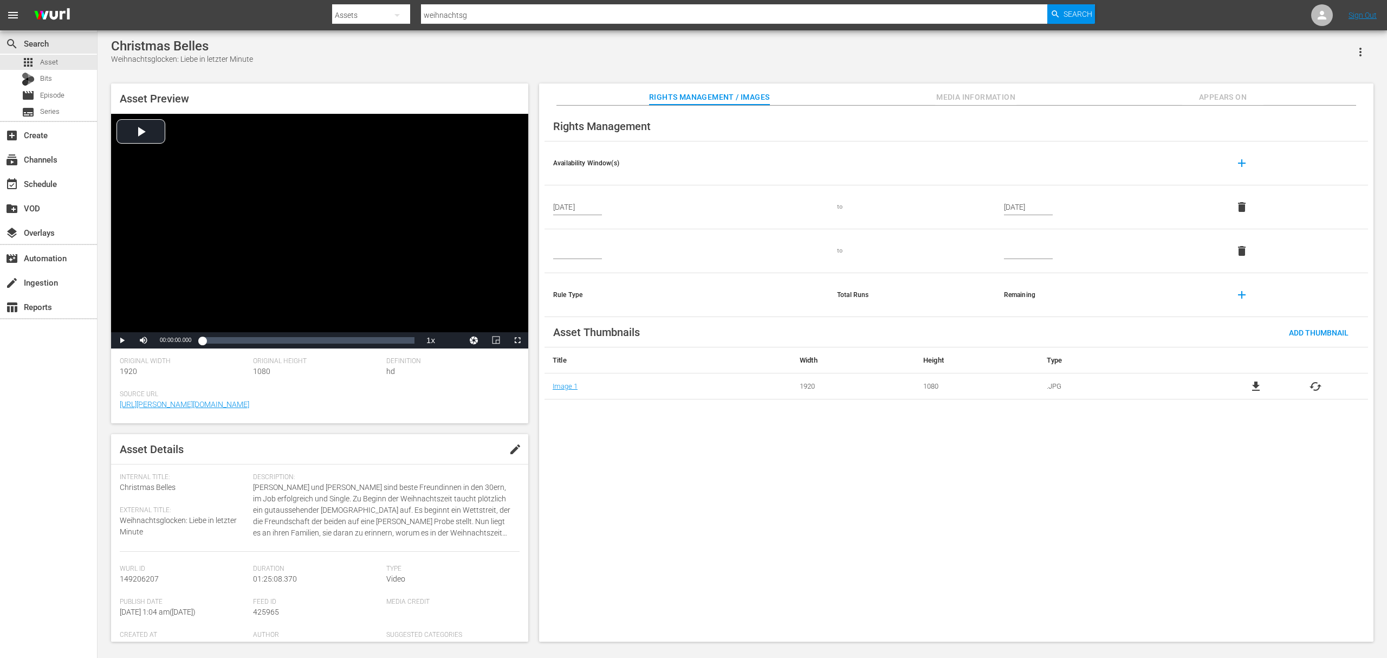
click at [557, 261] on td at bounding box center [686, 251] width 284 height 44
click at [570, 251] on input "text" at bounding box center [577, 251] width 49 height 16
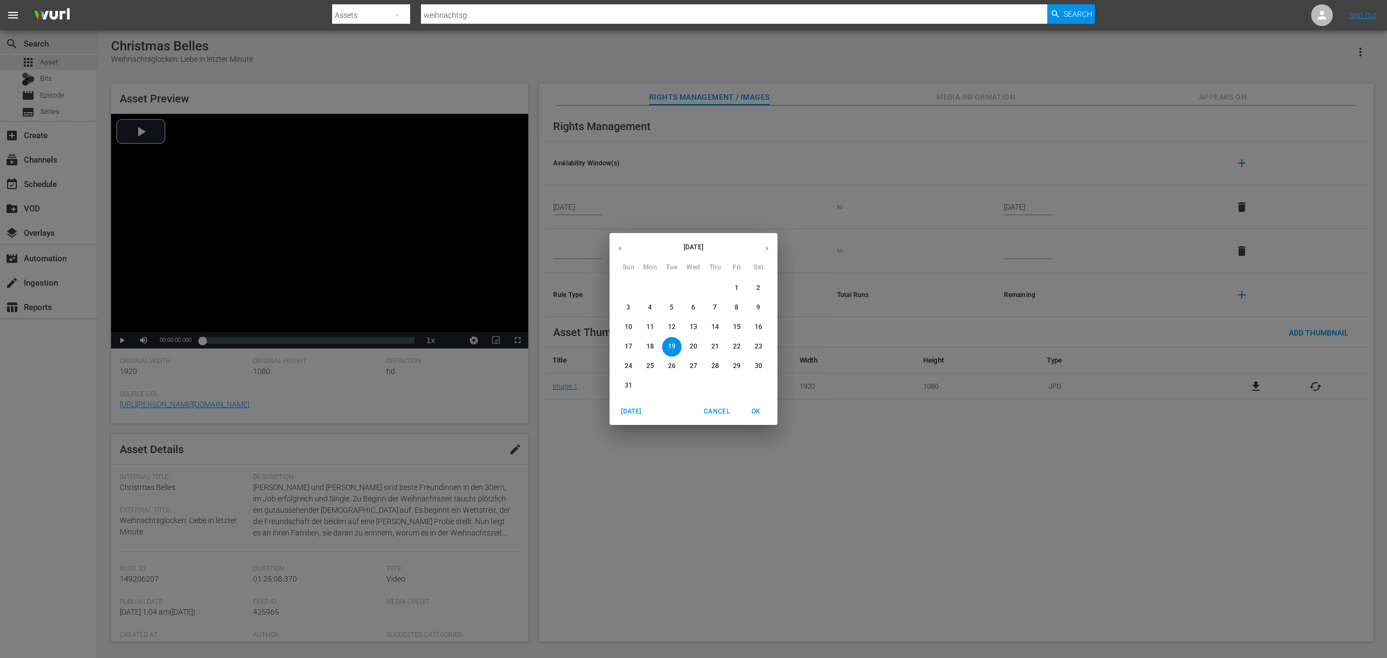
click at [763, 247] on icon "button" at bounding box center [767, 248] width 8 height 8
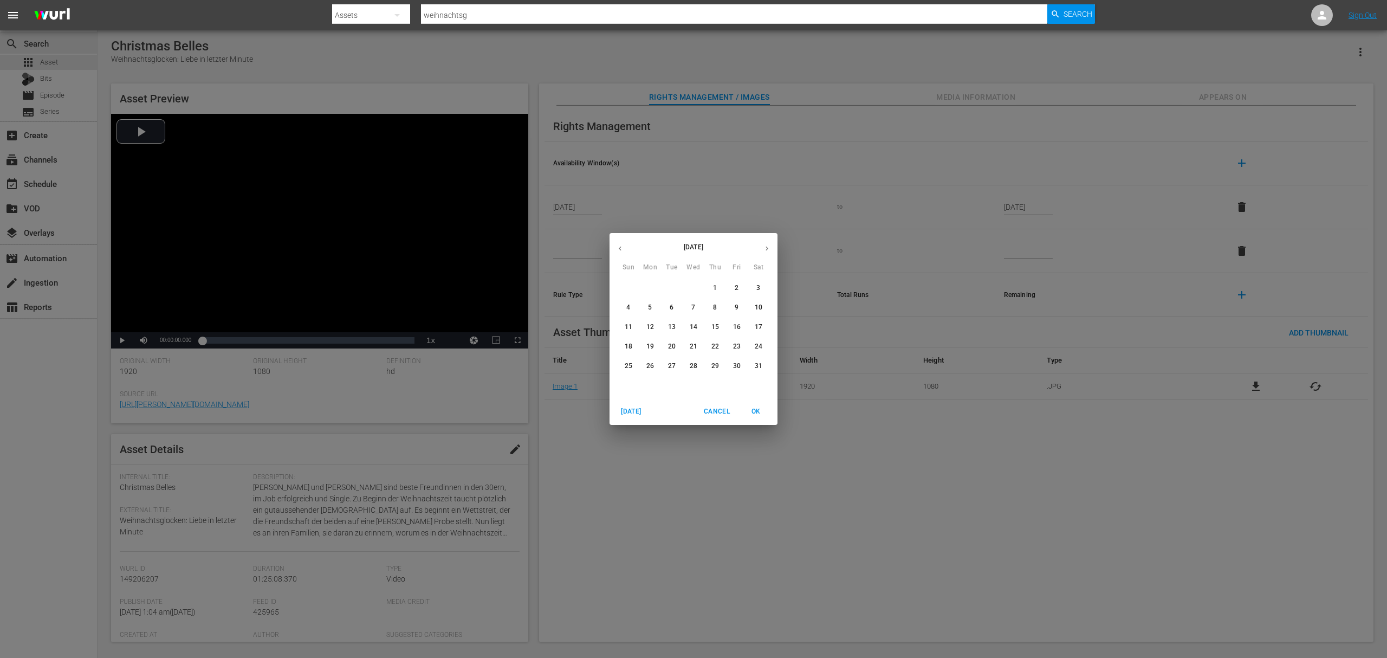
click at [719, 285] on span "1" at bounding box center [715, 287] width 20 height 9
type input "[DATE]"
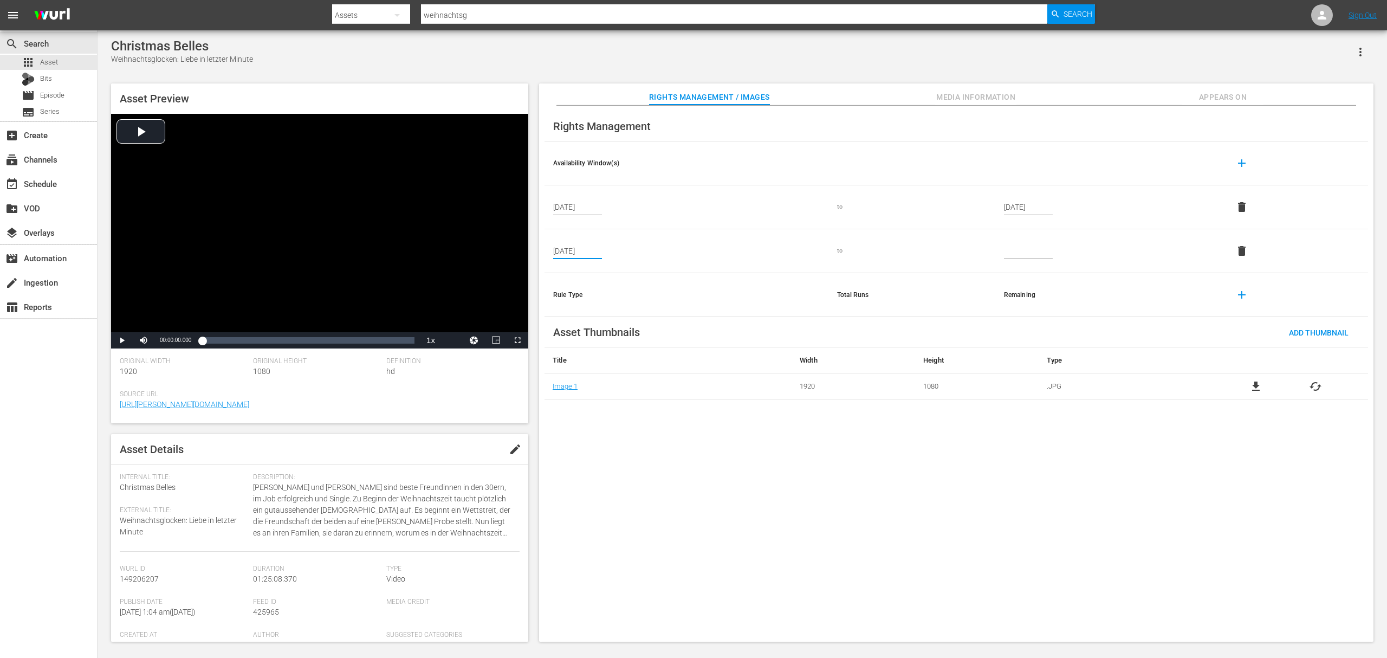
click at [1034, 248] on input "text" at bounding box center [1028, 251] width 49 height 16
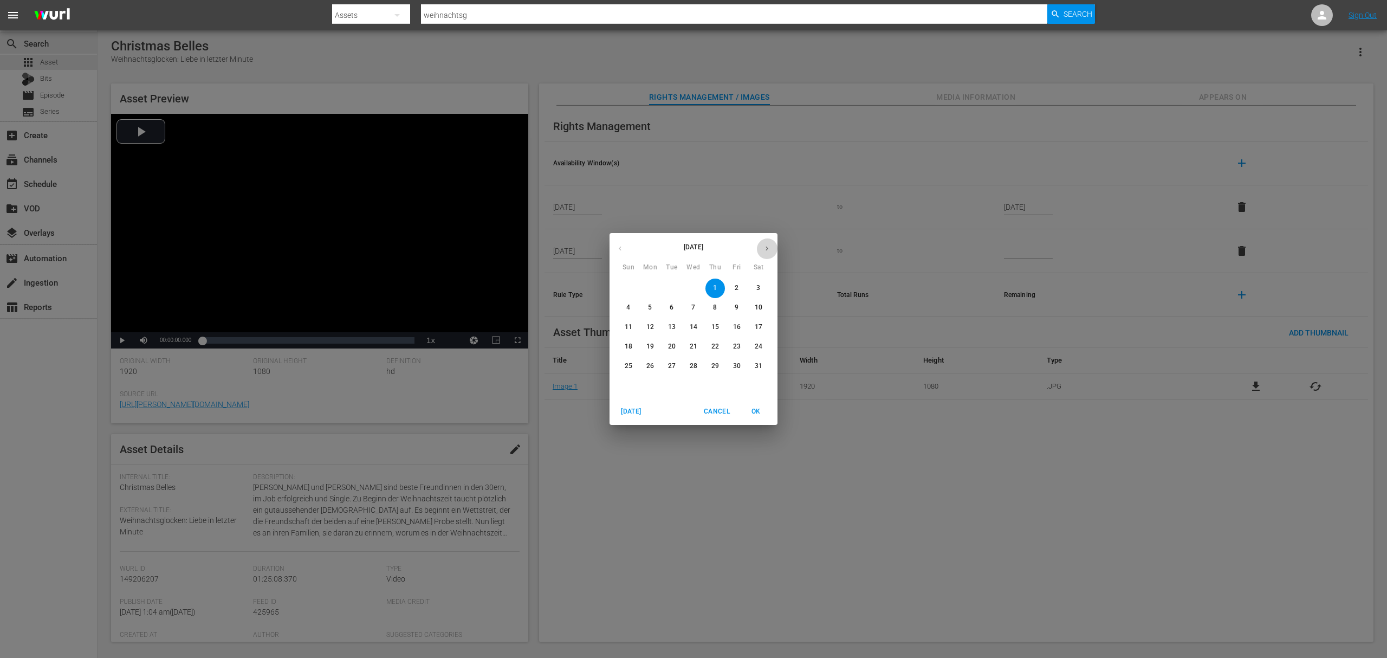
click at [768, 241] on button "button" at bounding box center [766, 248] width 21 height 21
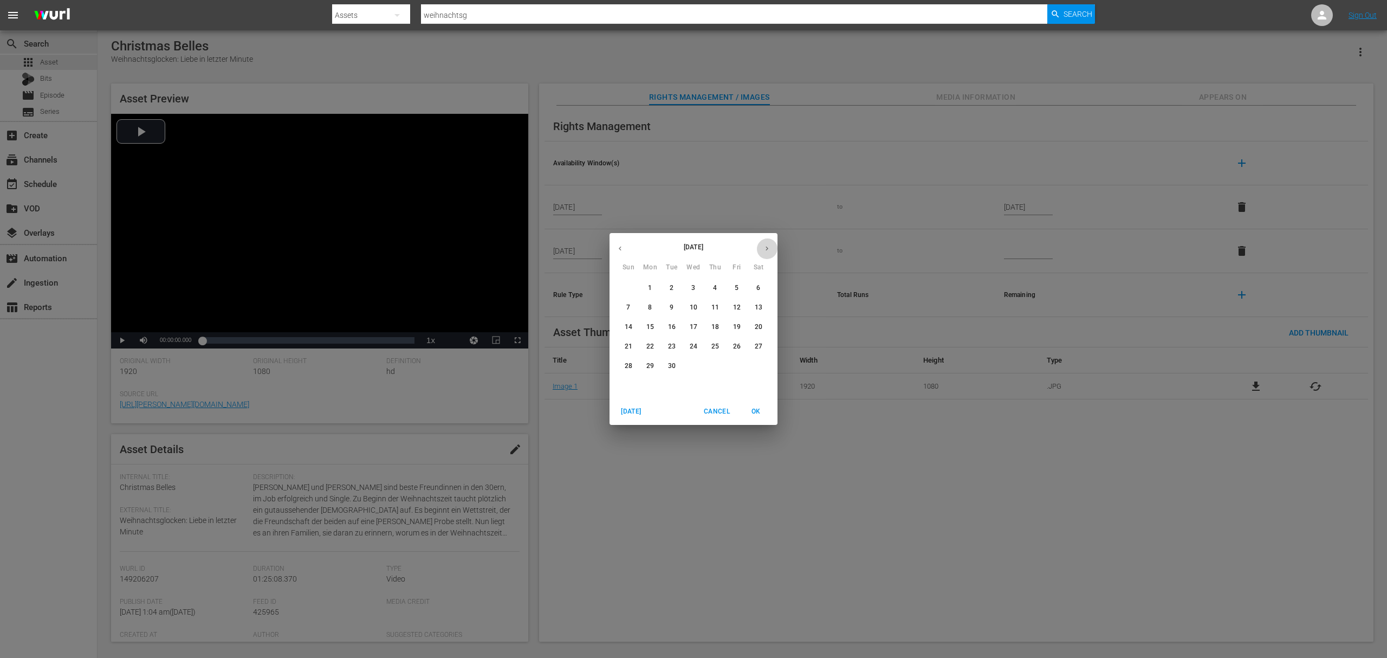
click at [768, 241] on button "button" at bounding box center [766, 248] width 21 height 21
click at [693, 367] on p "30" at bounding box center [694, 365] width 8 height 9
type input "[DATE]"
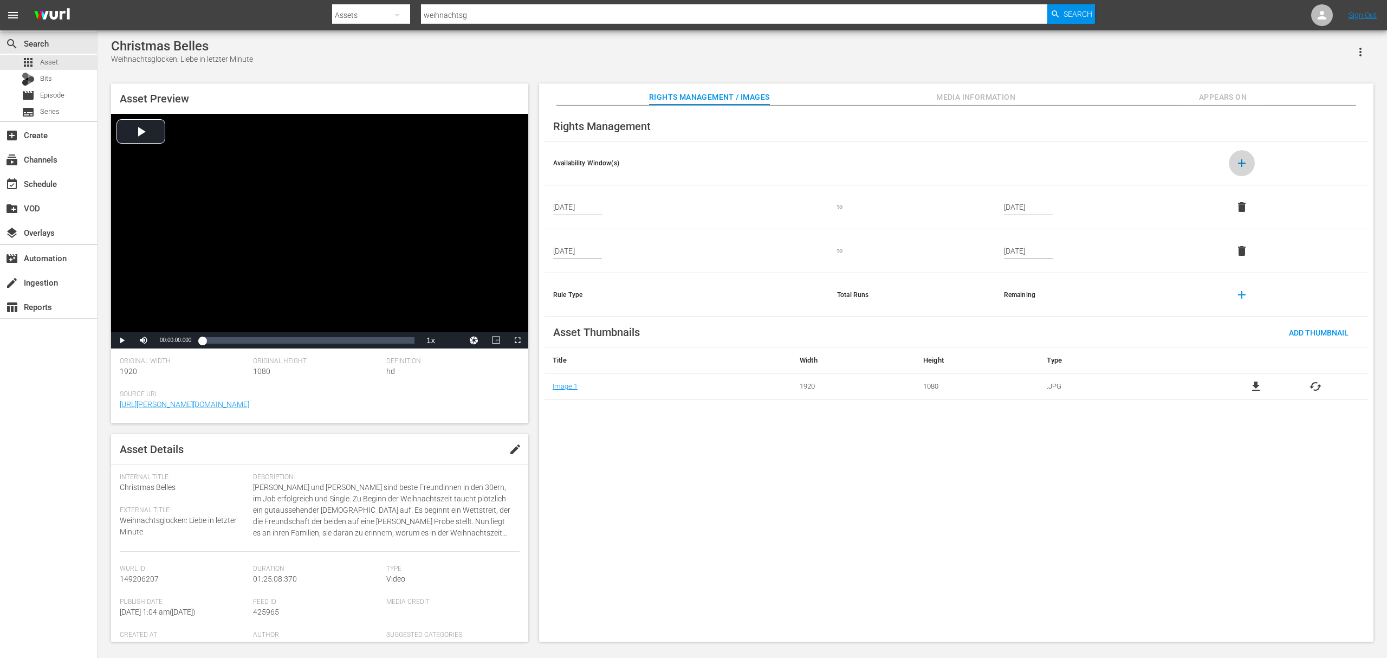
click at [1040, 170] on span "add" at bounding box center [1241, 163] width 13 height 13
click at [590, 289] on input "text" at bounding box center [577, 295] width 49 height 16
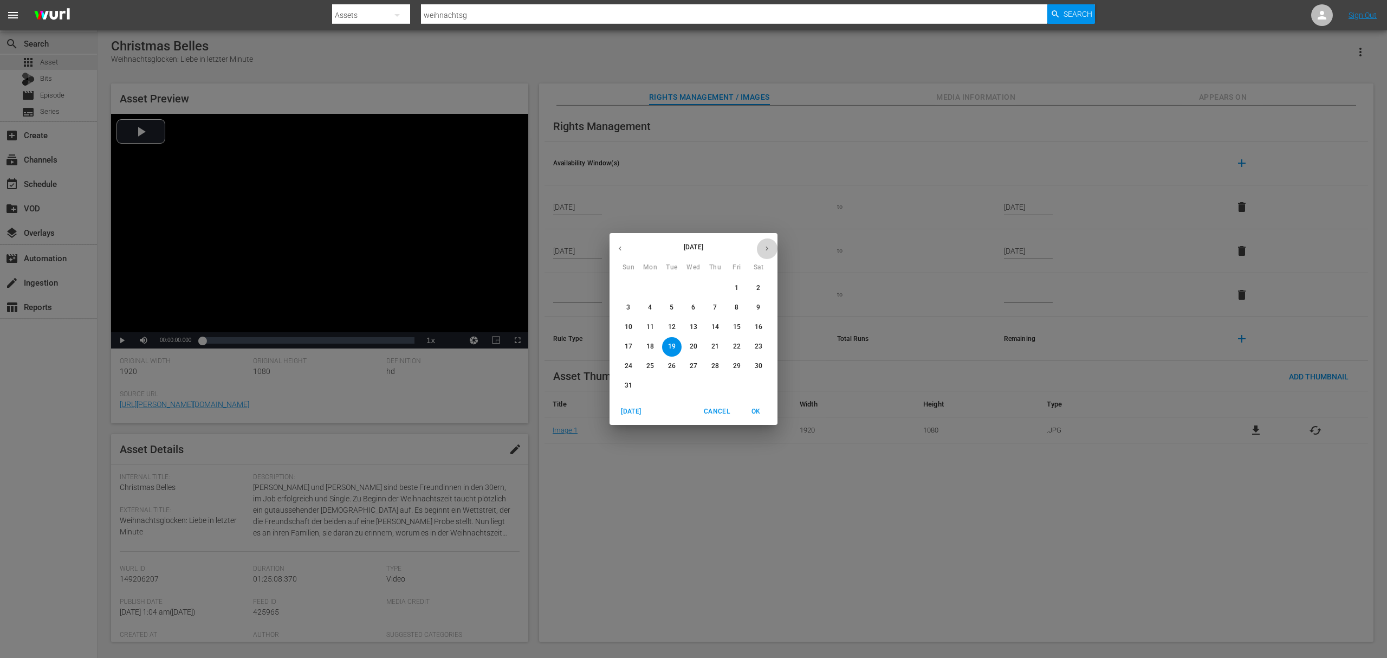
click at [761, 247] on button "button" at bounding box center [766, 248] width 21 height 21
click at [763, 248] on button "button" at bounding box center [766, 248] width 21 height 21
click at [763, 250] on icon "button" at bounding box center [767, 248] width 8 height 8
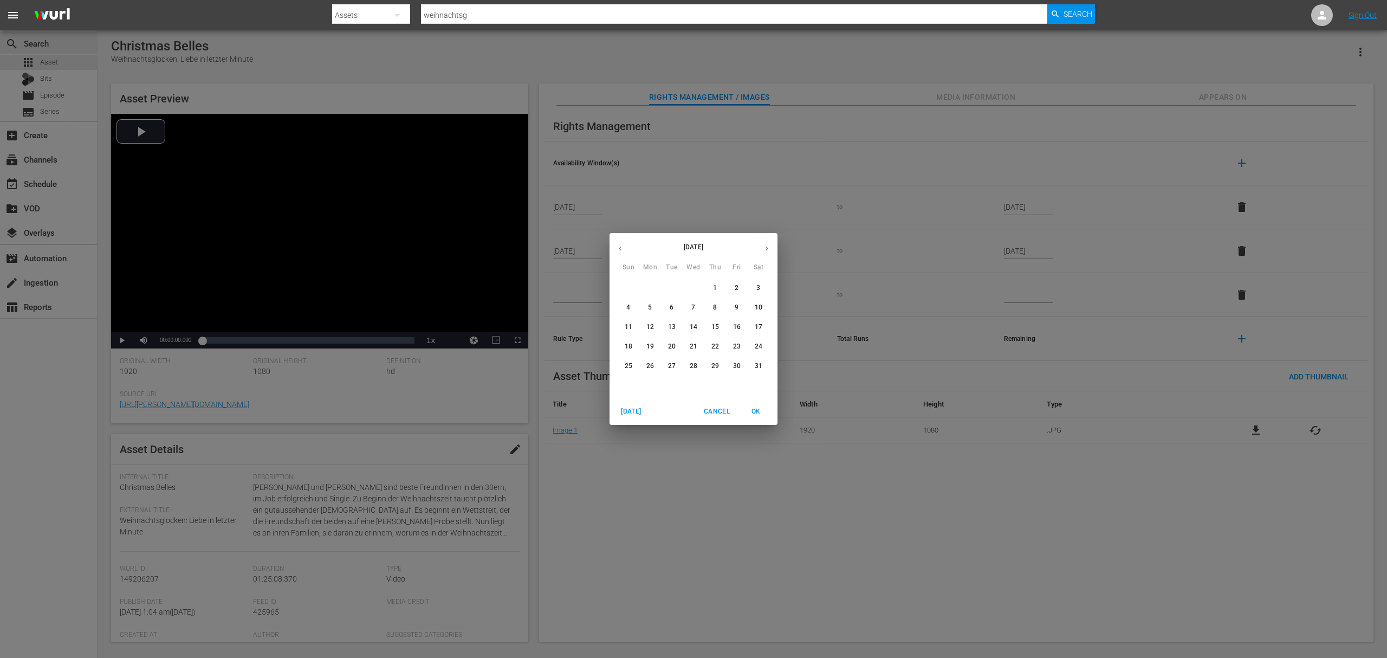
click at [764, 250] on icon "button" at bounding box center [767, 248] width 8 height 8
click at [765, 250] on icon "button" at bounding box center [767, 248] width 8 height 8
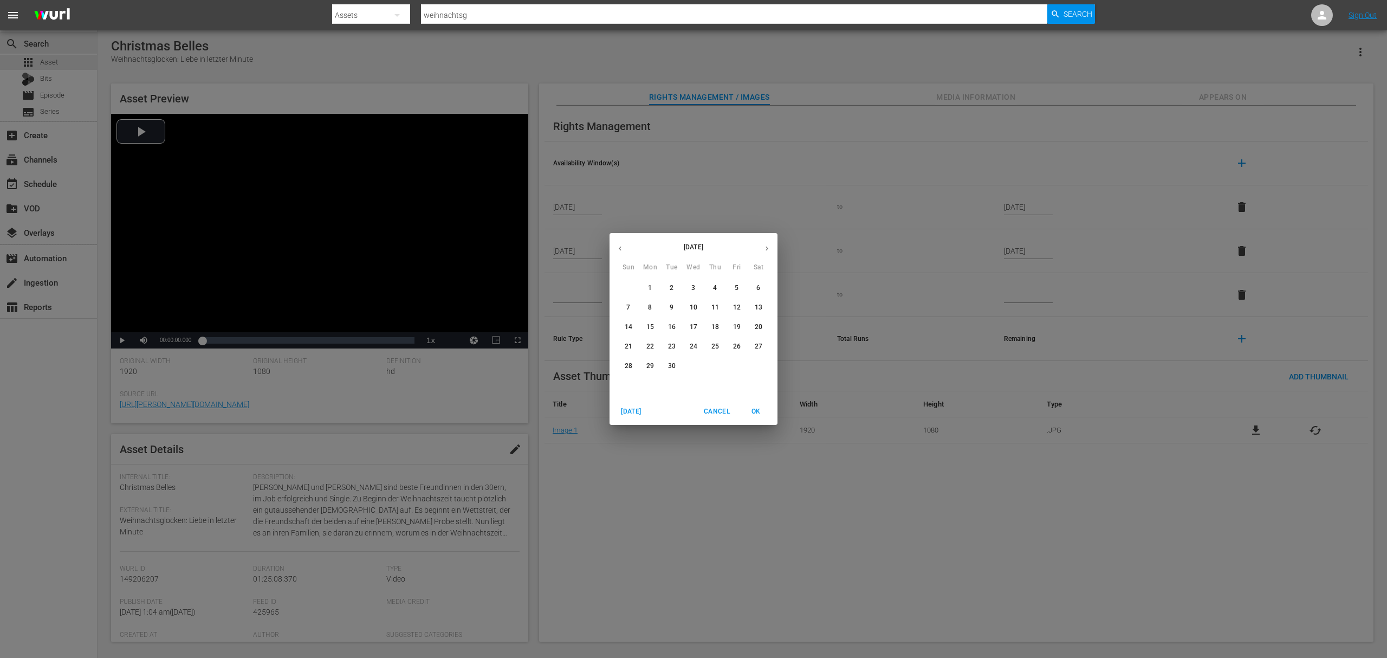
click at [765, 250] on icon "button" at bounding box center [767, 248] width 8 height 8
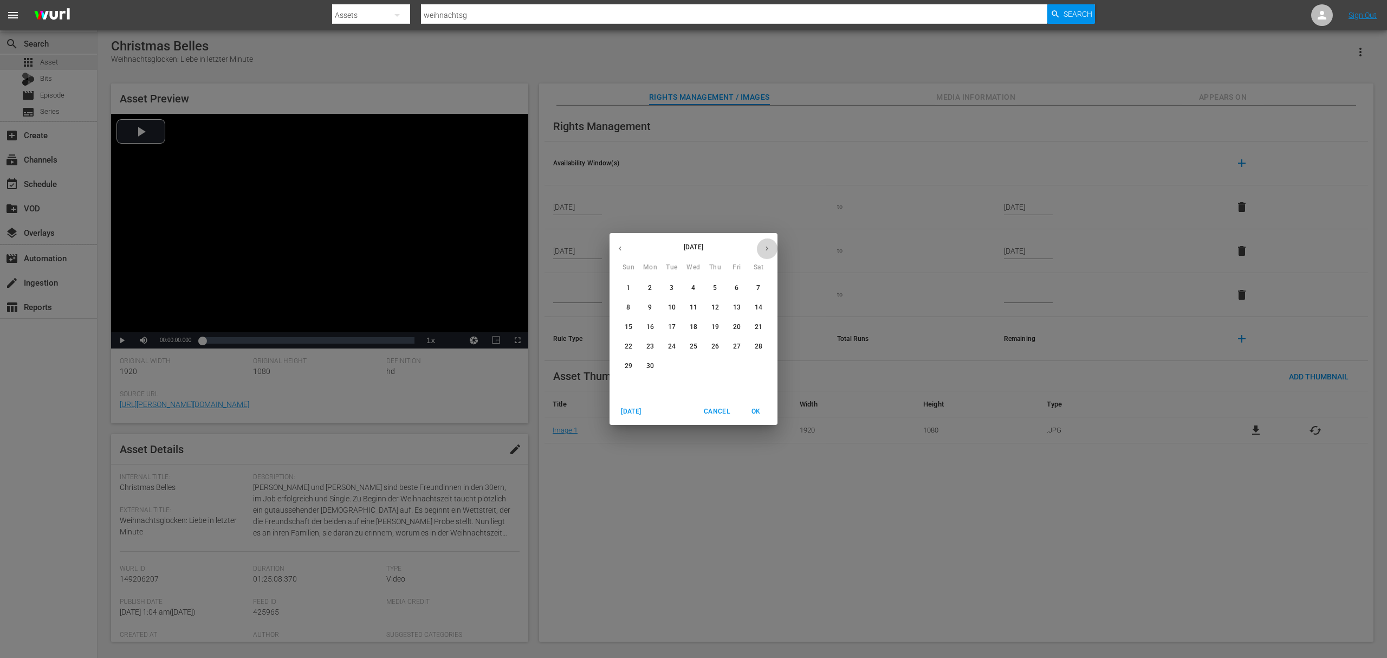
click at [765, 250] on icon "button" at bounding box center [767, 248] width 8 height 8
click at [733, 290] on span "1" at bounding box center [737, 287] width 20 height 9
type input "[DATE]"
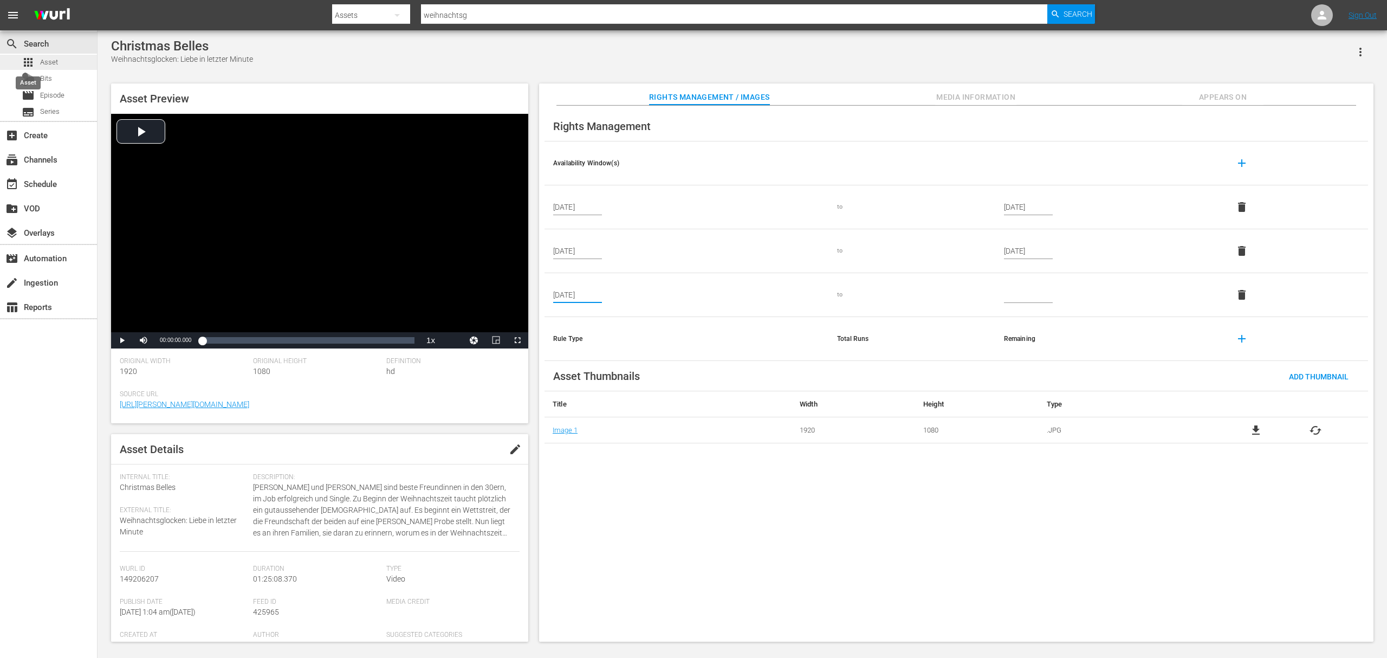
click at [31, 59] on span "apps" at bounding box center [28, 62] width 13 height 13
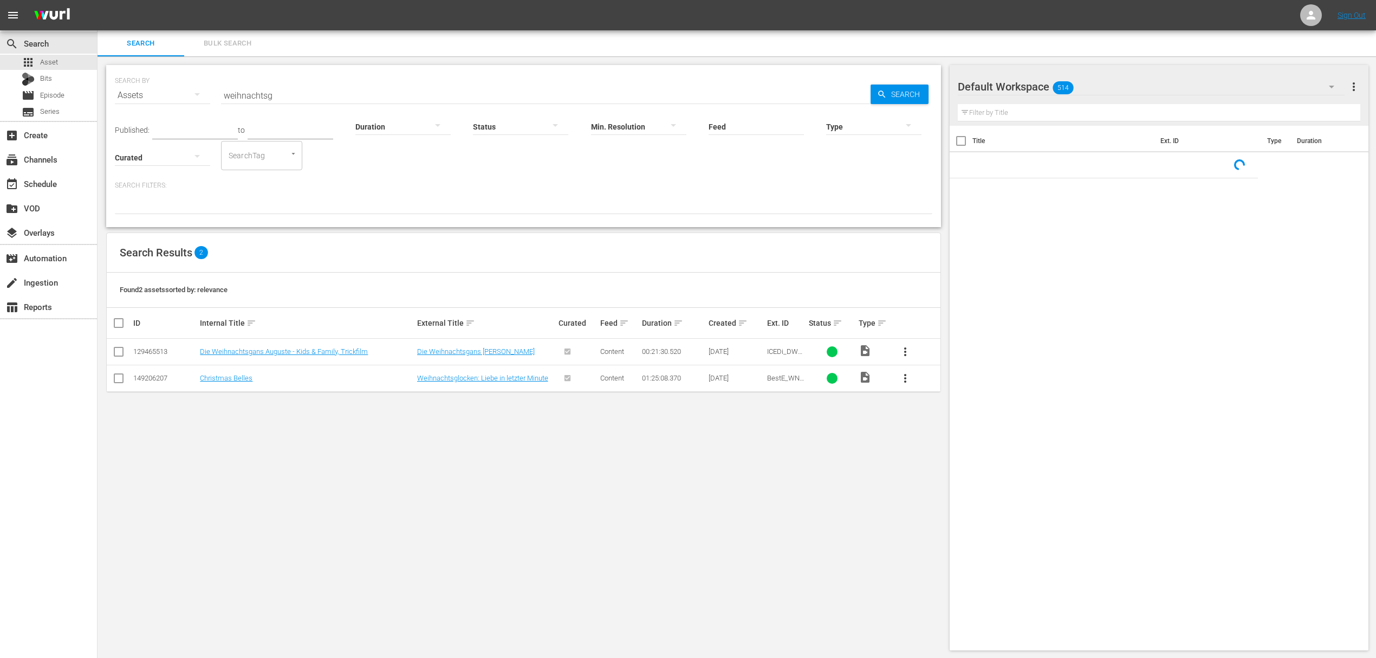
click at [315, 99] on input "weihnachtsg" at bounding box center [546, 95] width 650 height 26
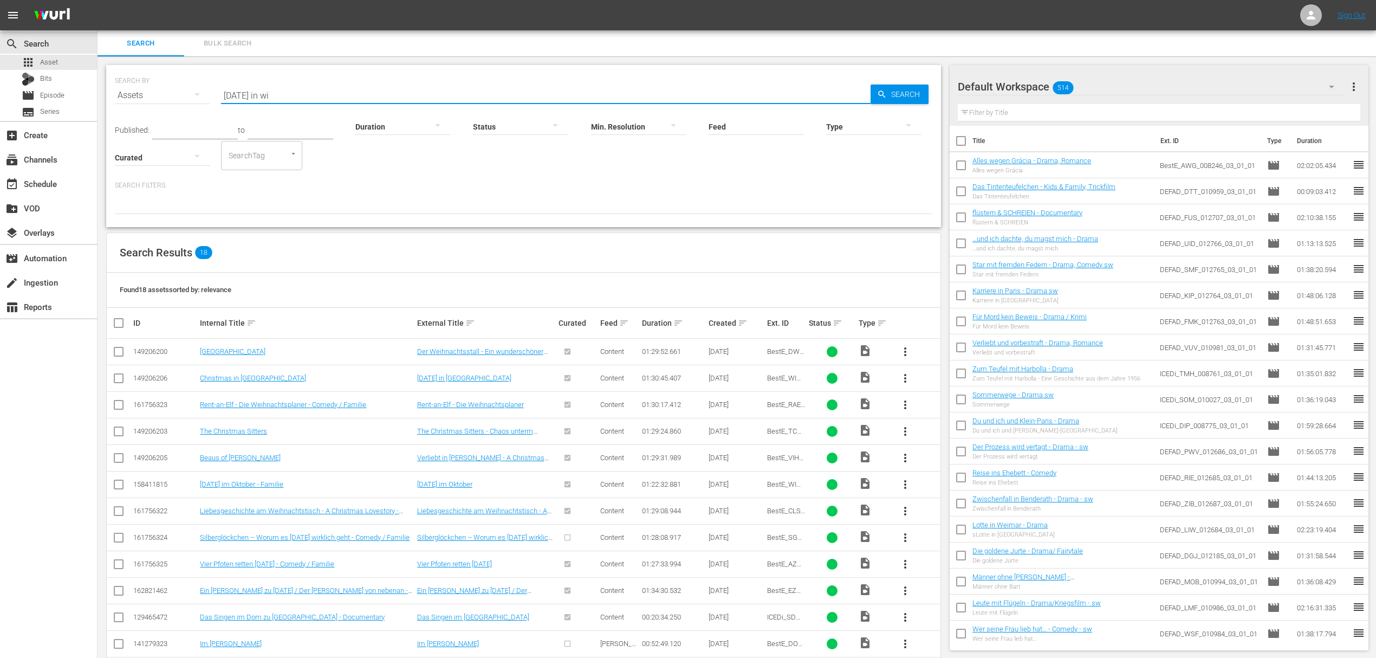
type input "weihnachten in wi"
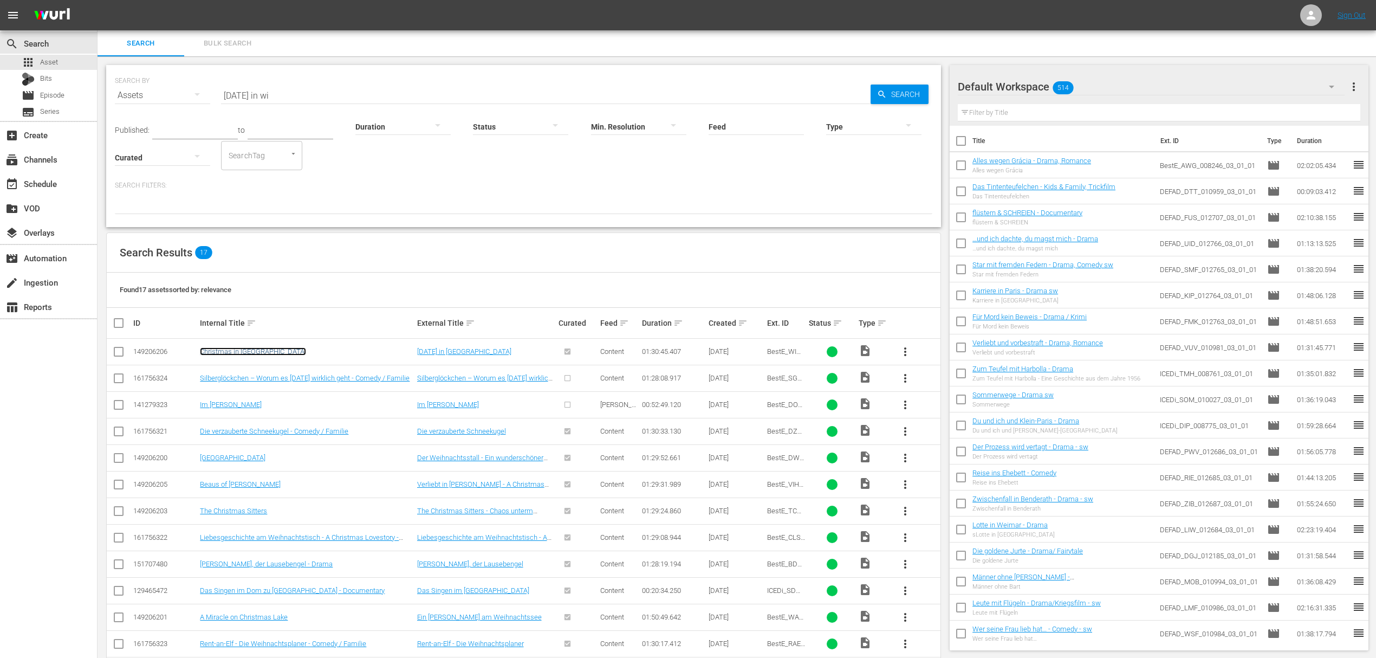
click at [225, 352] on link "Christmas in Vienna" at bounding box center [253, 351] width 106 height 8
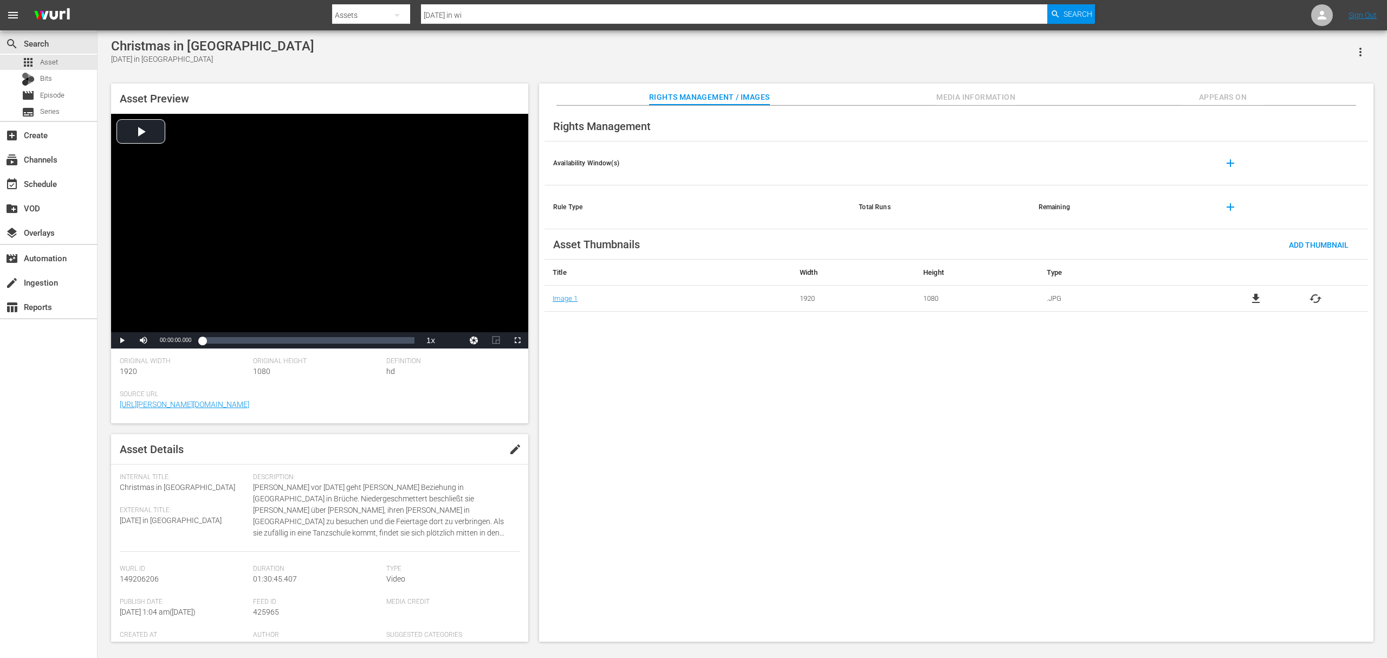
click at [1040, 167] on button "add" at bounding box center [1230, 163] width 26 height 26
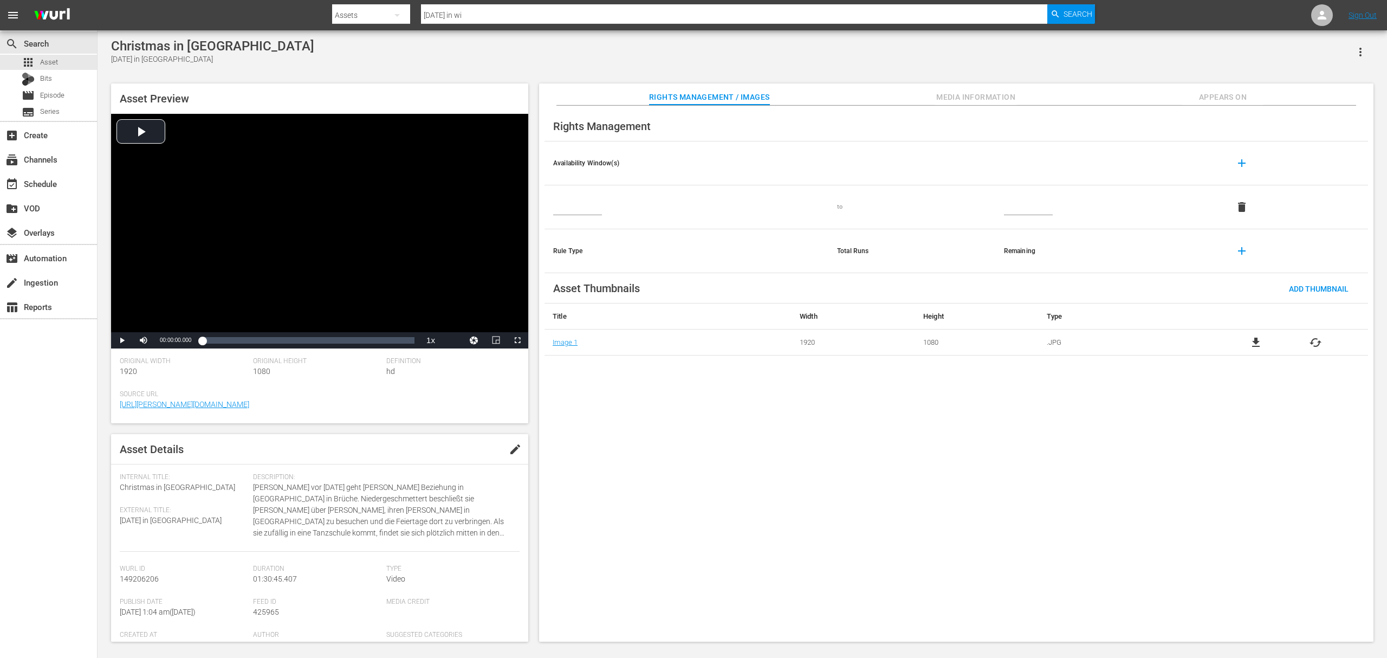
click at [572, 202] on input "text" at bounding box center [577, 207] width 49 height 16
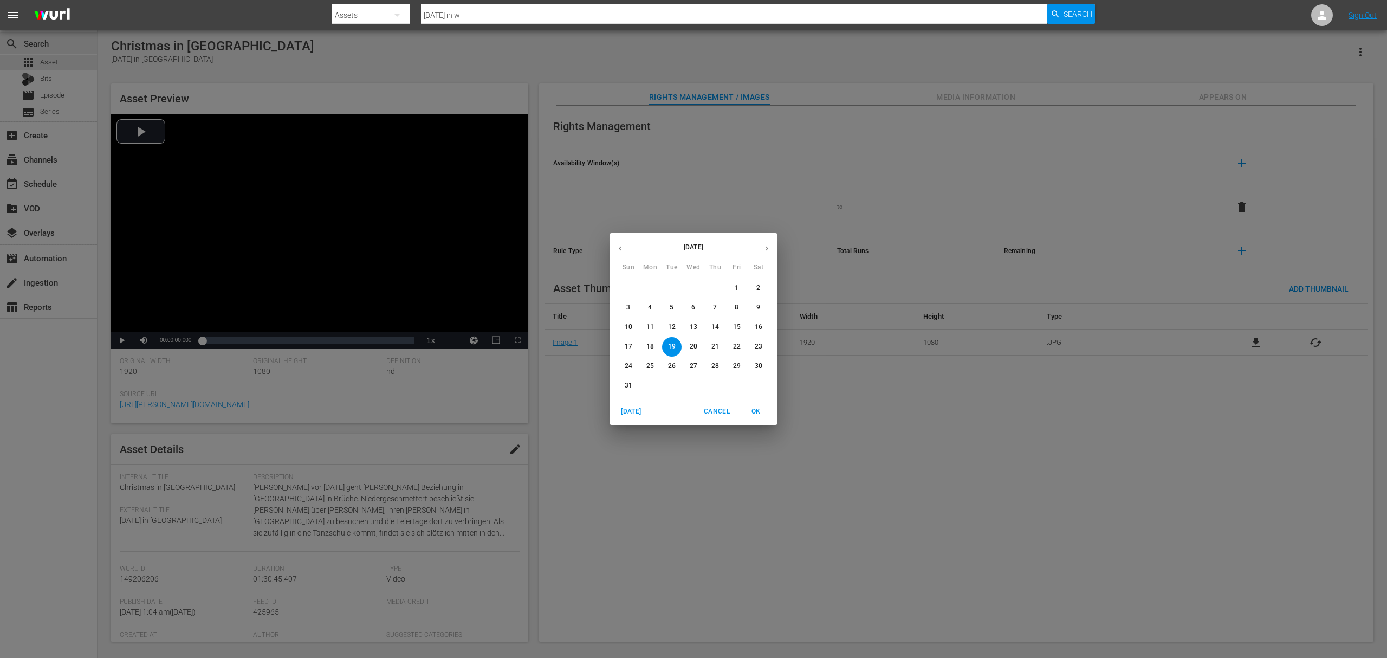
click at [631, 250] on p "[DATE]" at bounding box center [694, 247] width 126 height 10
click at [622, 252] on button "button" at bounding box center [619, 248] width 21 height 21
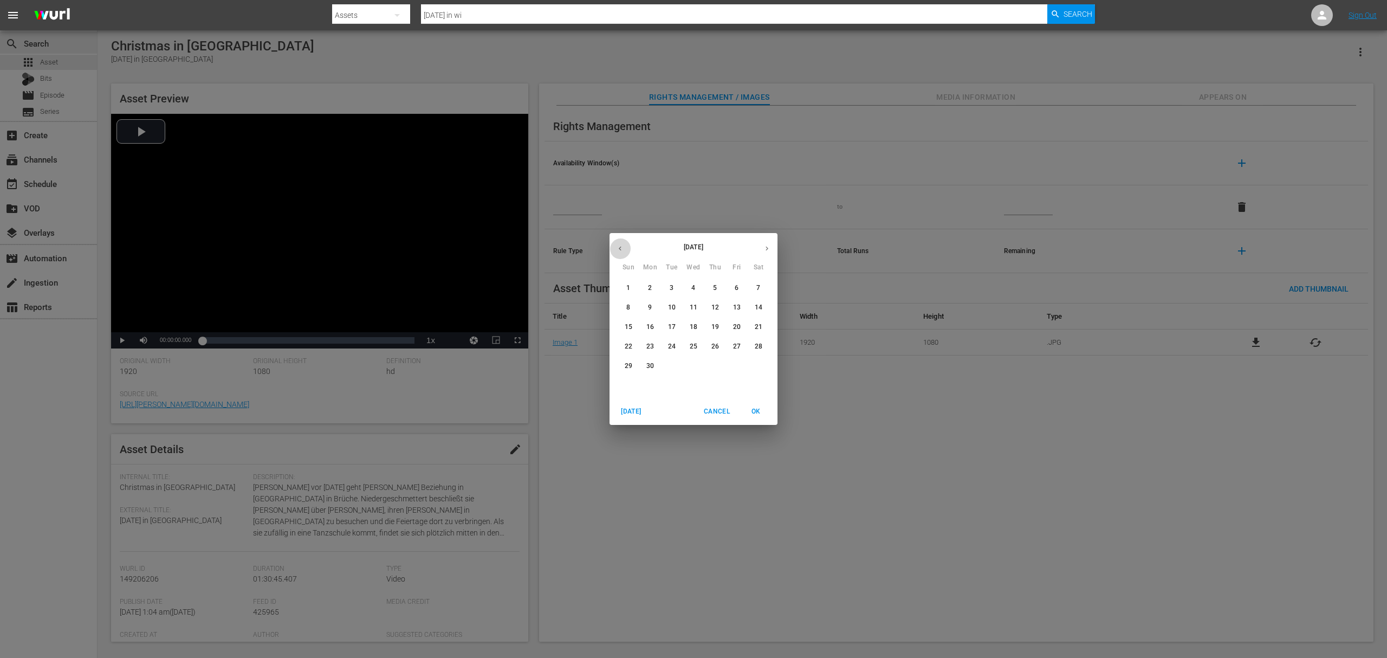
click at [622, 254] on button "button" at bounding box center [619, 248] width 21 height 21
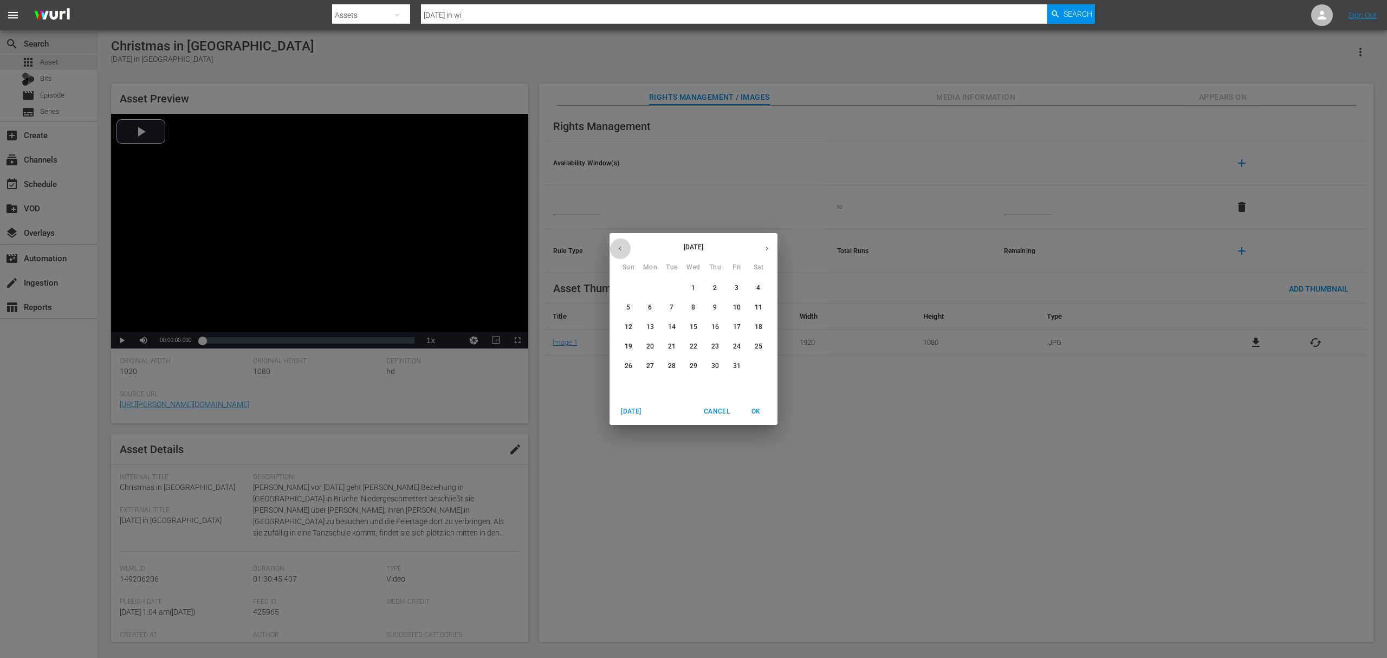
click at [622, 254] on button "button" at bounding box center [619, 248] width 21 height 21
click at [670, 284] on p "1" at bounding box center [672, 287] width 4 height 9
type input "[DATE]"
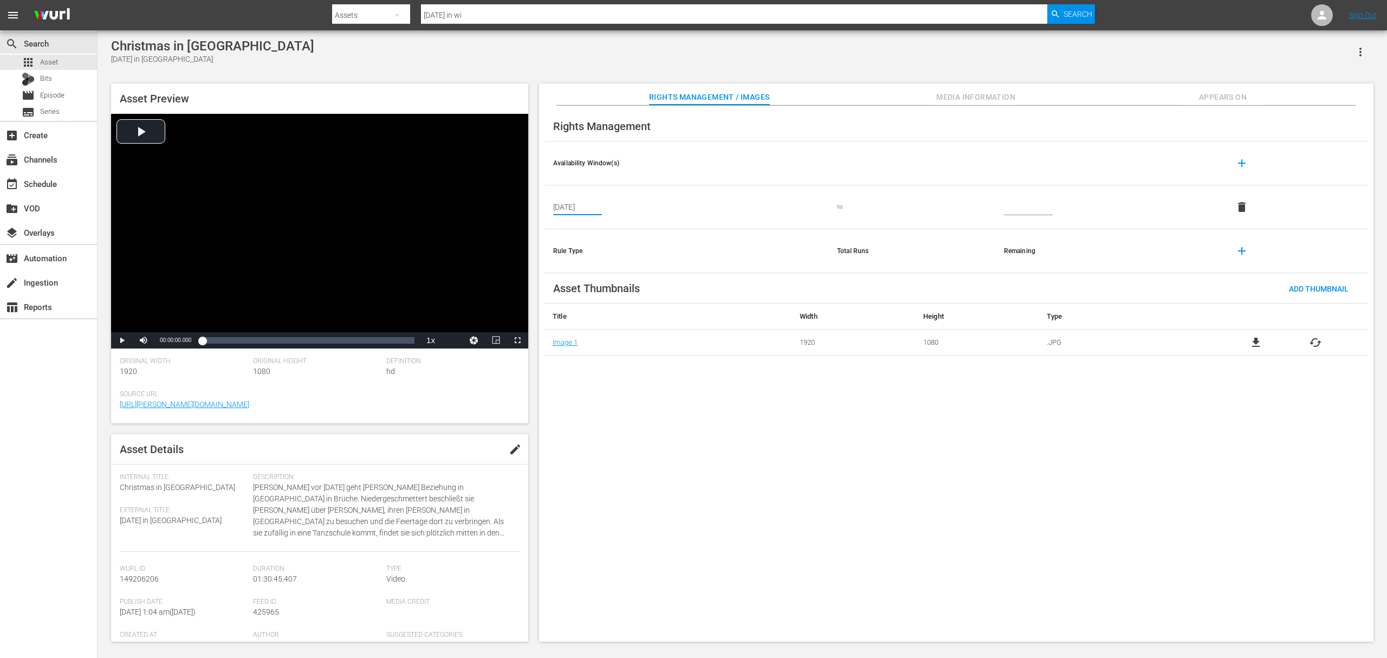
click at [1030, 203] on input "text" at bounding box center [1028, 207] width 49 height 16
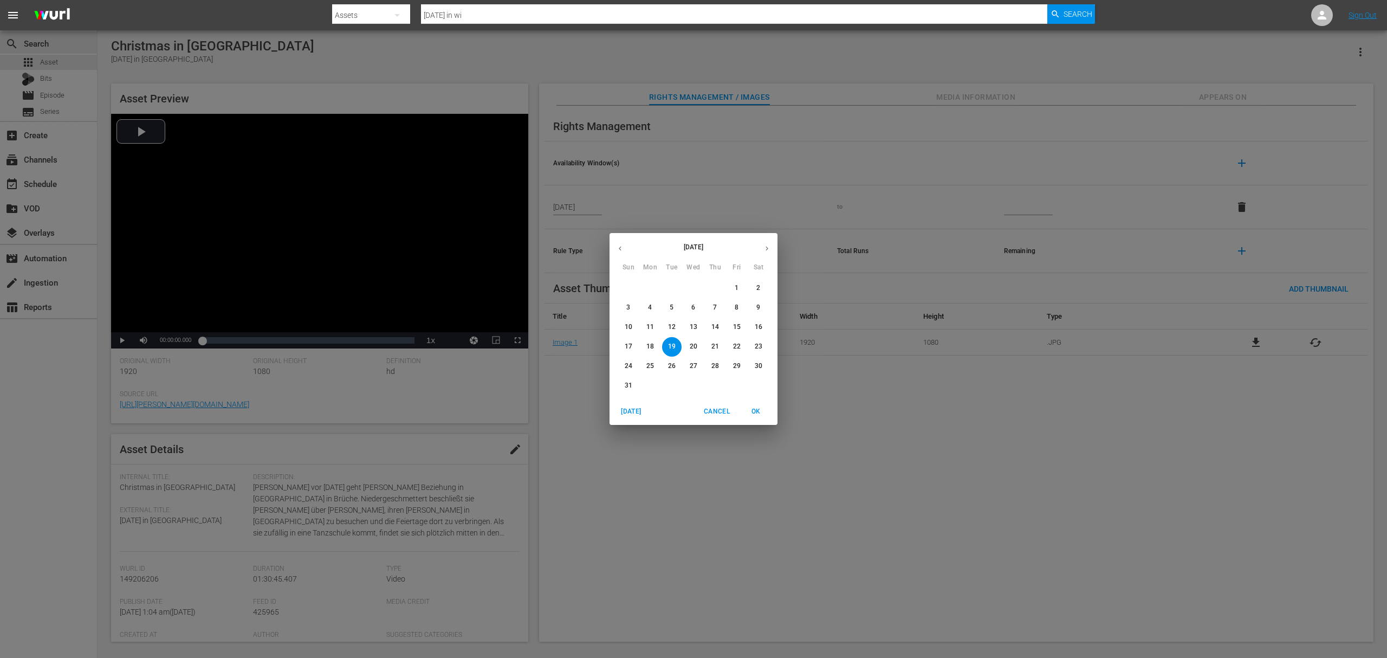
click at [765, 251] on icon "button" at bounding box center [767, 248] width 8 height 8
click at [668, 368] on p "30" at bounding box center [672, 365] width 8 height 9
type input "[DATE]"
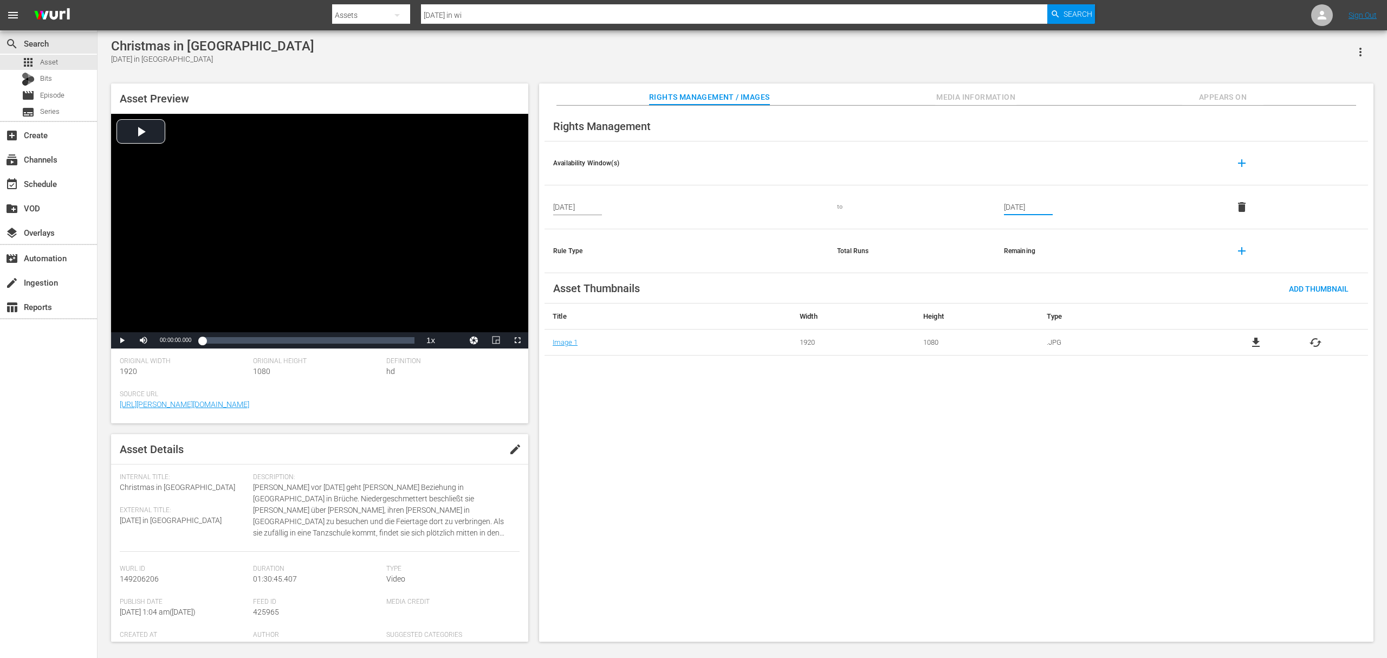
click at [1040, 159] on span "add" at bounding box center [1241, 163] width 13 height 13
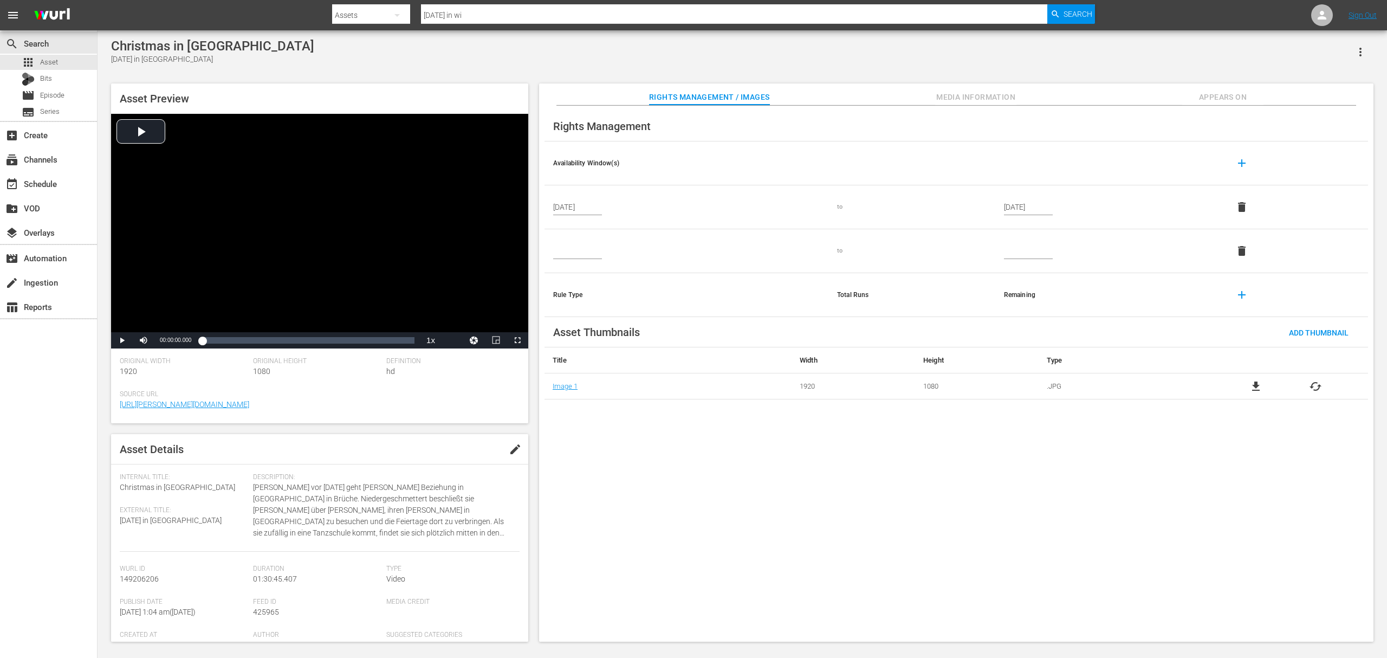
click at [596, 256] on input "text" at bounding box center [577, 251] width 49 height 16
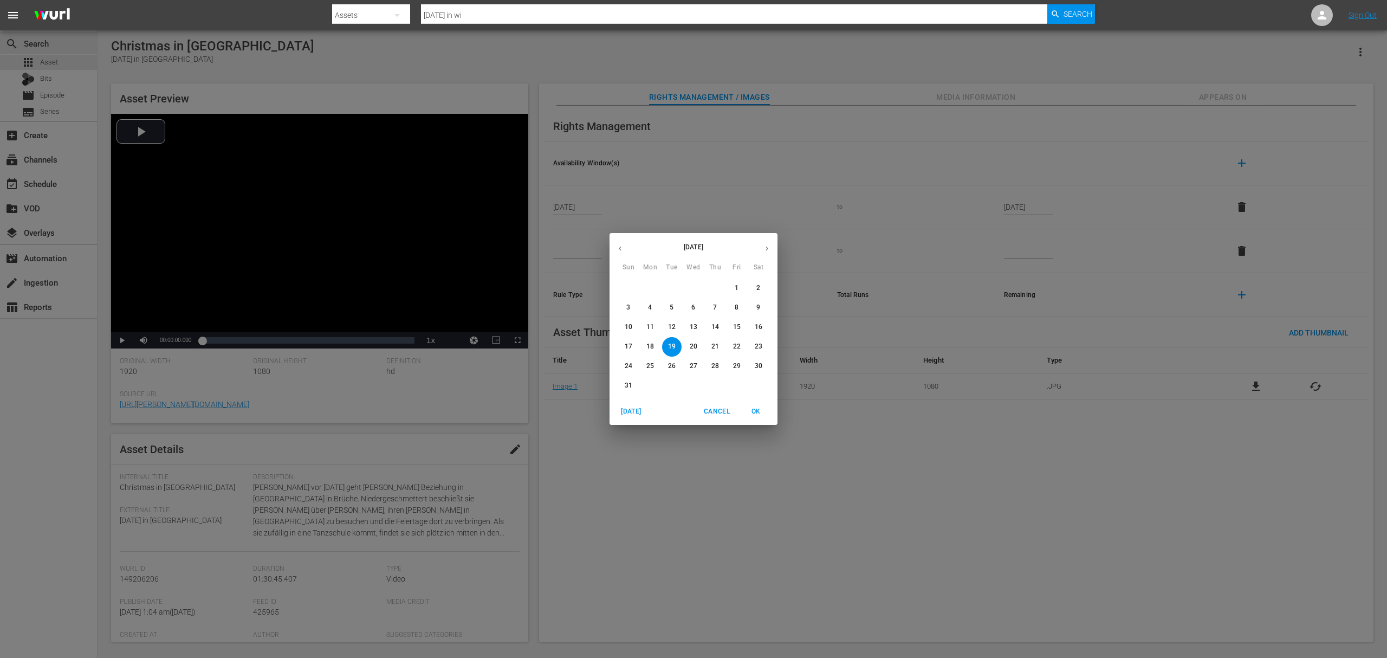
click at [766, 246] on icon "button" at bounding box center [767, 248] width 8 height 8
click at [766, 247] on icon "button" at bounding box center [766, 248] width 3 height 4
click at [766, 248] on icon "button" at bounding box center [767, 248] width 8 height 8
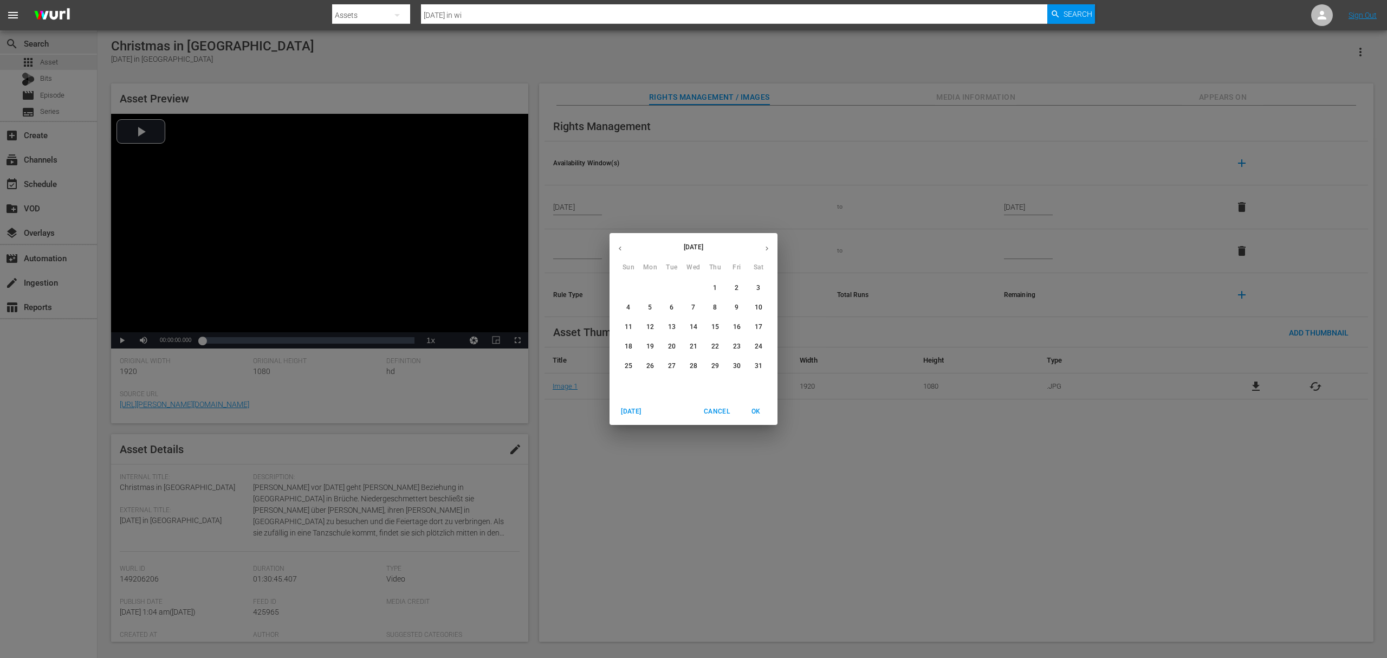
click at [718, 283] on span "1" at bounding box center [715, 287] width 20 height 9
type input "[DATE]"
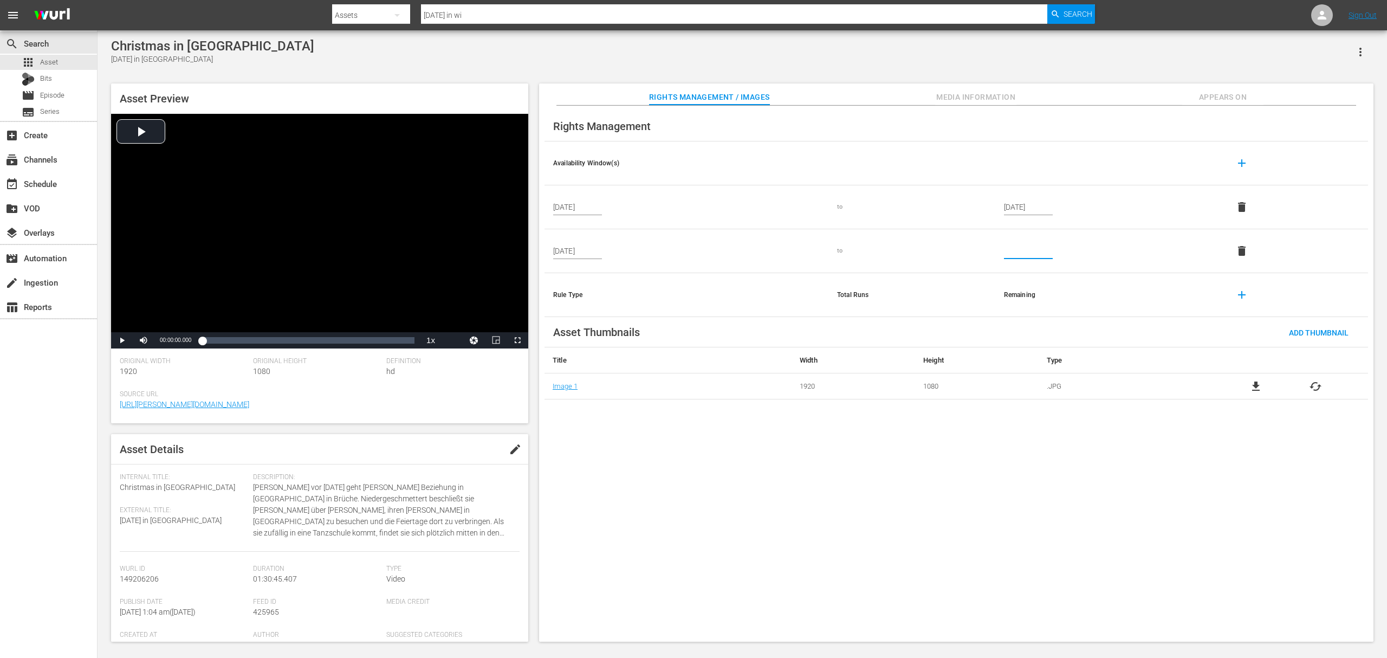
click at [1017, 249] on input "text" at bounding box center [1028, 251] width 49 height 16
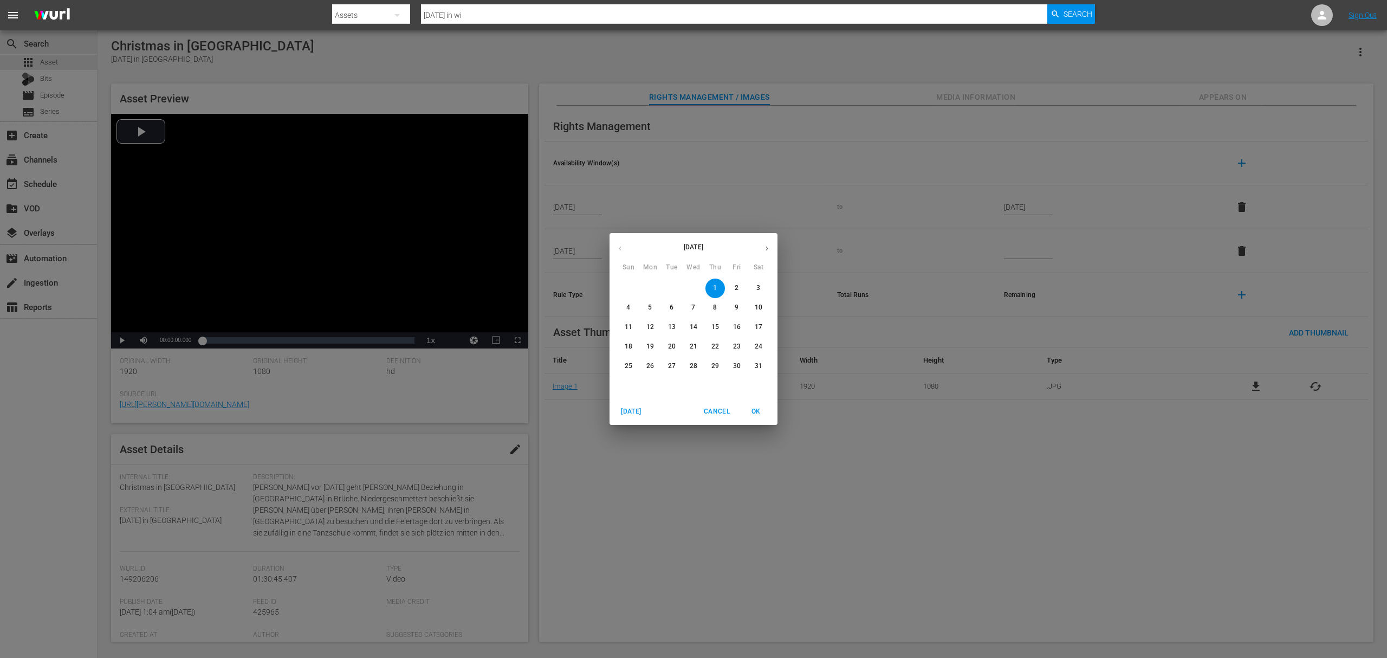
click at [762, 249] on button "button" at bounding box center [766, 248] width 21 height 21
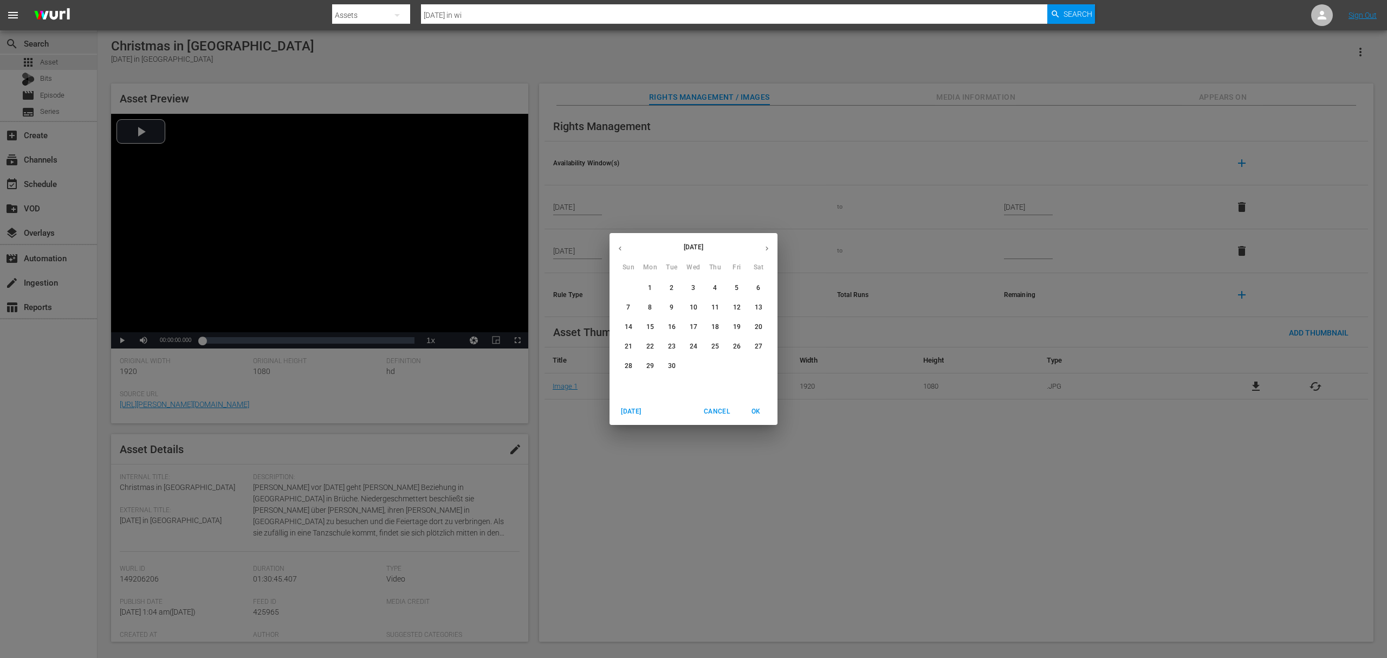
click at [762, 249] on button "button" at bounding box center [766, 248] width 21 height 21
click at [696, 365] on p "30" at bounding box center [694, 365] width 8 height 9
type input "[DATE]"
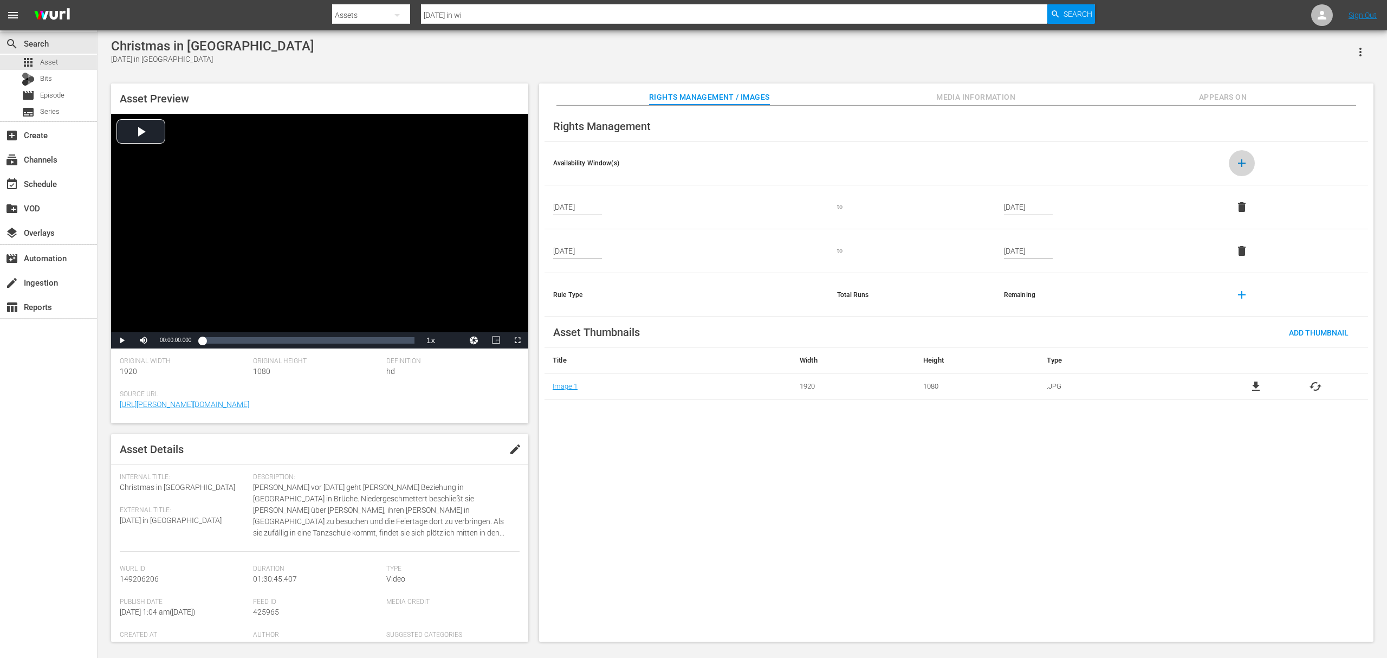
click at [1040, 161] on span "add" at bounding box center [1241, 163] width 13 height 13
click at [594, 287] on input "text" at bounding box center [577, 295] width 49 height 16
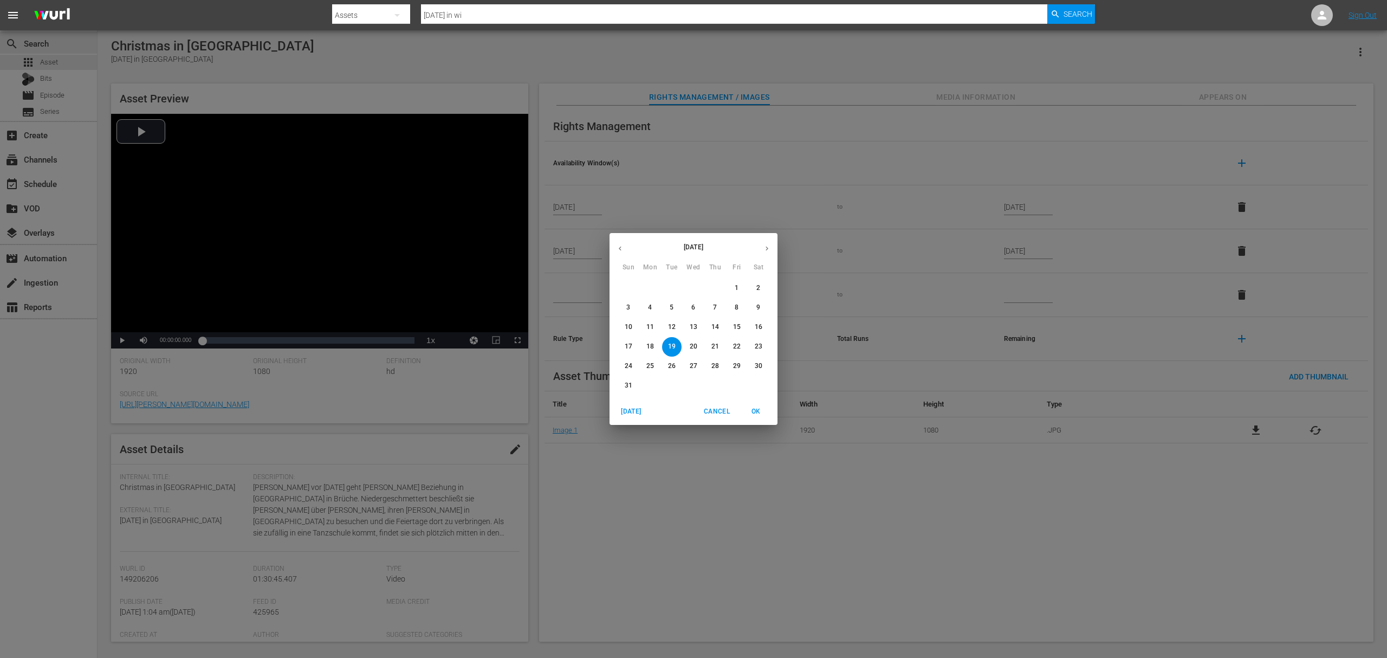
click at [768, 248] on icon "button" at bounding box center [767, 248] width 8 height 8
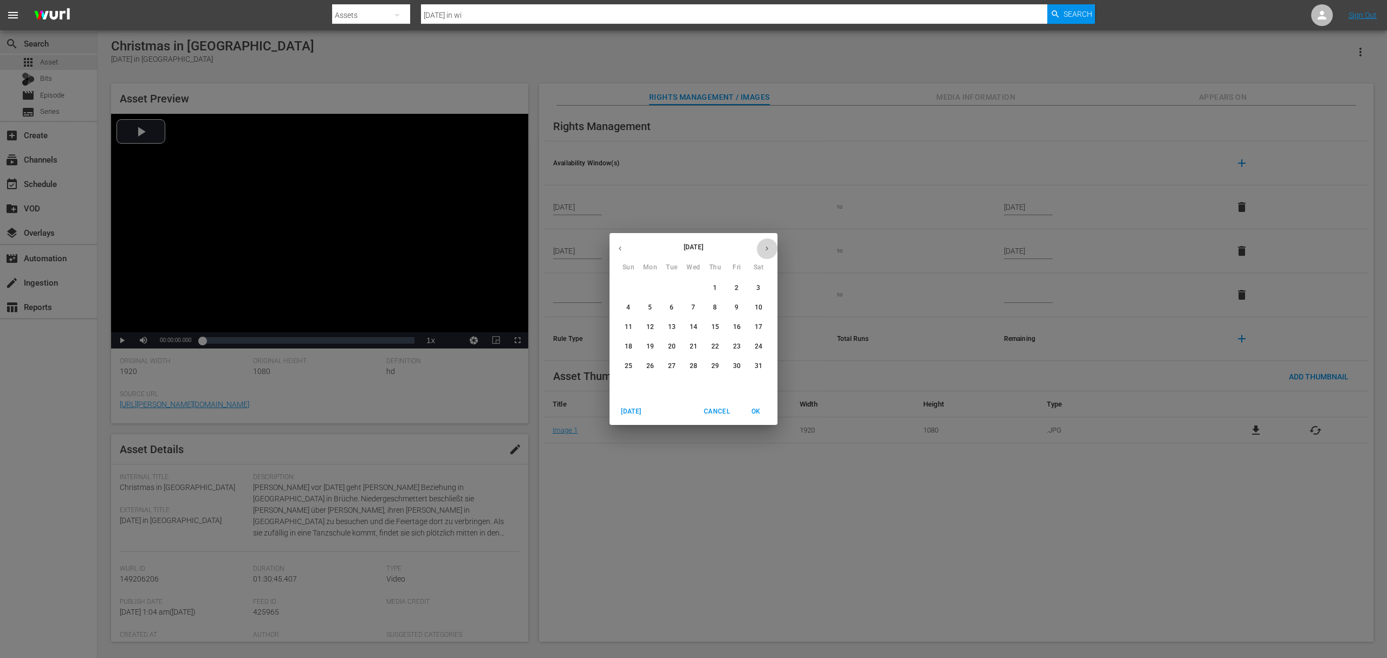
click at [768, 247] on icon "button" at bounding box center [767, 248] width 8 height 8
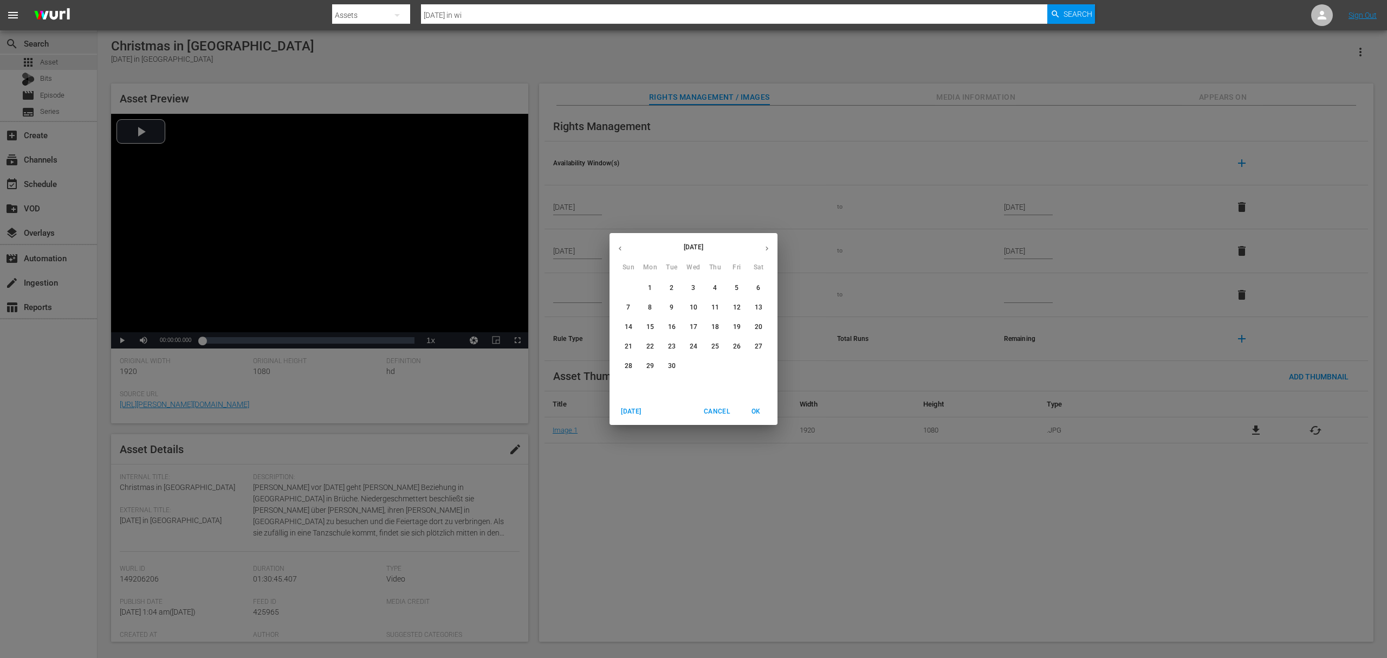
click at [768, 247] on icon "button" at bounding box center [767, 248] width 8 height 8
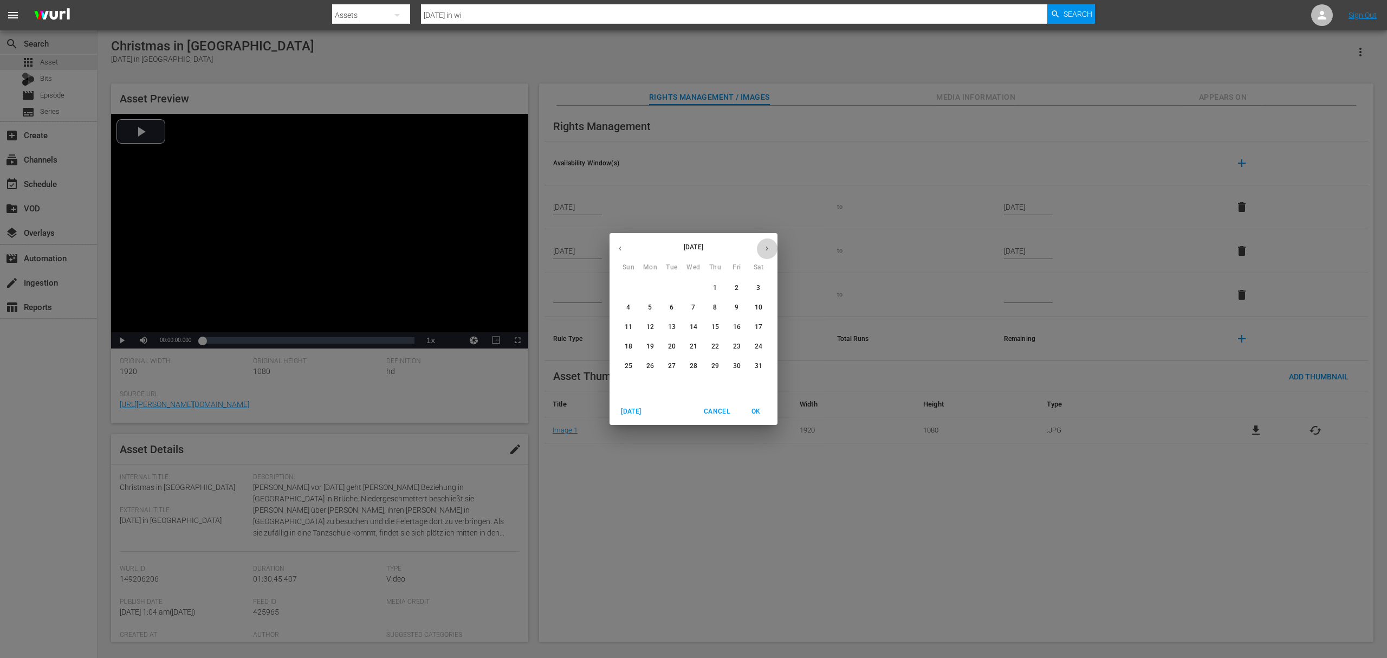
click at [768, 247] on icon "button" at bounding box center [767, 248] width 8 height 8
click at [735, 286] on p "1" at bounding box center [737, 287] width 4 height 9
type input "[DATE]"
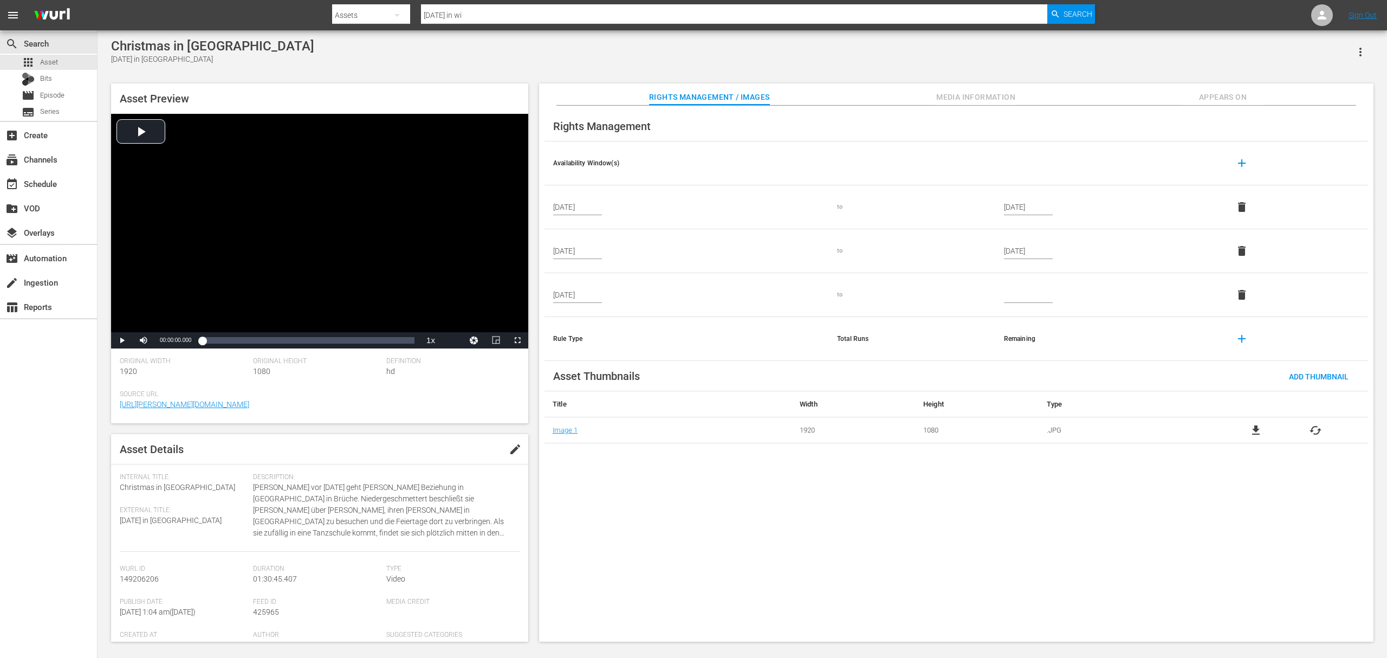
click at [531, 3] on div at bounding box center [713, 3] width 763 height 2
click at [532, 14] on input "weihnachten in wi" at bounding box center [734, 15] width 626 height 26
type input "verliebt imm"
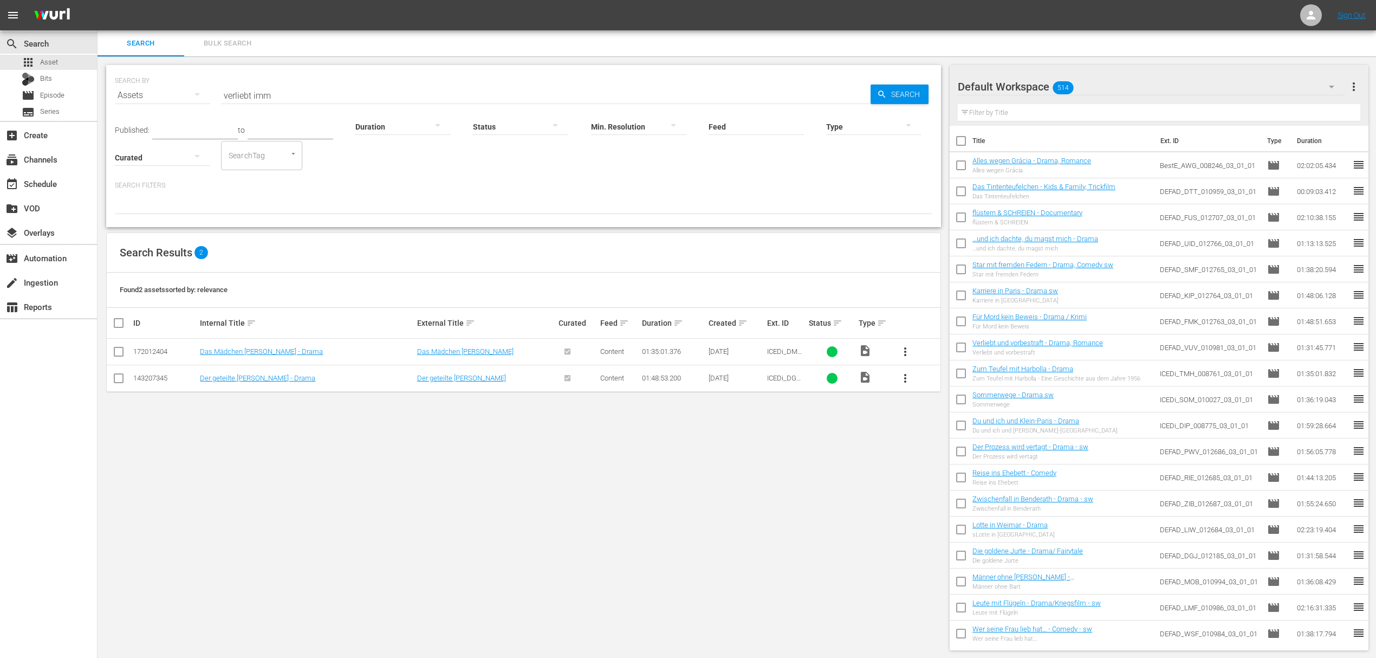
click at [302, 99] on input "verliebt imm" at bounding box center [546, 95] width 650 height 26
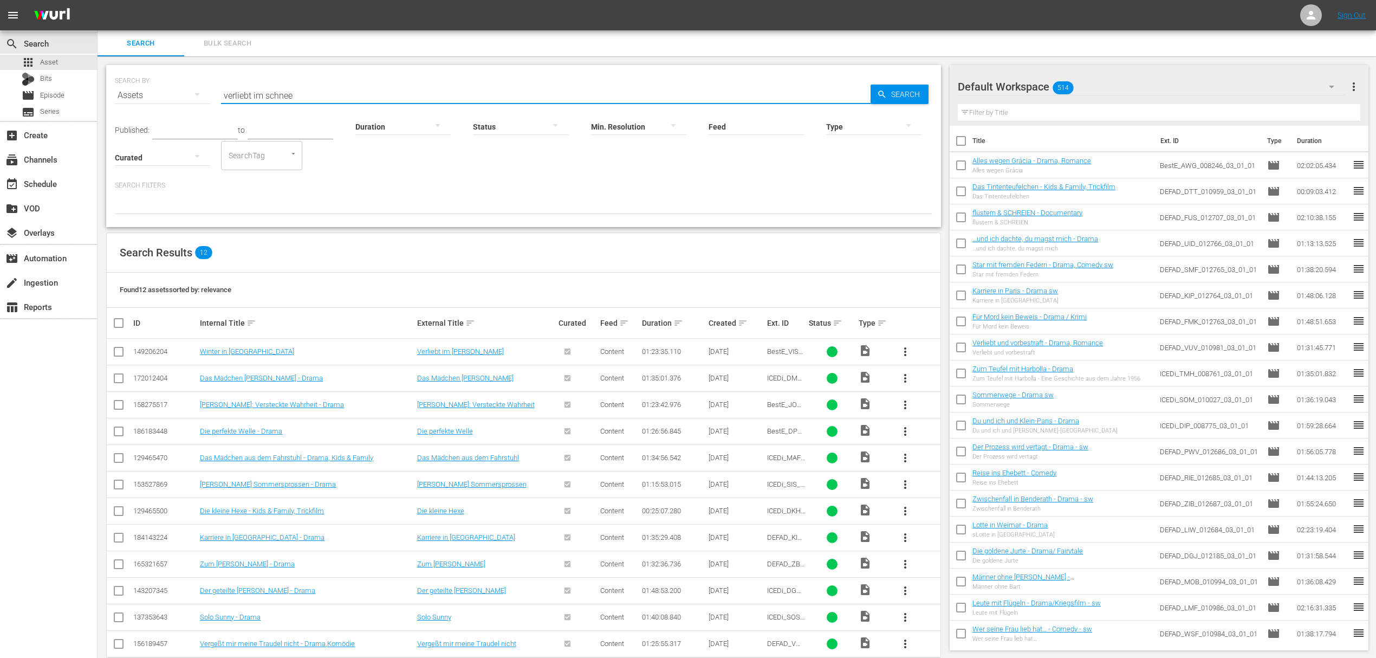
type input "verliebt im schnee"
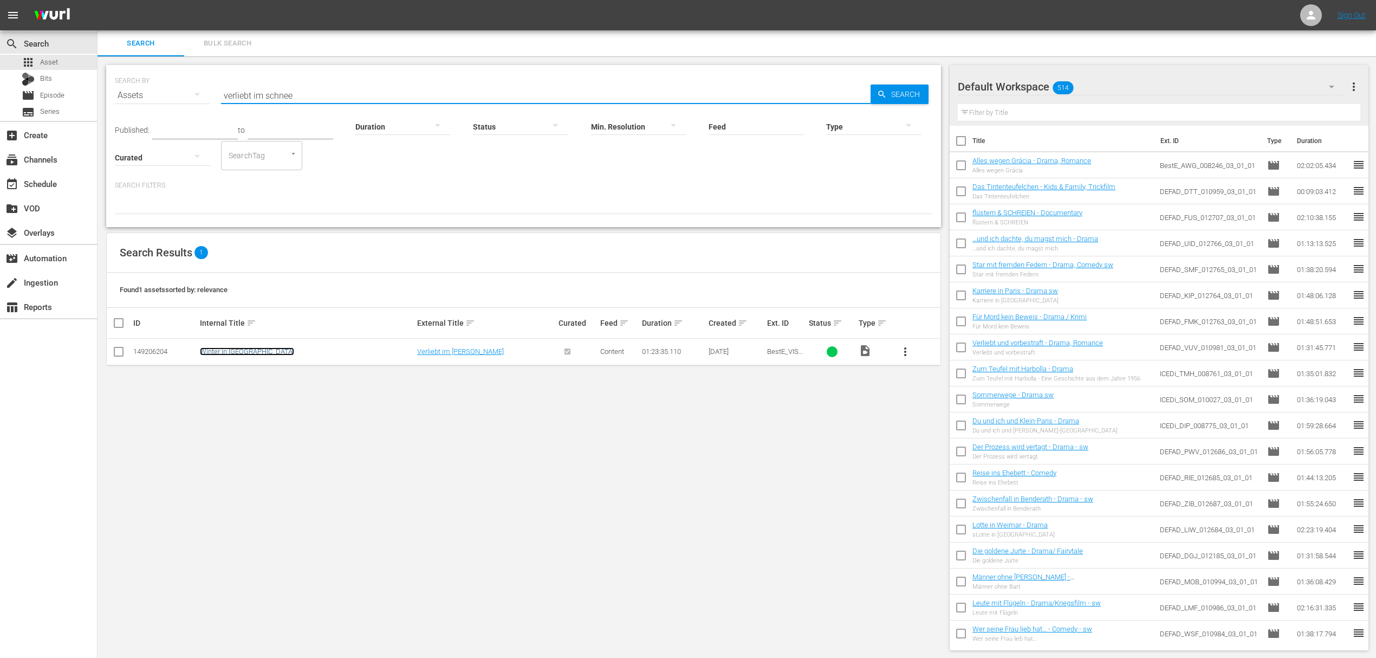
click at [224, 351] on link "Winter in [GEOGRAPHIC_DATA]" at bounding box center [247, 351] width 94 height 8
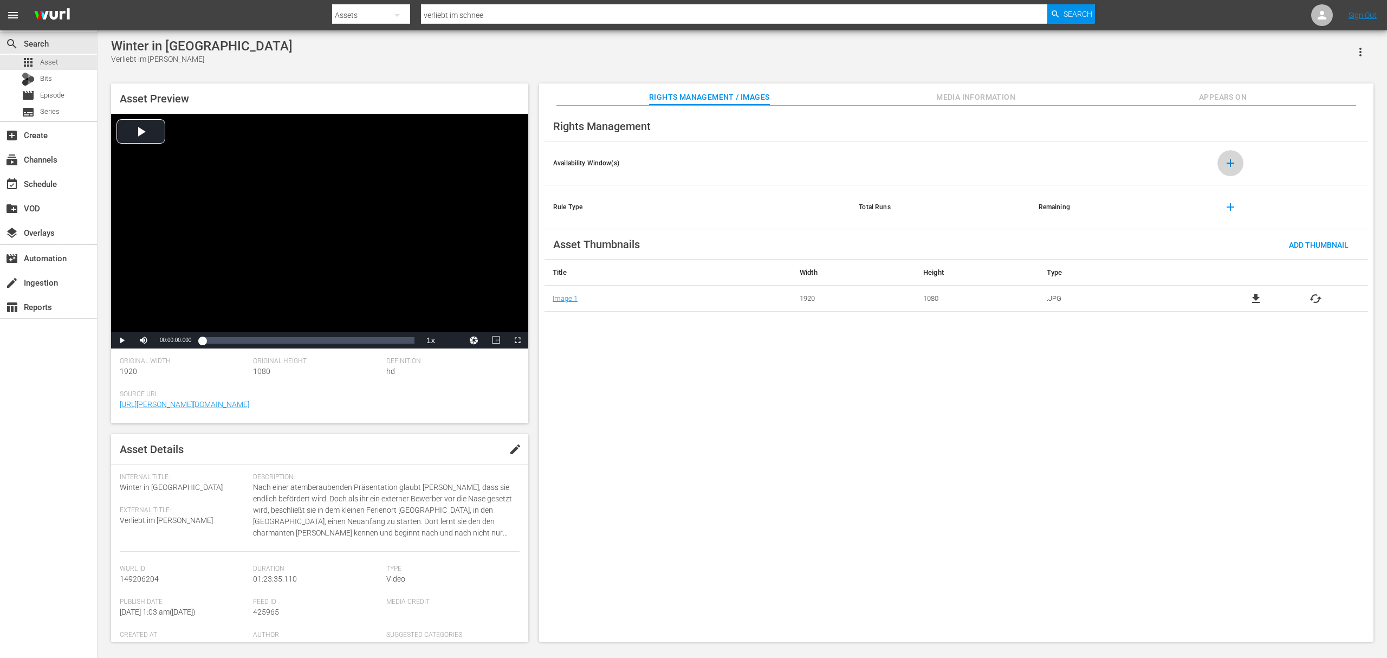
click at [1040, 165] on span "add" at bounding box center [1230, 163] width 13 height 13
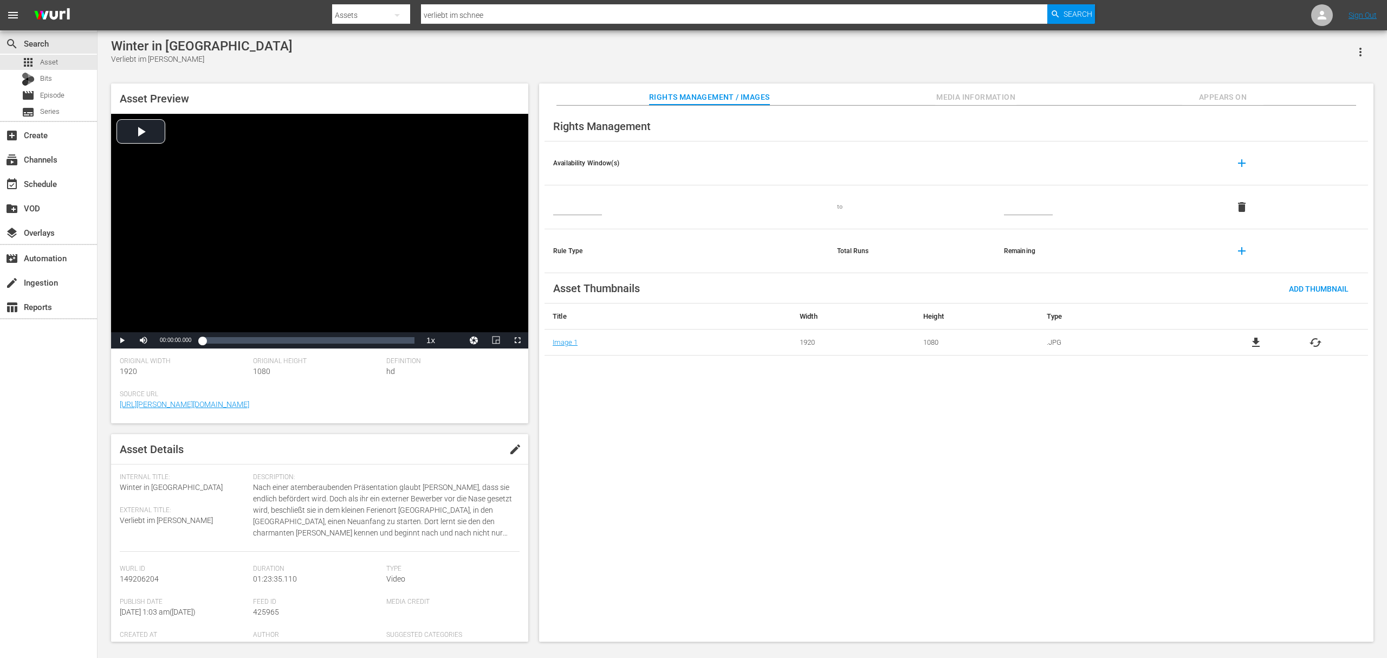
click at [586, 199] on input "text" at bounding box center [577, 207] width 49 height 16
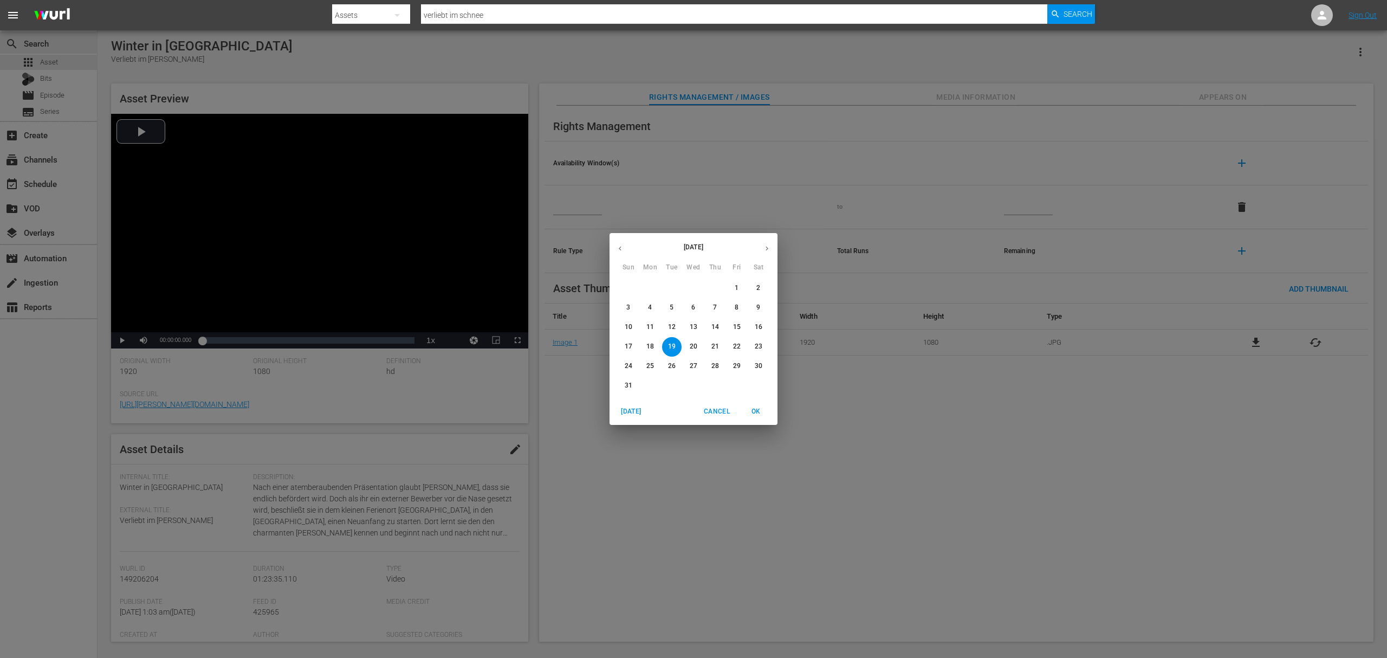
click at [631, 255] on div "[DATE]" at bounding box center [693, 248] width 168 height 21
click at [622, 248] on icon "button" at bounding box center [620, 248] width 8 height 8
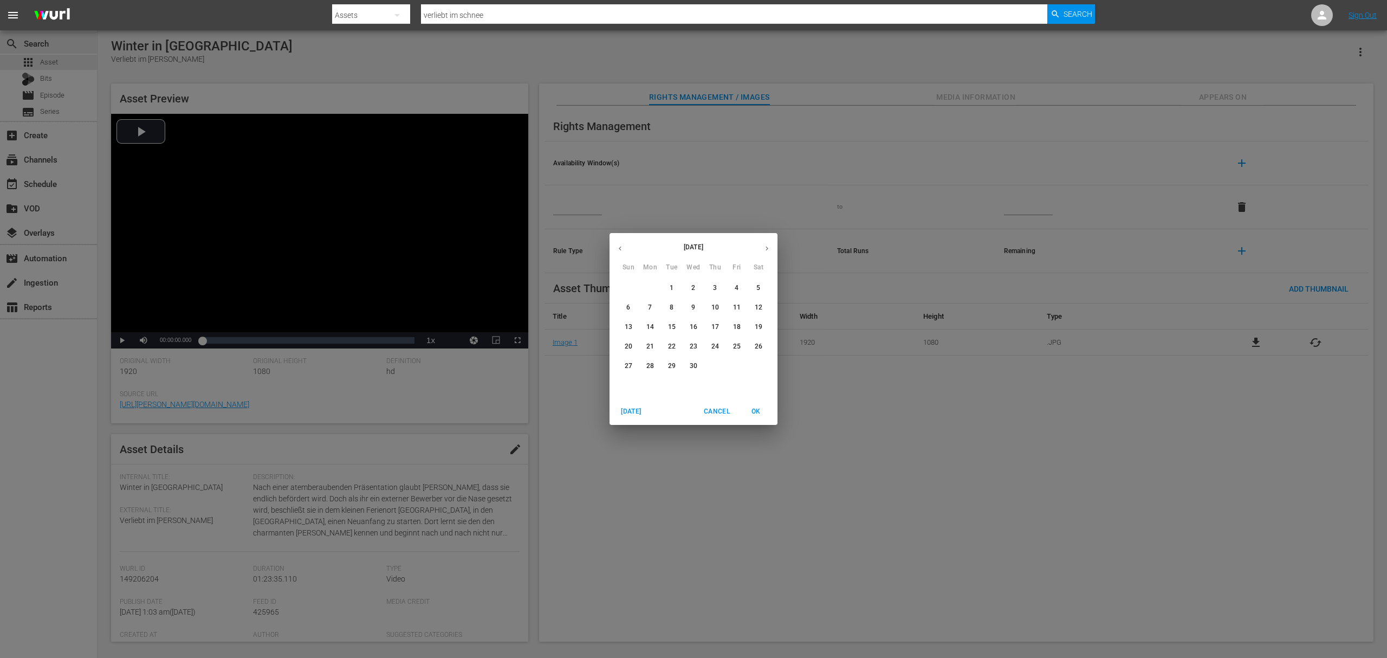
click at [622, 248] on icon "button" at bounding box center [620, 248] width 8 height 8
click at [618, 239] on button "button" at bounding box center [619, 248] width 21 height 21
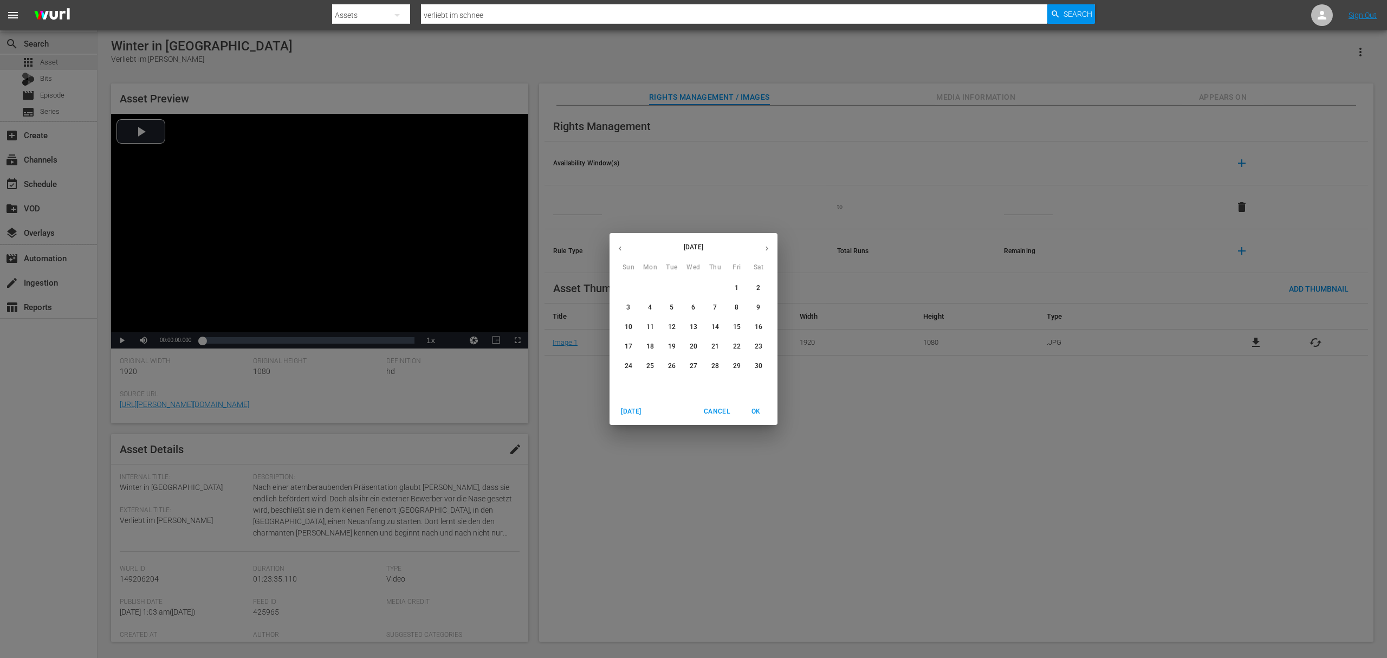
click at [618, 241] on button "button" at bounding box center [619, 248] width 21 height 21
click at [765, 250] on icon "button" at bounding box center [767, 248] width 8 height 8
click at [672, 284] on p "1" at bounding box center [672, 287] width 4 height 9
type input "[DATE]"
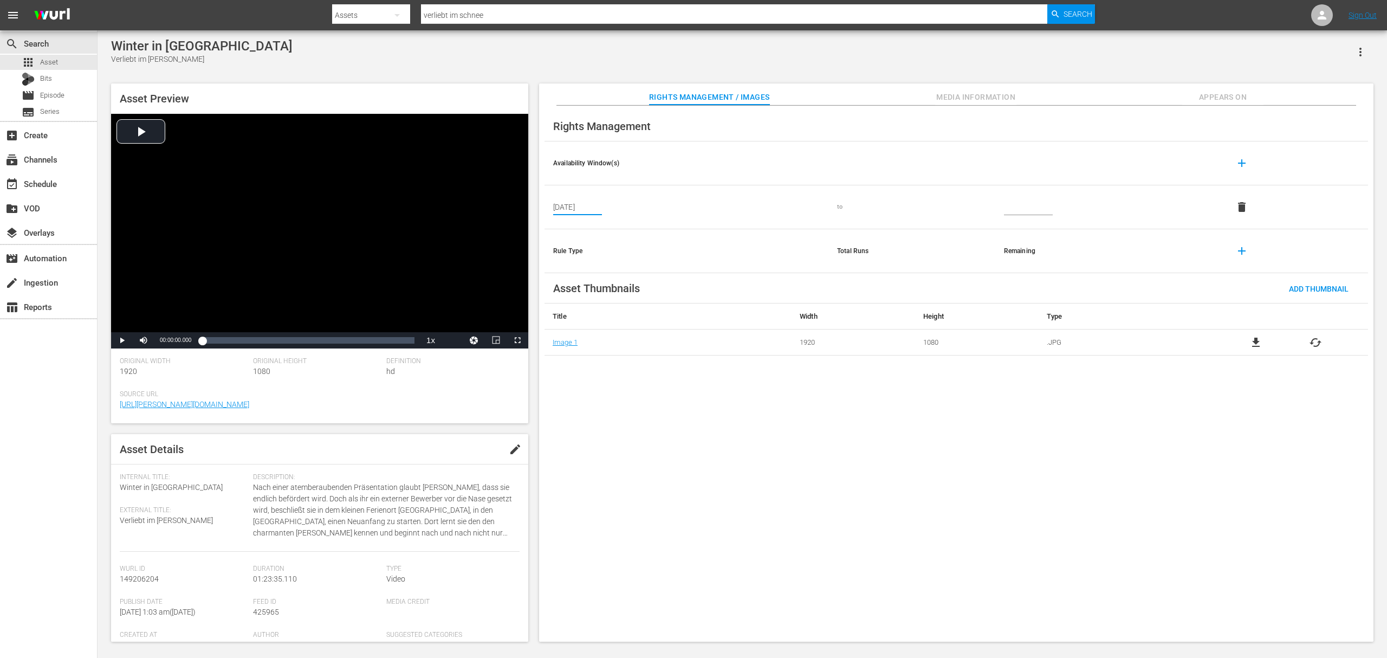
click at [1006, 200] on input "text" at bounding box center [1028, 207] width 49 height 16
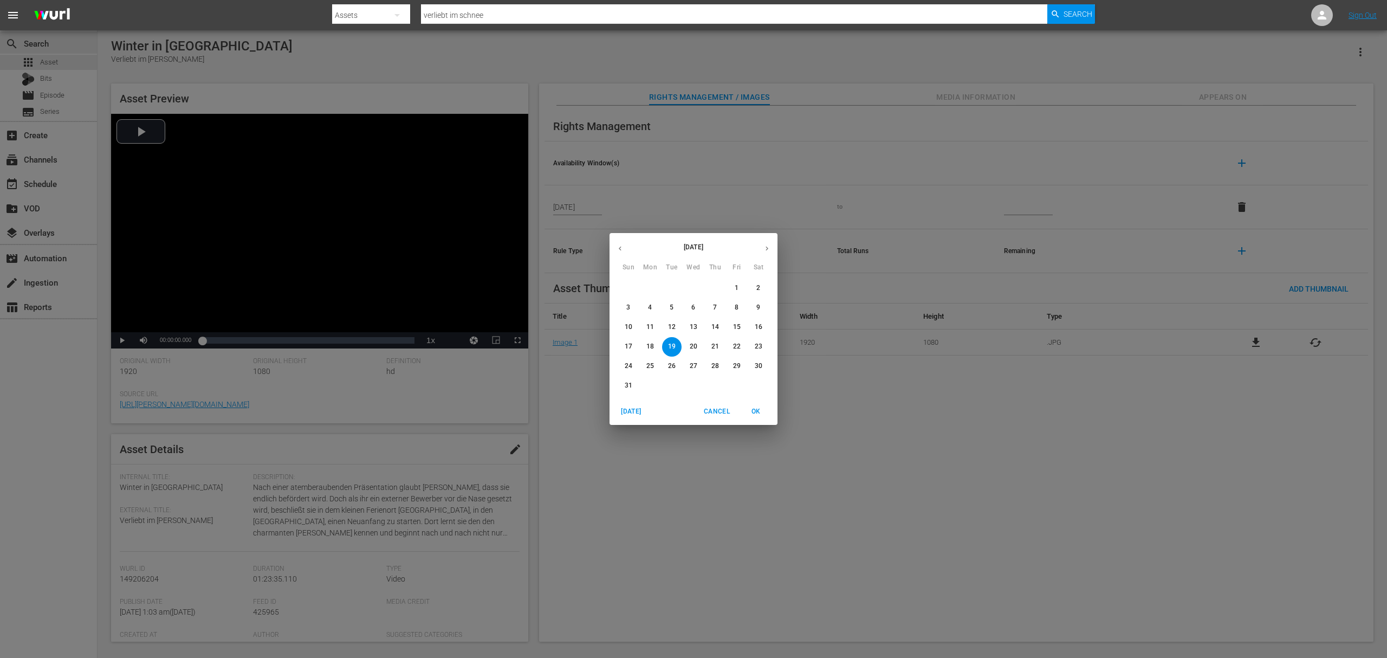
click at [772, 243] on button "button" at bounding box center [766, 248] width 21 height 21
click at [618, 249] on icon "button" at bounding box center [620, 248] width 8 height 8
click at [670, 366] on p "30" at bounding box center [672, 365] width 8 height 9
type input "[DATE]"
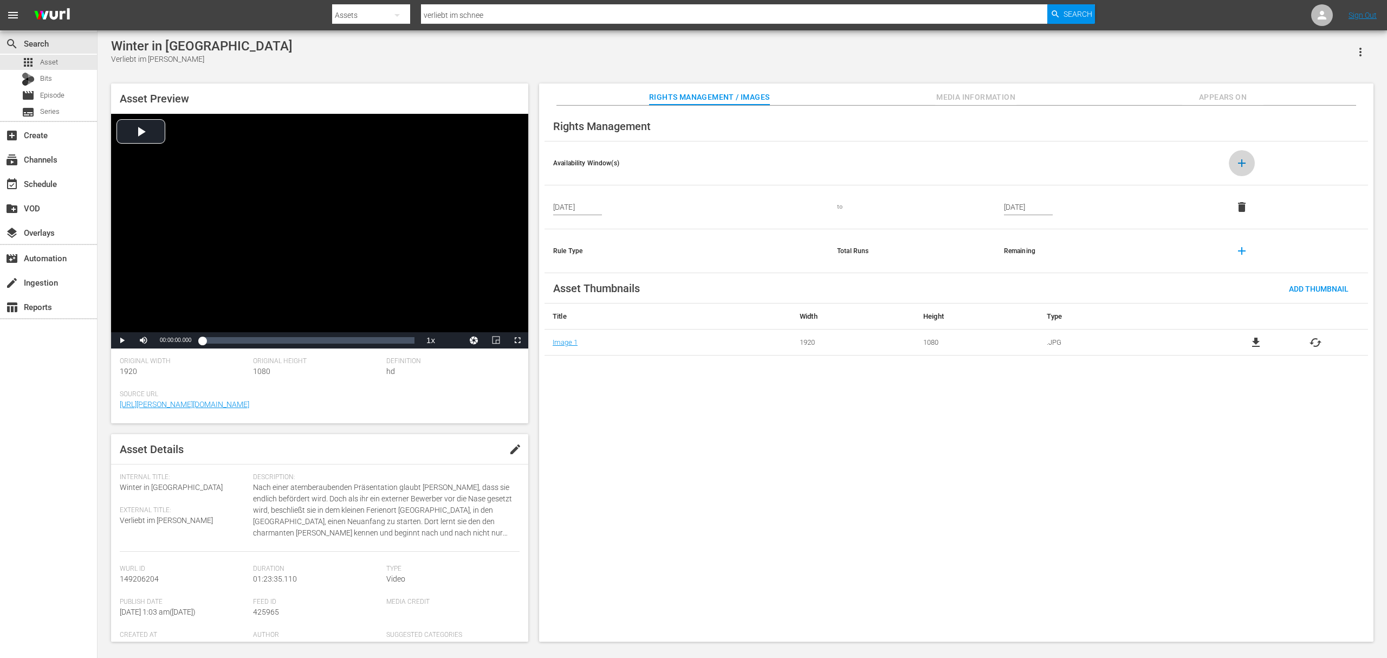
click at [1040, 161] on span "add" at bounding box center [1241, 163] width 13 height 13
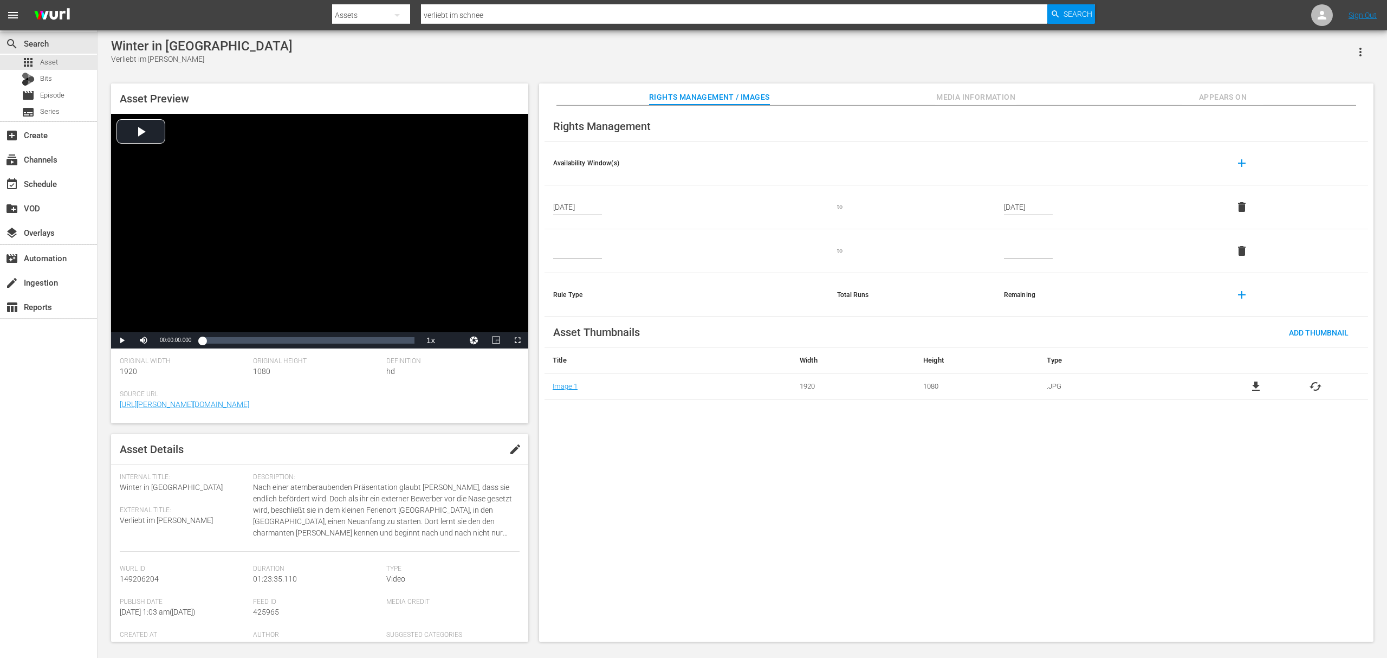
click at [590, 245] on td at bounding box center [686, 251] width 284 height 44
click at [592, 258] on input "text" at bounding box center [577, 251] width 49 height 16
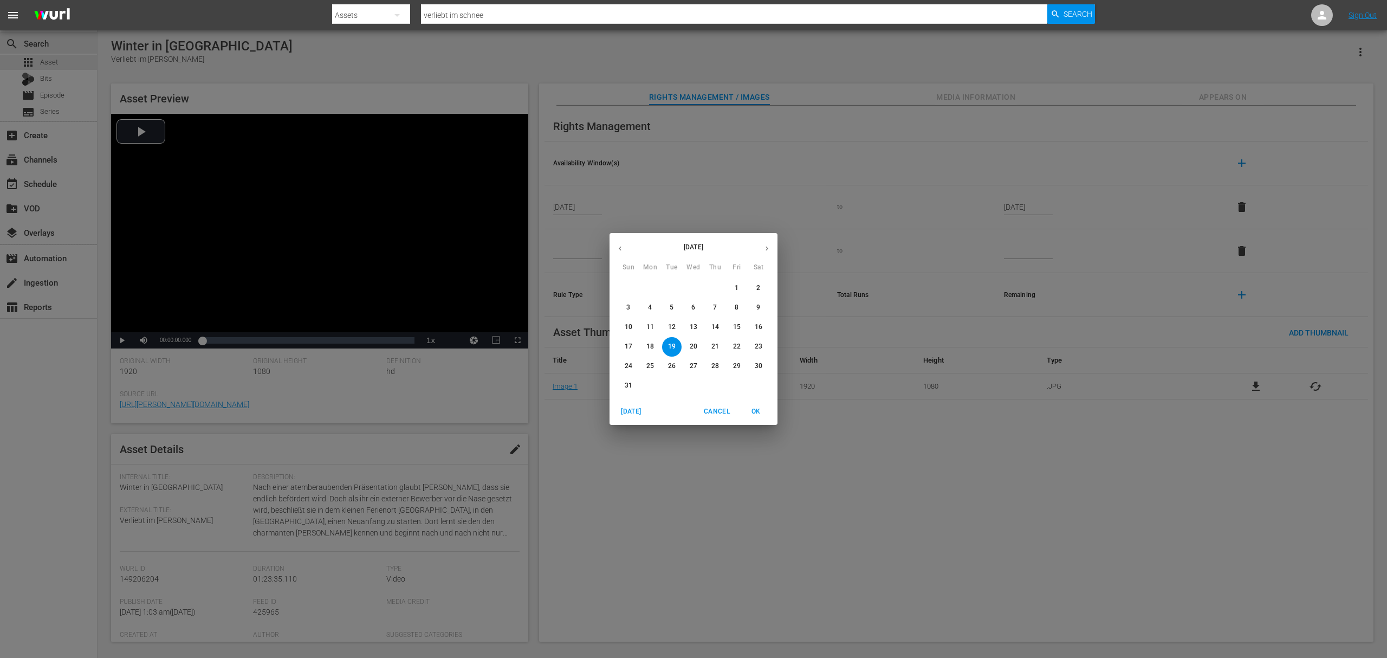
click at [759, 248] on button "button" at bounding box center [766, 248] width 21 height 21
click at [762, 248] on button "button" at bounding box center [766, 248] width 21 height 21
click at [766, 251] on icon "button" at bounding box center [767, 248] width 8 height 8
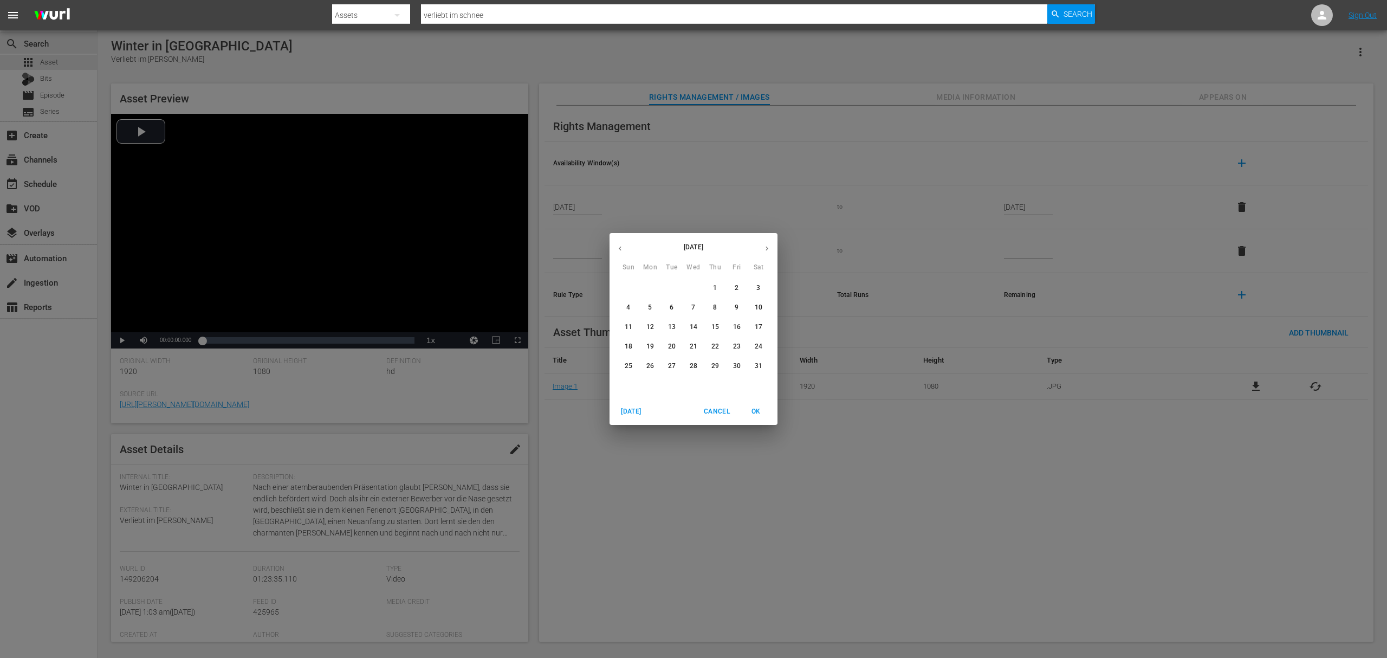
click at [713, 287] on p "1" at bounding box center [715, 287] width 4 height 9
type input "[DATE]"
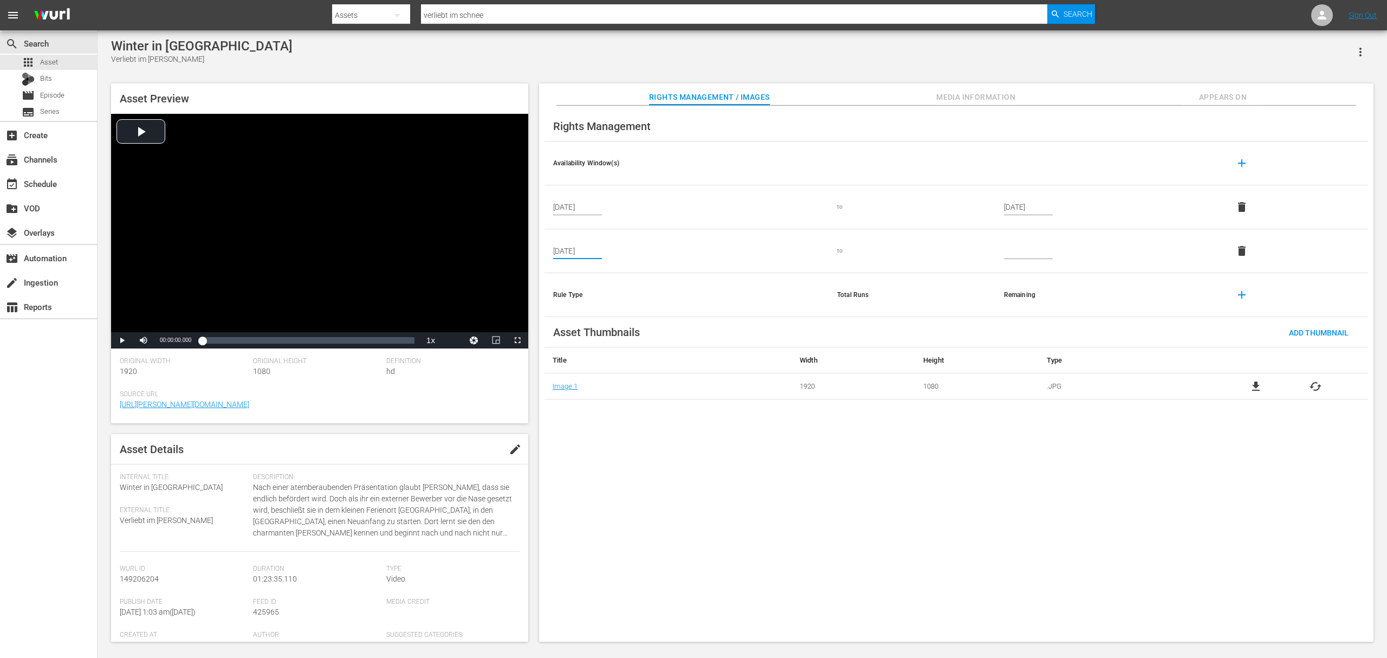
click at [999, 252] on td at bounding box center [1107, 251] width 225 height 44
click at [1014, 252] on input "text" at bounding box center [1028, 251] width 49 height 16
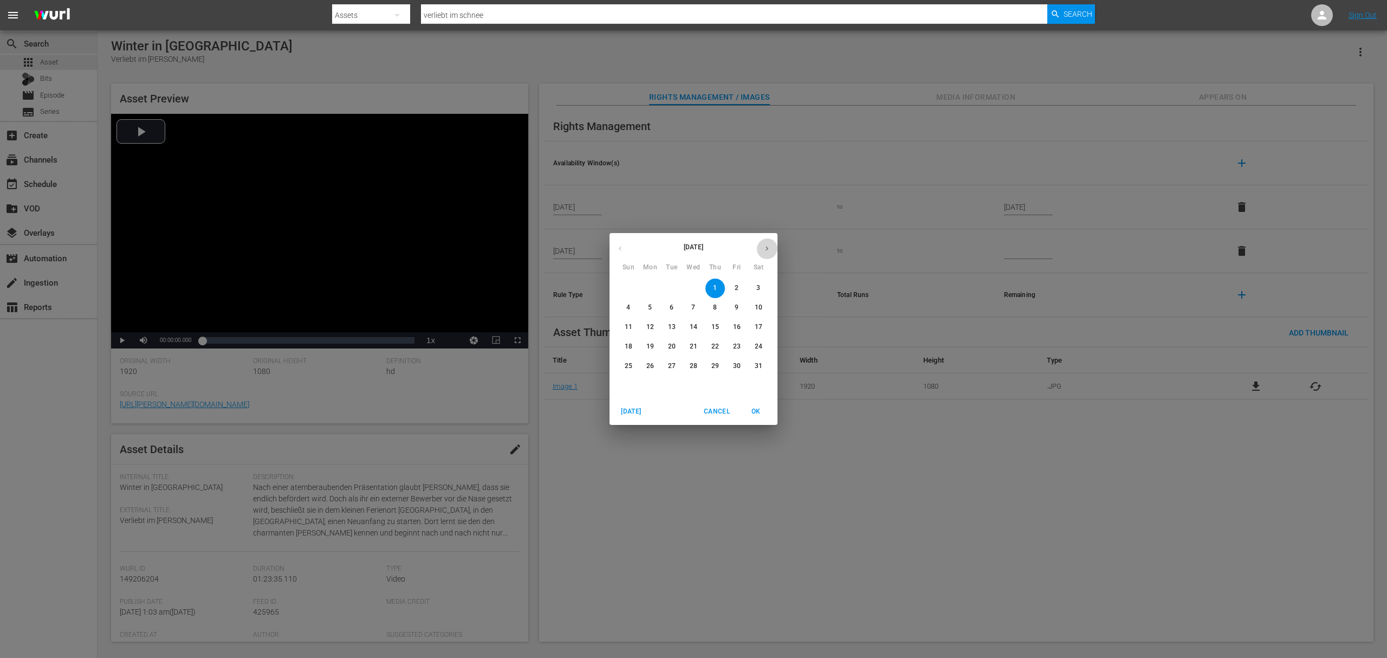
click at [766, 246] on icon "button" at bounding box center [767, 248] width 8 height 8
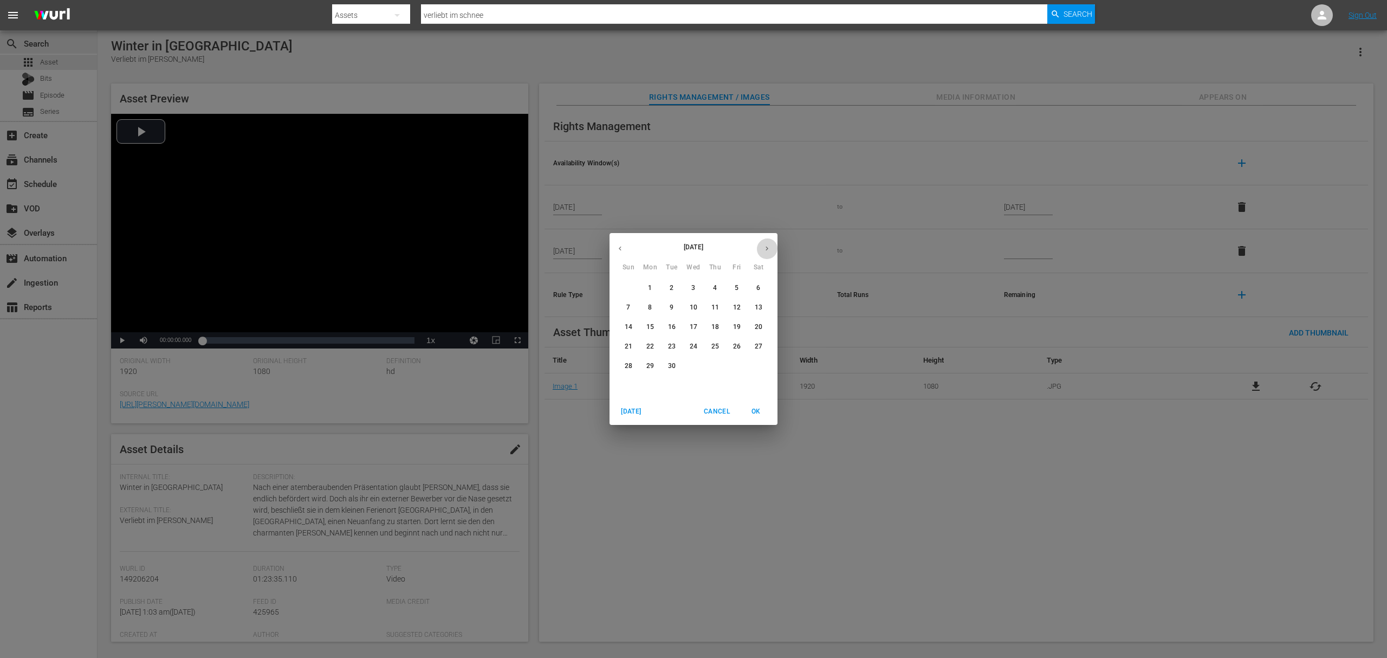
click at [766, 246] on icon "button" at bounding box center [767, 248] width 8 height 8
click at [691, 365] on p "30" at bounding box center [694, 365] width 8 height 9
type input "[DATE]"
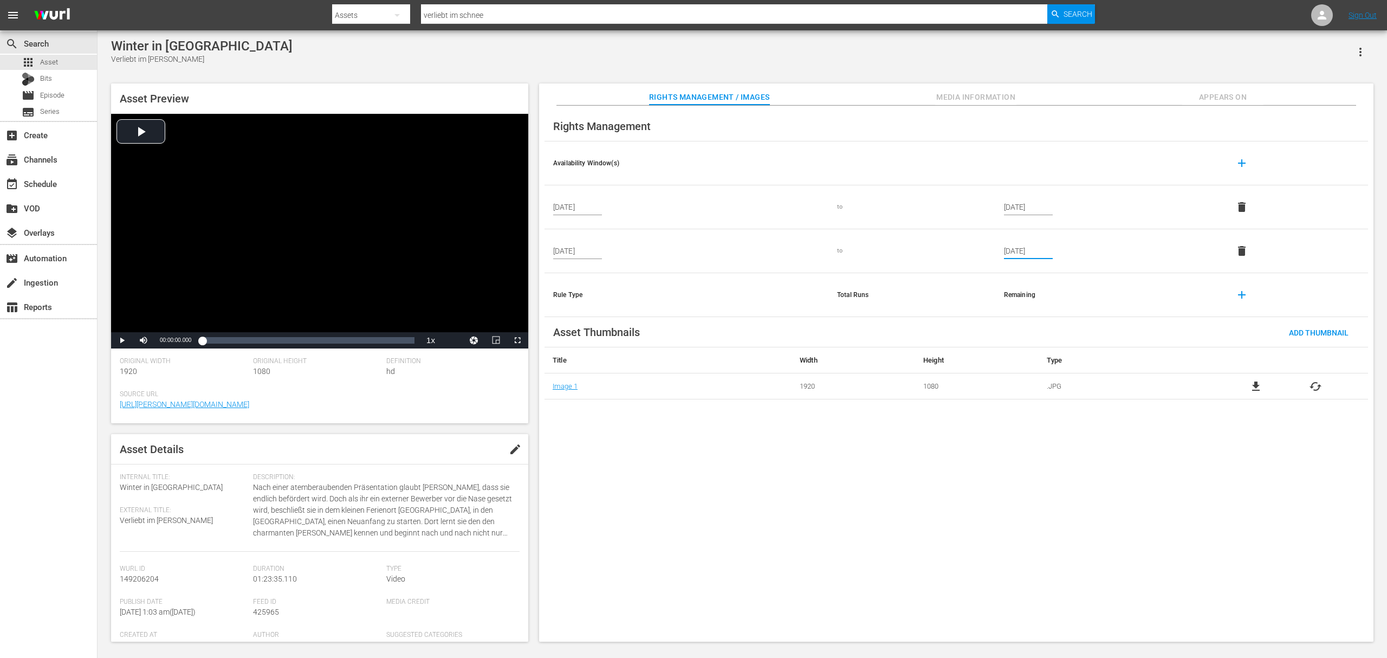
click at [1040, 165] on span "add" at bounding box center [1241, 163] width 13 height 13
click at [584, 302] on input "text" at bounding box center [577, 295] width 49 height 16
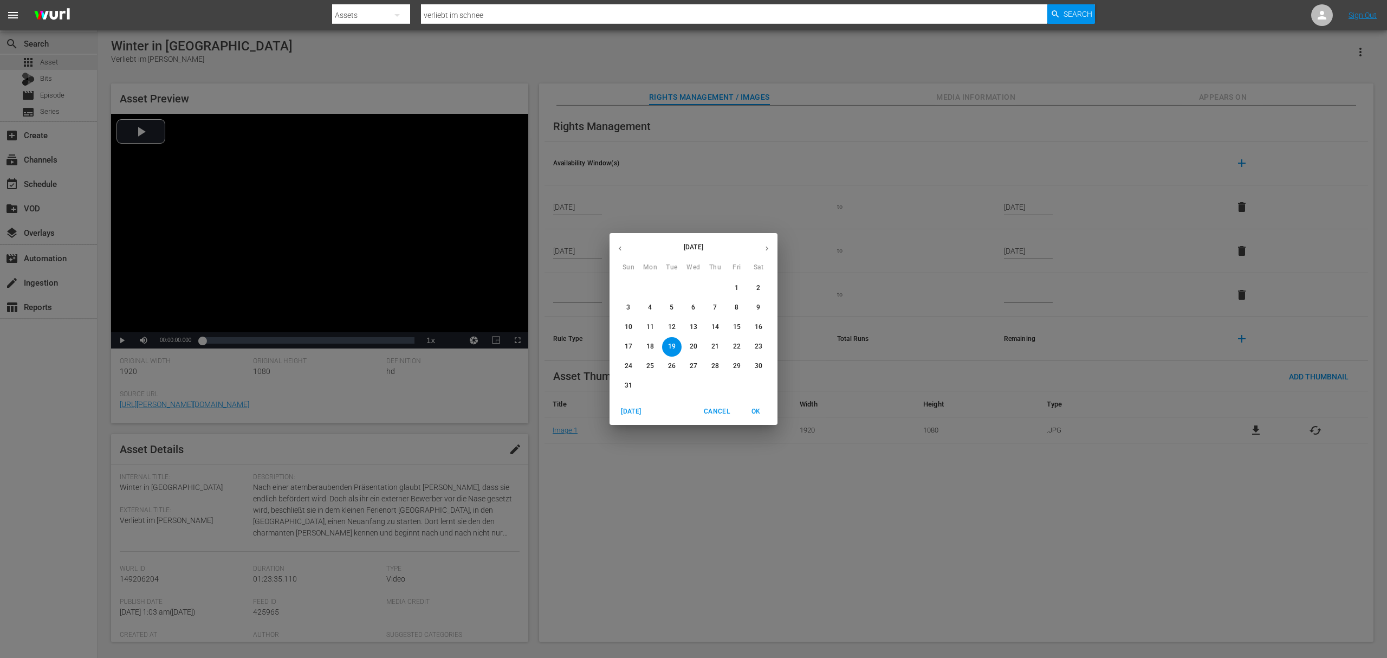
click at [759, 250] on button "button" at bounding box center [766, 248] width 21 height 21
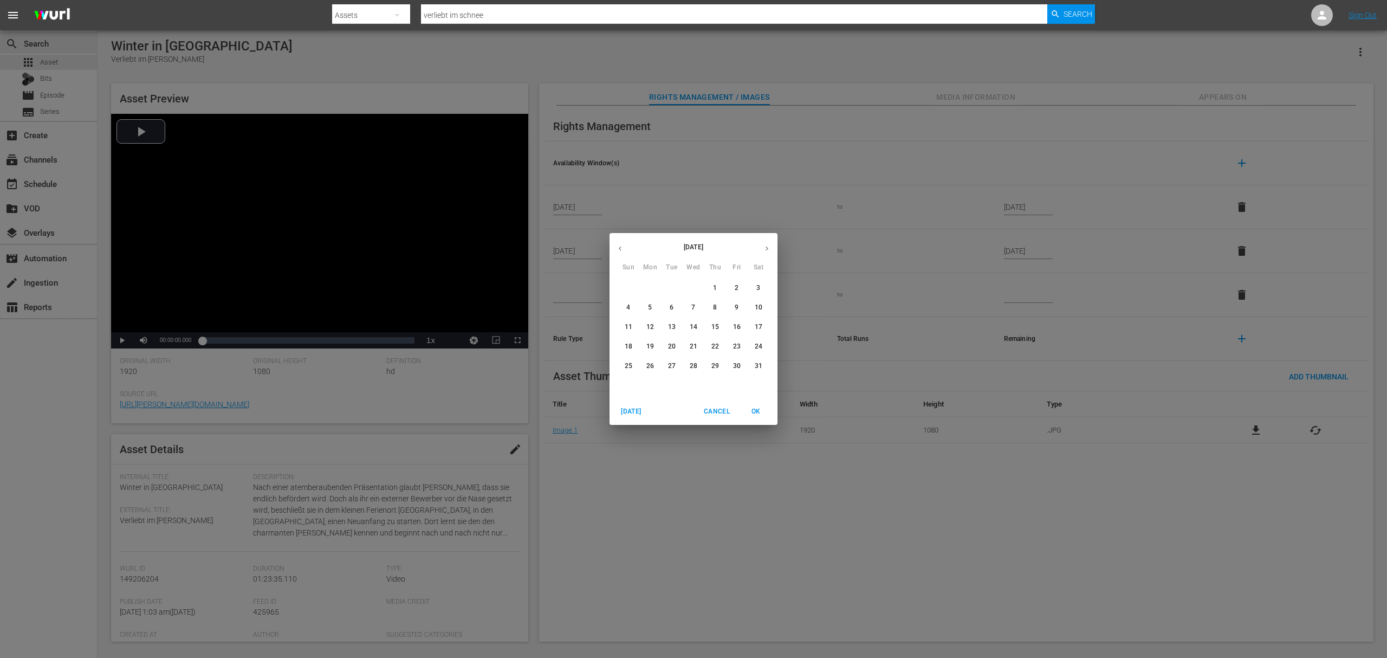
click at [759, 250] on button "button" at bounding box center [766, 248] width 21 height 21
click at [761, 249] on button "button" at bounding box center [766, 248] width 21 height 21
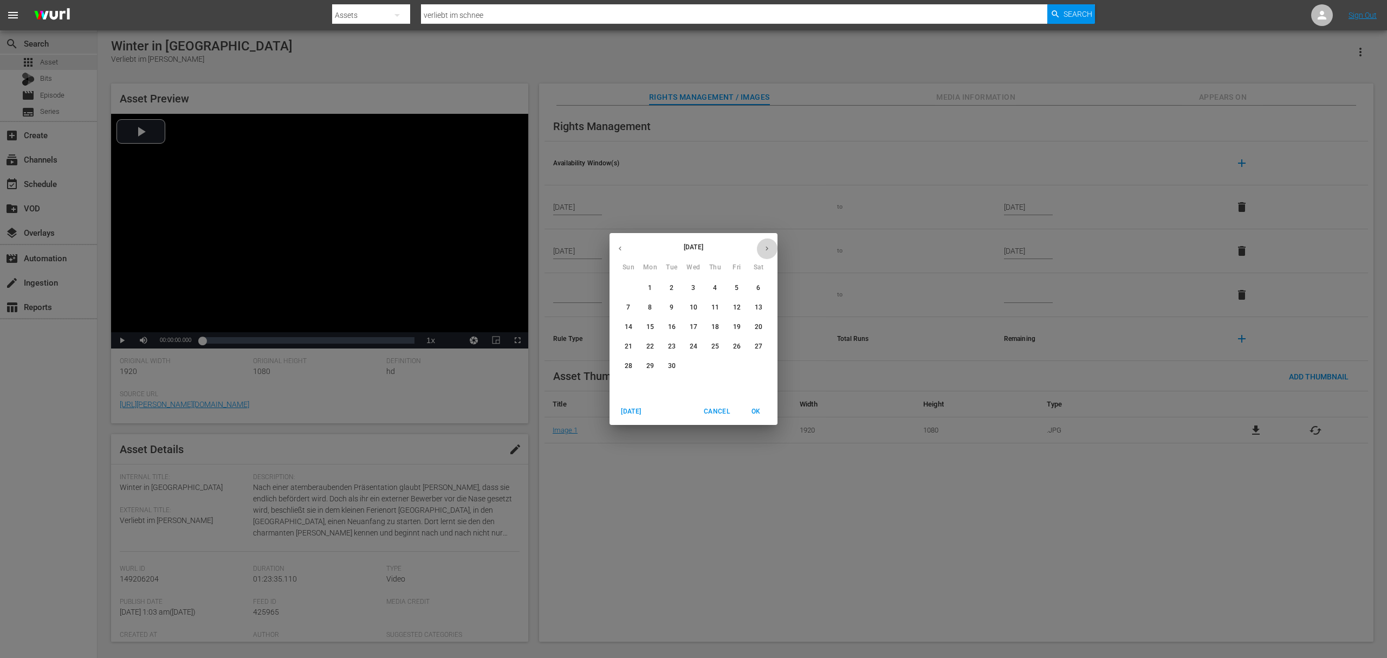
click at [761, 249] on button "button" at bounding box center [766, 248] width 21 height 21
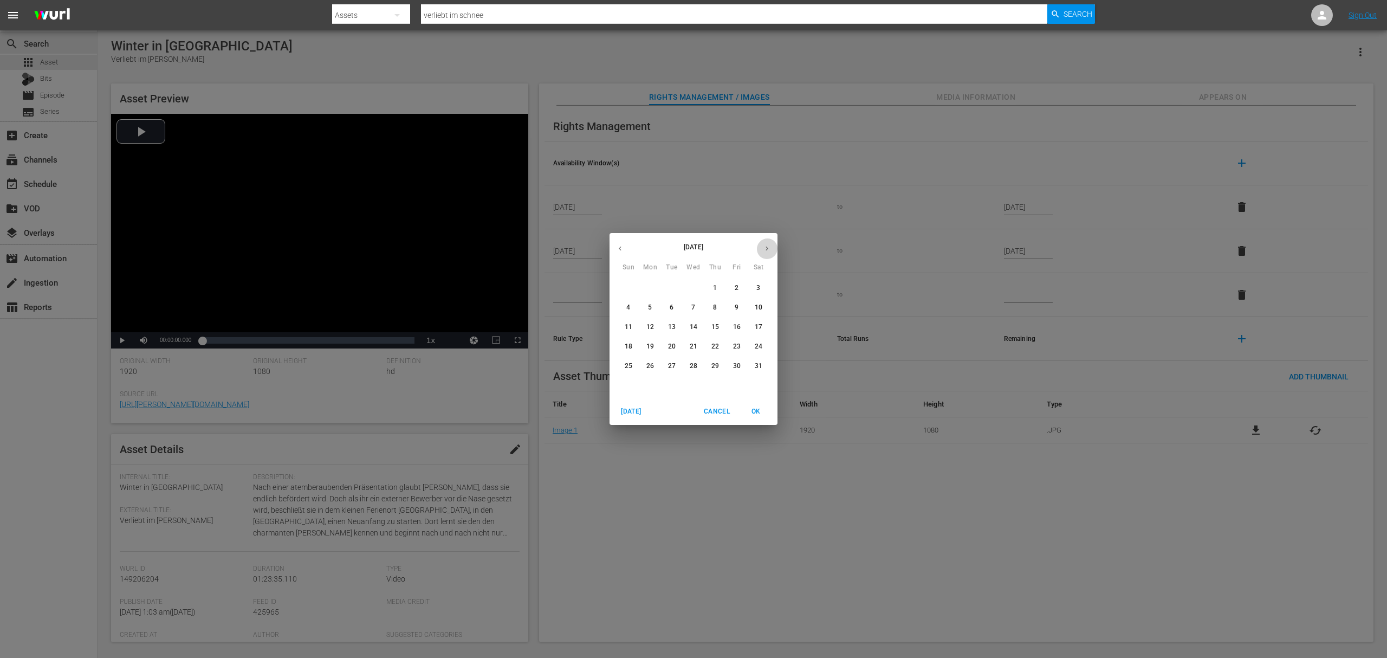
click at [761, 249] on button "button" at bounding box center [766, 248] width 21 height 21
click at [739, 287] on span "1" at bounding box center [737, 287] width 20 height 9
type input "[DATE]"
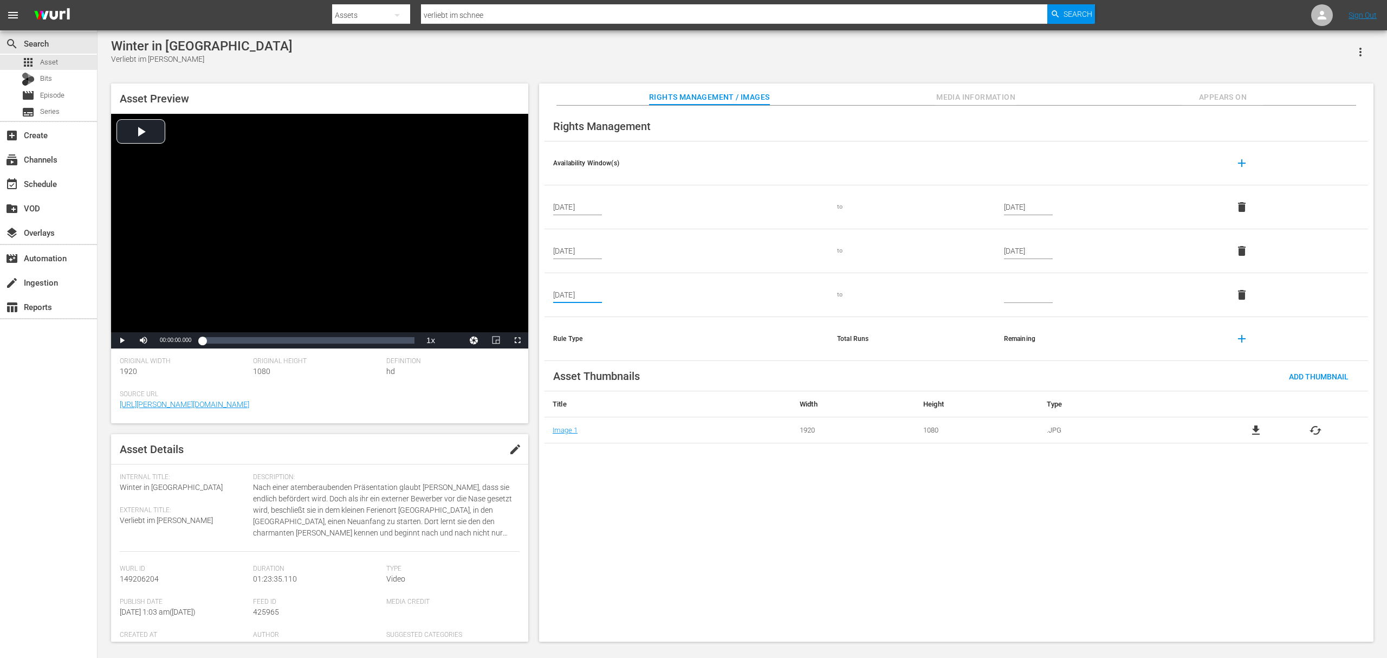
click at [793, 493] on div "Rights Management Availability Window(s) add [DATE] to [DATE] delete [DATE] to …" at bounding box center [956, 374] width 834 height 536
click at [1040, 337] on span "add" at bounding box center [1241, 338] width 13 height 13
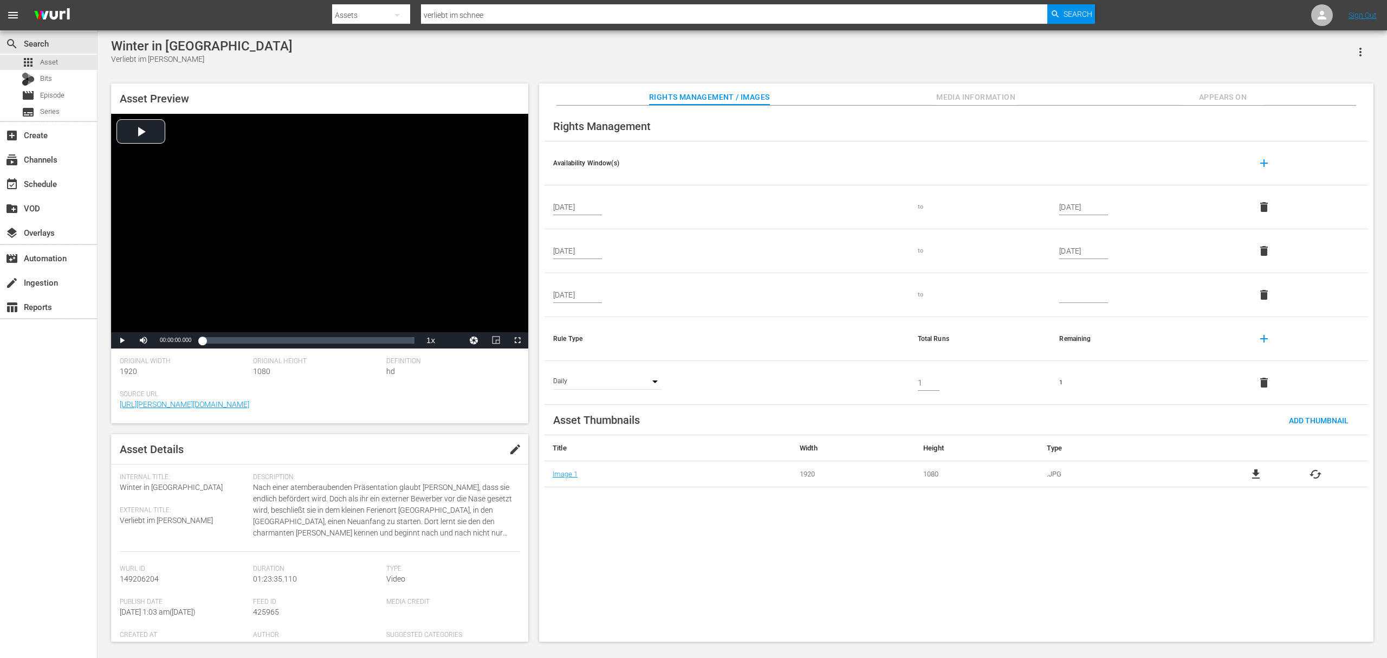
click at [649, 378] on div "Daily DAY" at bounding box center [607, 383] width 108 height 14
click at [657, 382] on div "Daily DAY" at bounding box center [607, 383] width 108 height 14
click at [653, 392] on td "Daily DAY" at bounding box center [726, 383] width 365 height 44
click at [653, 384] on div "Daily DAY" at bounding box center [607, 383] width 108 height 14
click at [634, 379] on div "Daily DAY" at bounding box center [607, 383] width 108 height 14
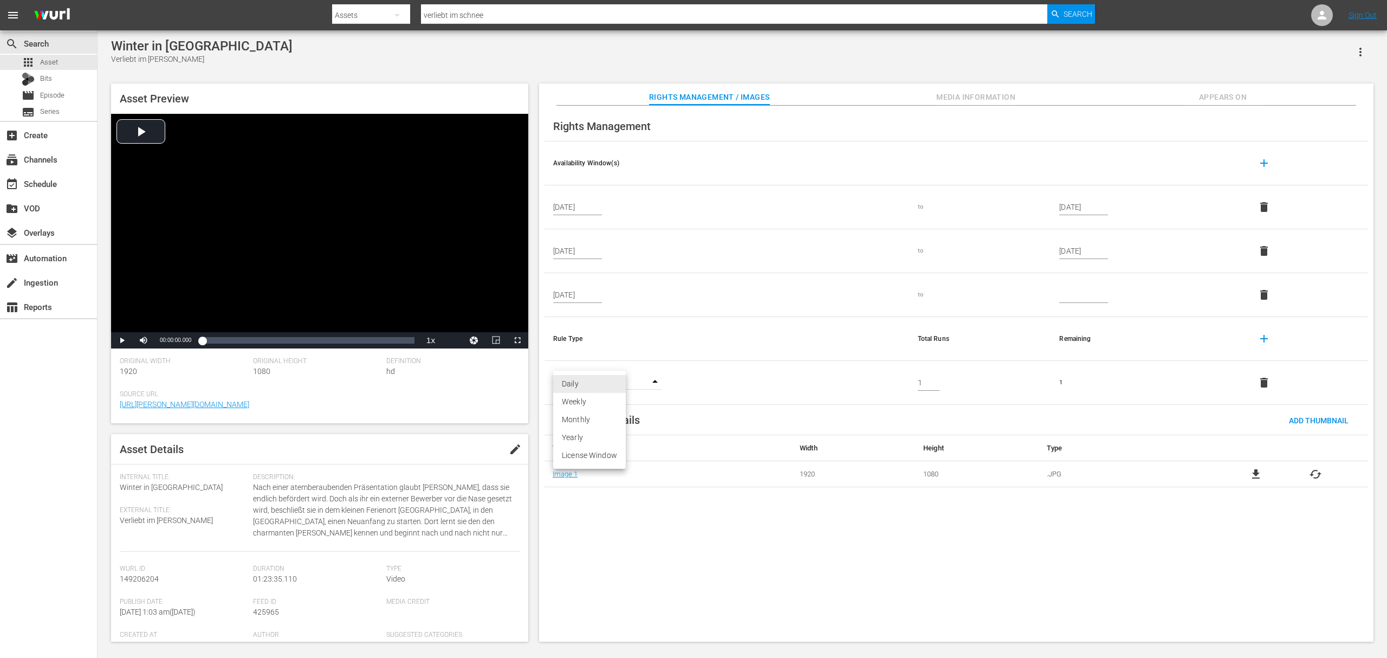
click at [583, 381] on body "menu Search By Assets Search ID, Title, Description, Keywords, or Category verl…" at bounding box center [693, 329] width 1387 height 658
click at [588, 399] on li "Weekly" at bounding box center [589, 402] width 73 height 18
type input "WEEK"
click at [920, 384] on input "1" at bounding box center [929, 382] width 22 height 16
click at [936, 380] on input "2" at bounding box center [929, 382] width 22 height 16
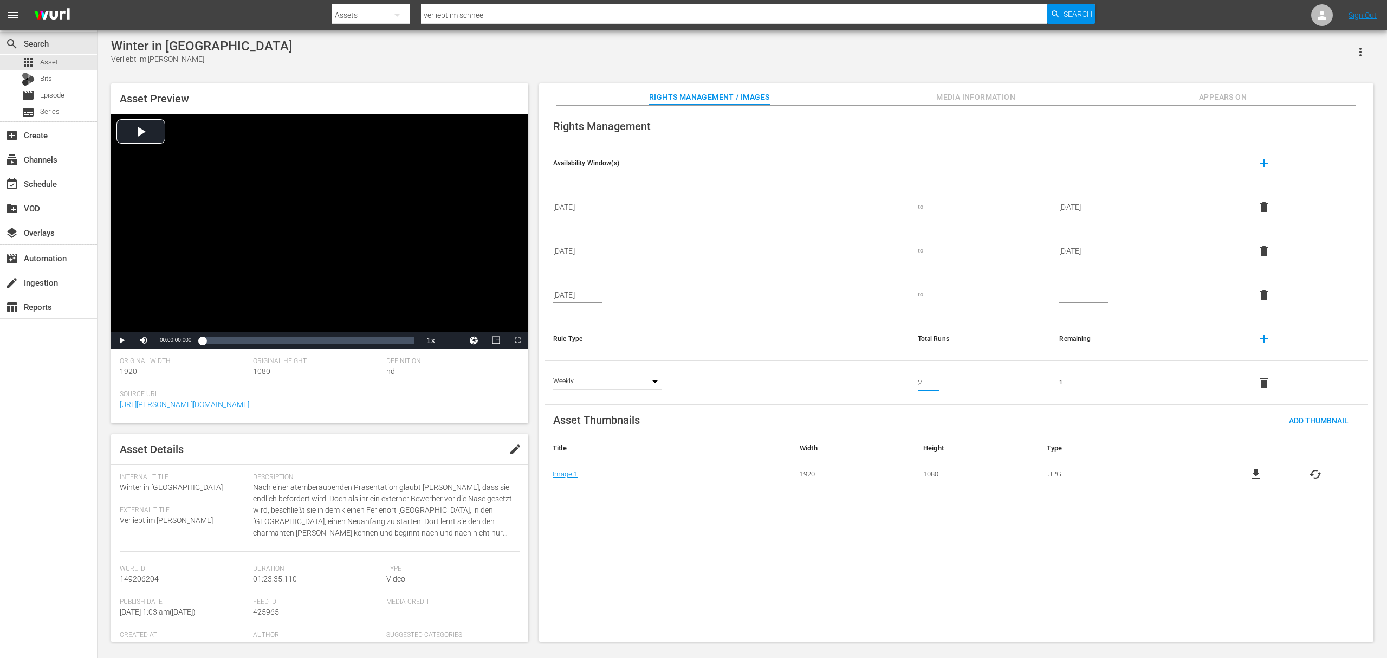
click at [1040, 385] on td "1" at bounding box center [1146, 383] width 192 height 44
click at [1040, 387] on td "2" at bounding box center [1146, 383] width 192 height 44
click at [930, 386] on input "2" at bounding box center [929, 382] width 22 height 16
type input "3"
click at [935, 378] on input "3" at bounding box center [929, 382] width 22 height 16
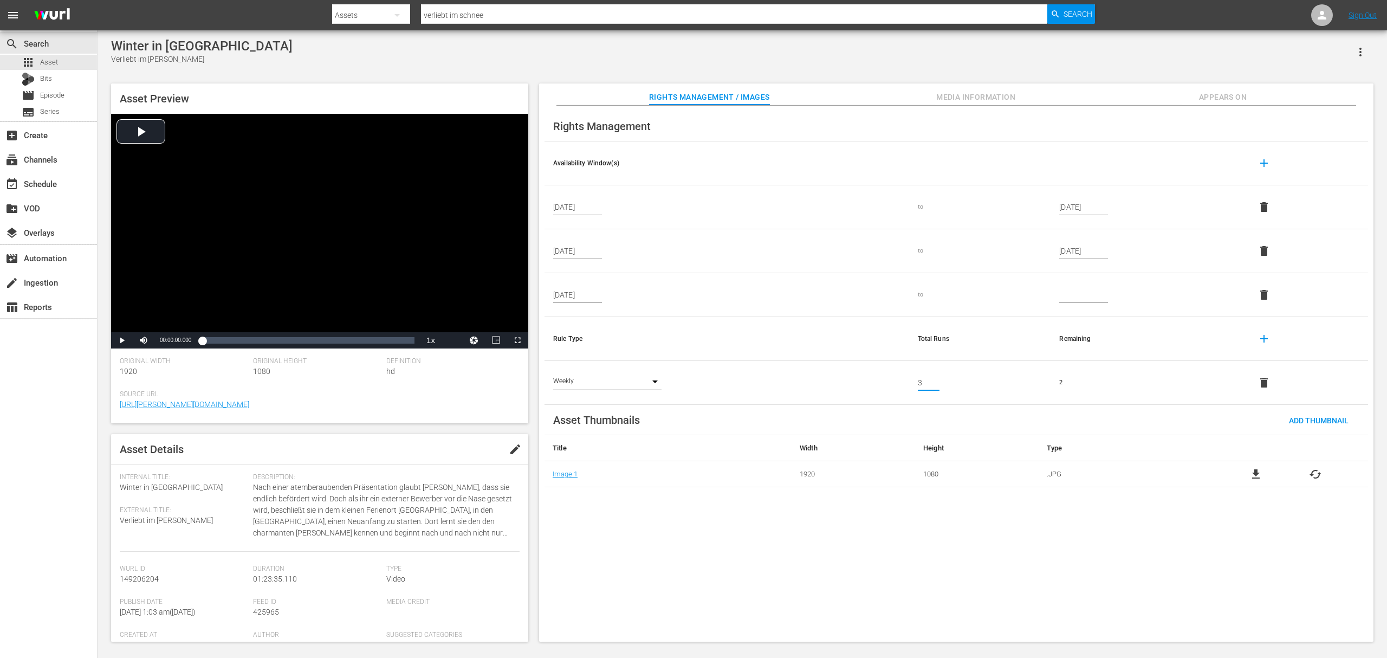
click at [935, 378] on input "3" at bounding box center [929, 382] width 22 height 16
click at [1040, 384] on td "2" at bounding box center [1146, 383] width 192 height 44
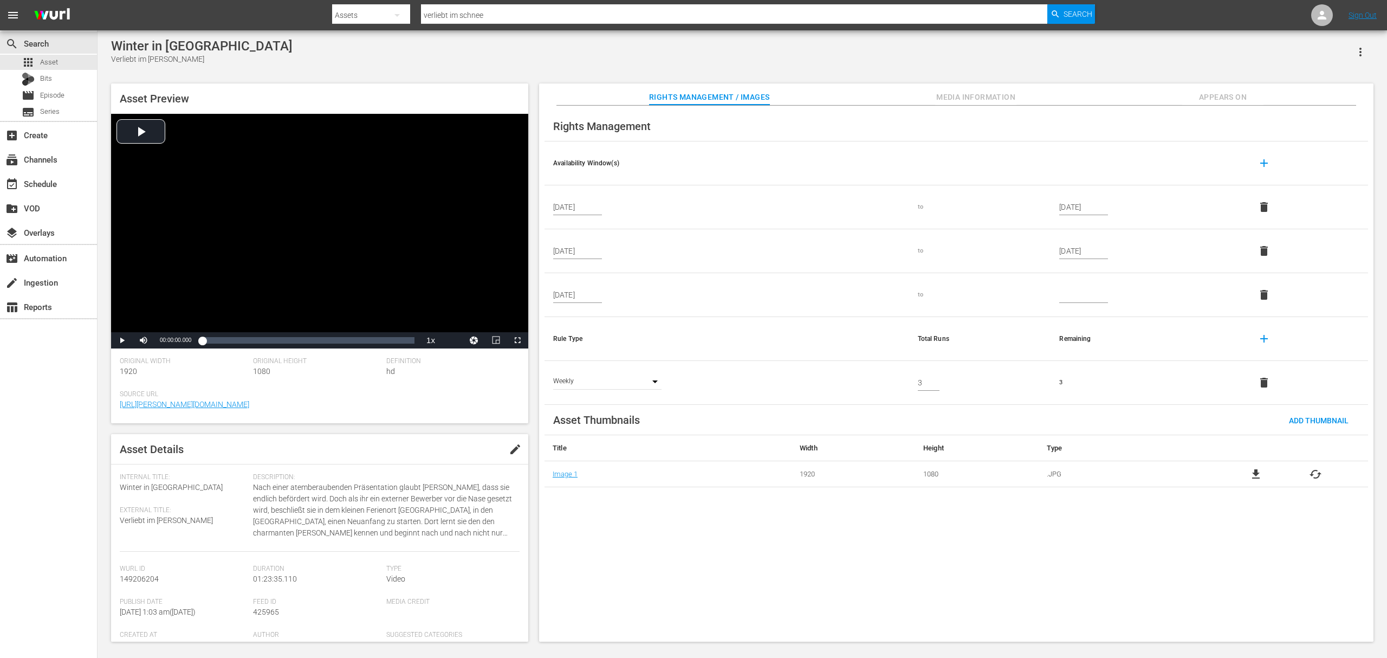
click at [1040, 391] on button "delete" at bounding box center [1264, 382] width 26 height 26
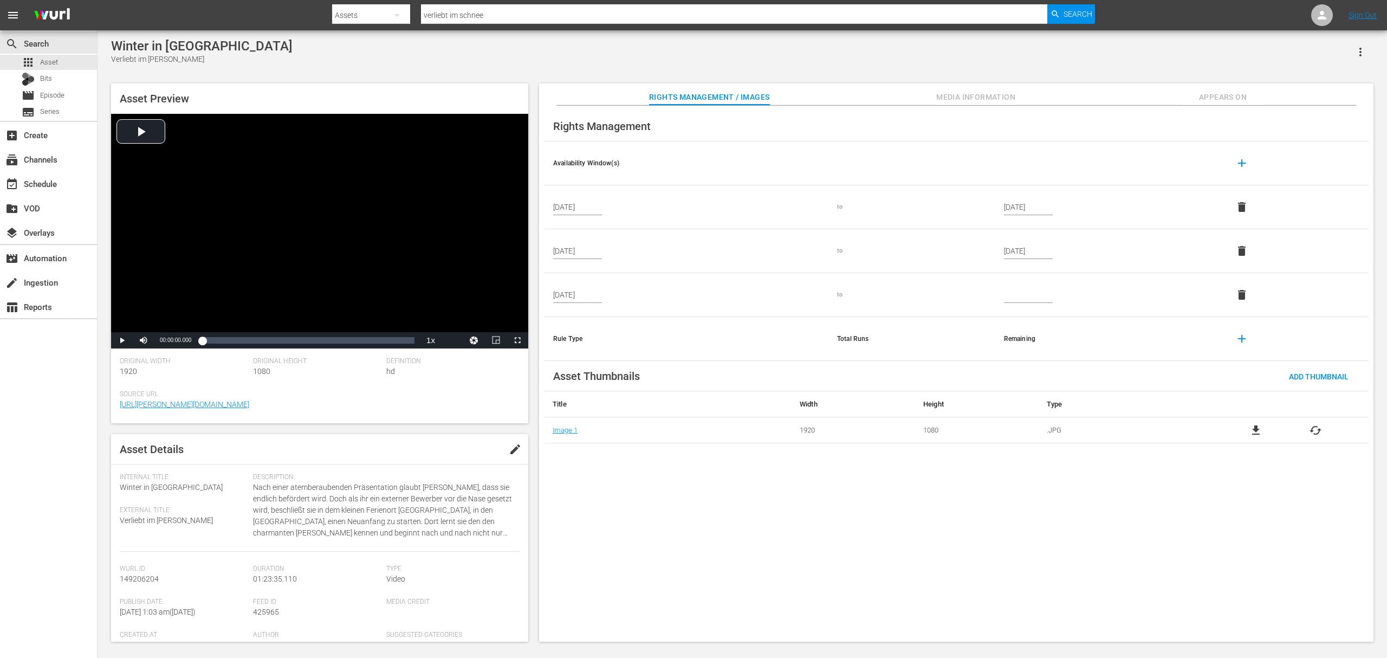
click at [811, 493] on div "Rights Management Availability Window(s) add [DATE] to [DATE] delete [DATE] to …" at bounding box center [956, 374] width 834 height 536
drag, startPoint x: 43, startPoint y: 64, endPoint x: 295, endPoint y: 7, distance: 257.8
click at [43, 64] on span "Asset" at bounding box center [49, 62] width 18 height 11
